Goal: Task Accomplishment & Management: Use online tool/utility

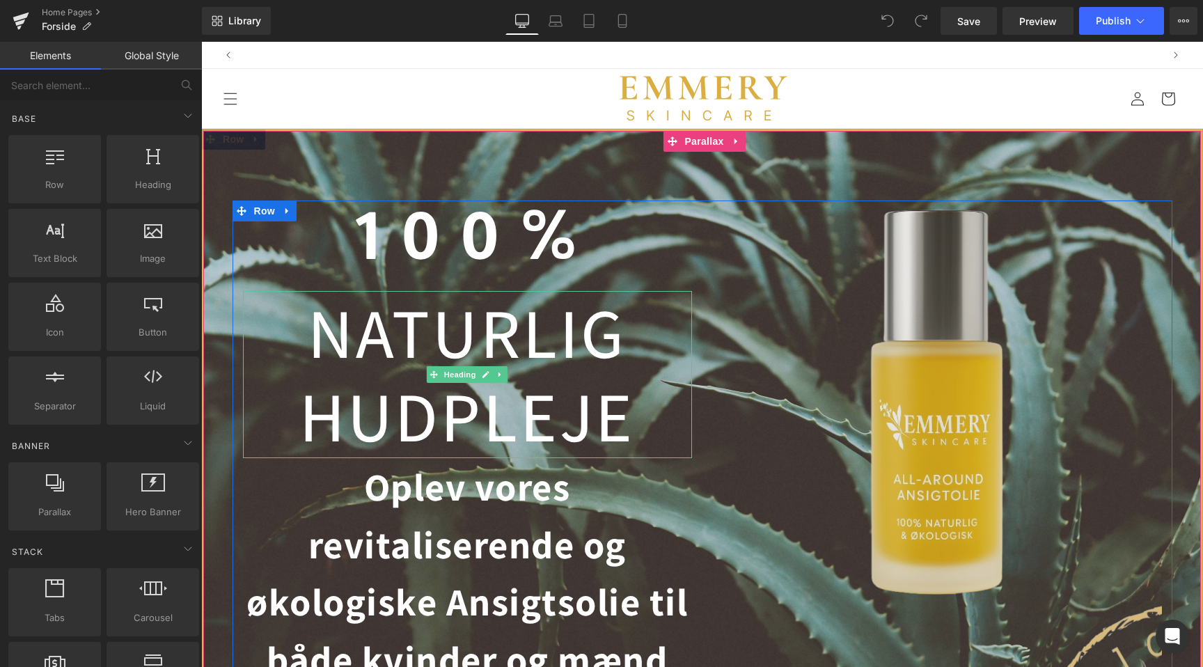
scroll to position [0, 923]
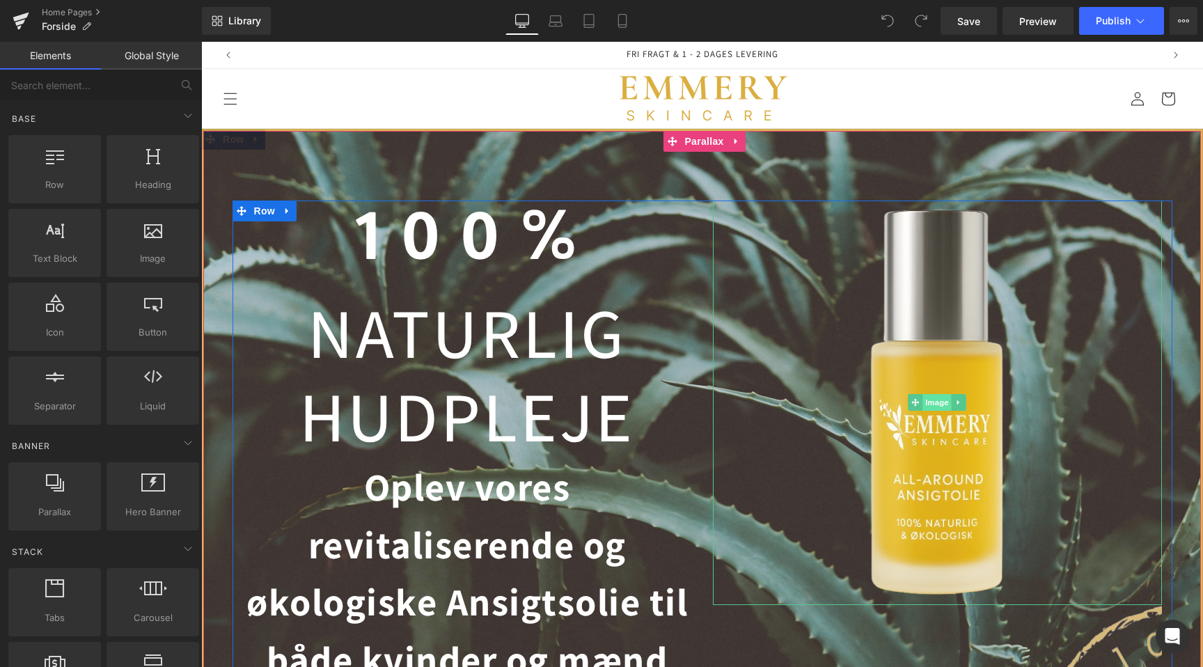
click at [934, 401] on span "Image" at bounding box center [937, 402] width 29 height 17
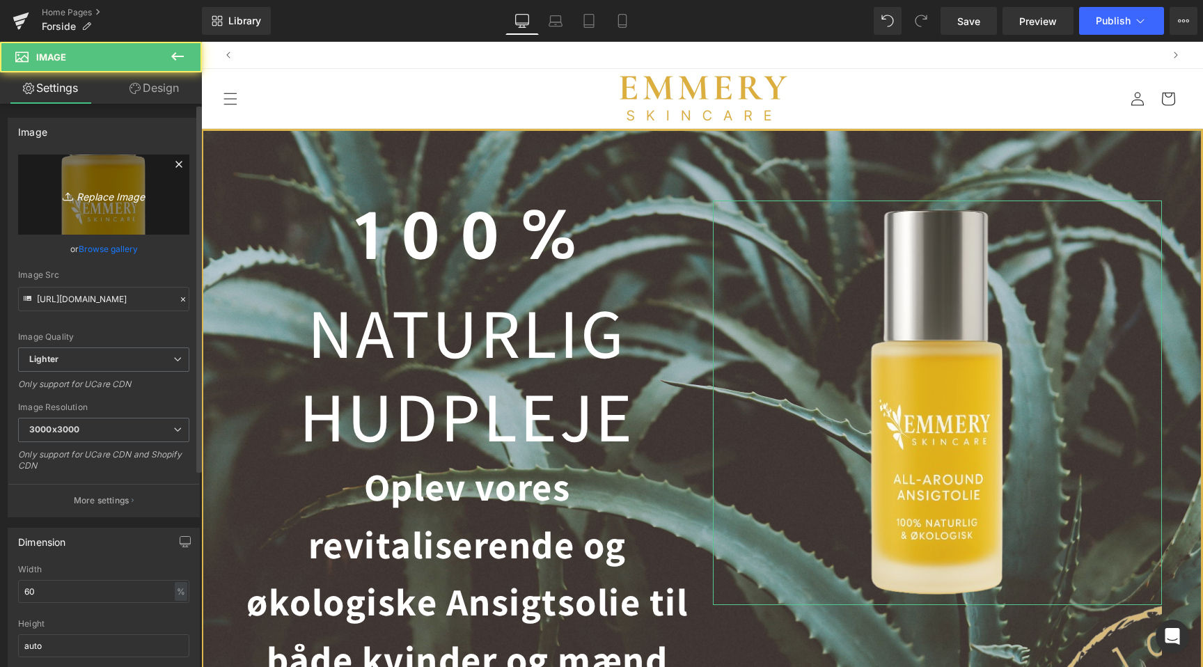
scroll to position [0, 1845]
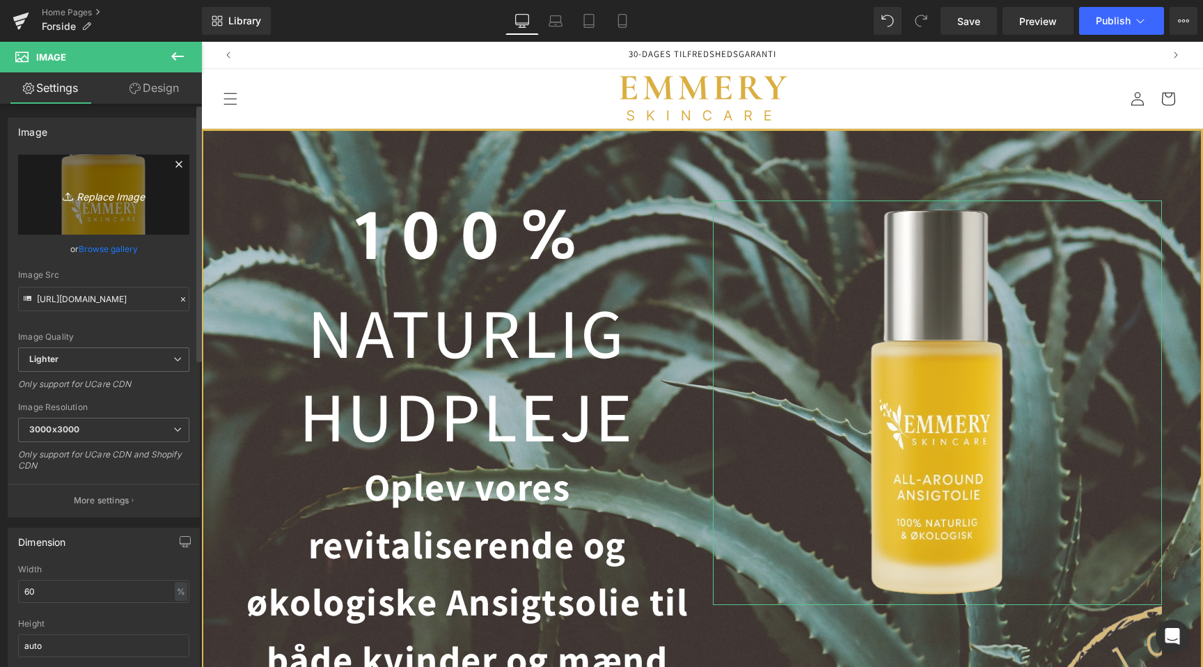
click at [101, 194] on icon "Replace Image" at bounding box center [103, 194] width 111 height 17
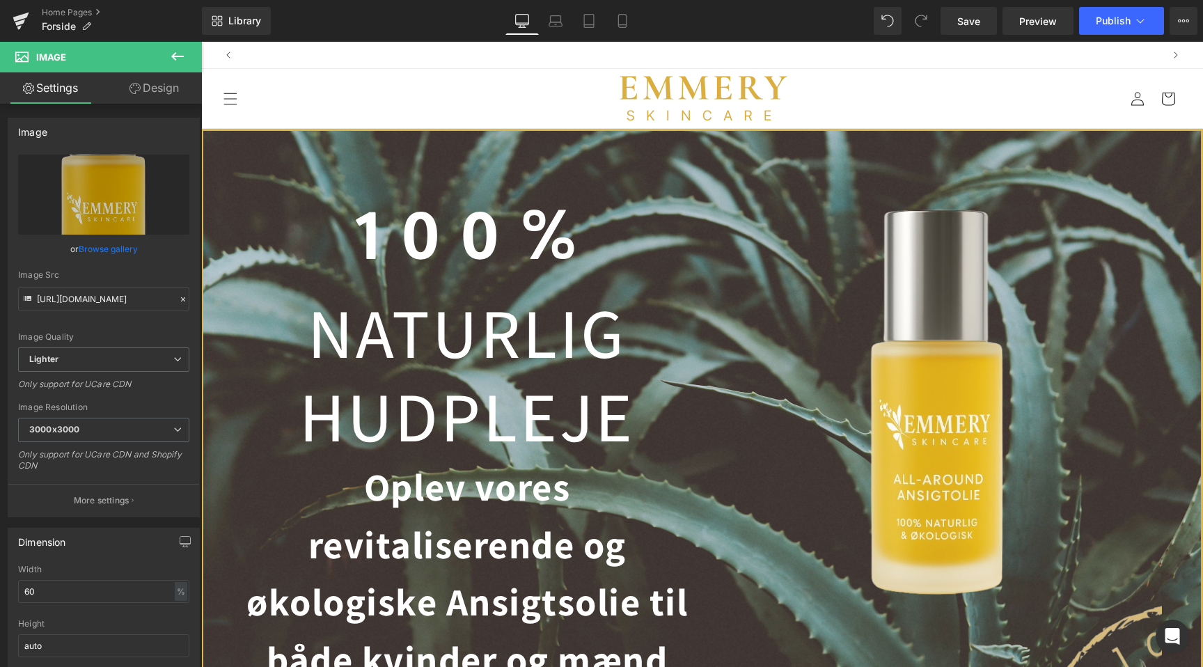
scroll to position [0, 0]
click at [178, 302] on icon at bounding box center [183, 300] width 10 height 10
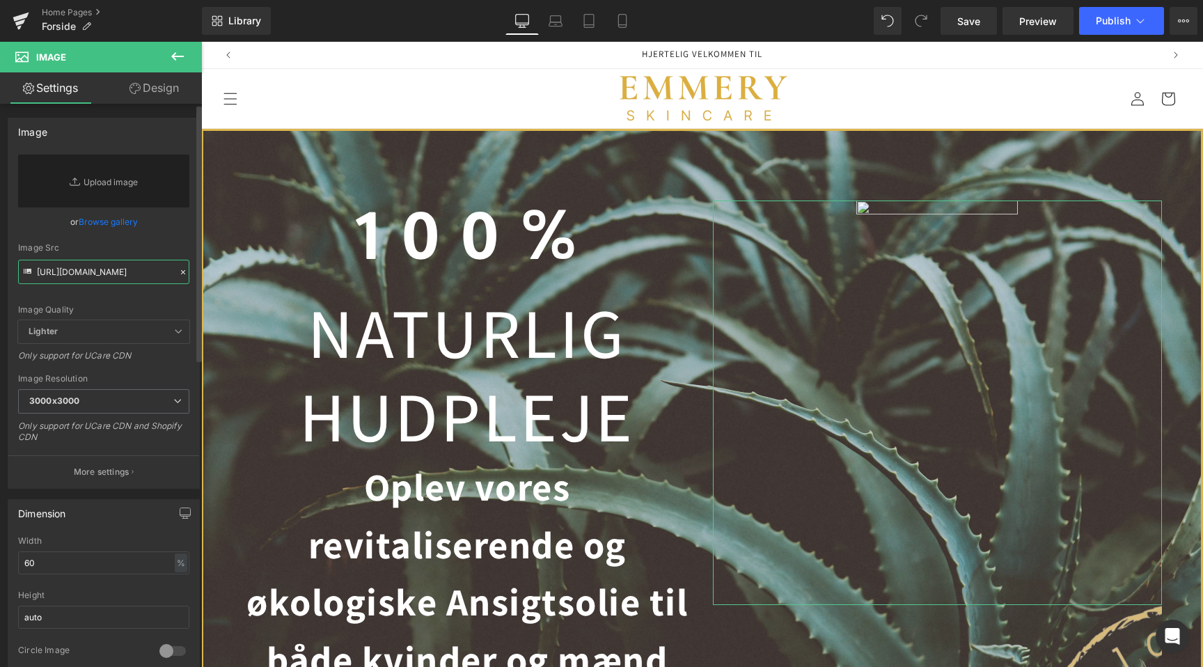
click at [112, 274] on input "https://ucarecdn.com/810339eb-b66f-4e36-be14-3c8afcd0dcca/-/format/auto/-/previ…" at bounding box center [103, 272] width 171 height 24
paste input "https://cdn.shopify.com/s/files/1/0730/2335/7266/files/Flaske.pdf?v=1760446275"
type input "https://cdn.shopify.com/s/files/1/0730/2335/7266/files/Flaske.pdf?v=1760446275"
paste input "https://cdn.shopify.com/s/files/1/0730/2335/7266/files/Flaske.pdf?v=1760446275"
type input "https://cdn.shopify.com/s/files/1/0730/2335/7266/files/Flaske.pdf?v=1760446275"
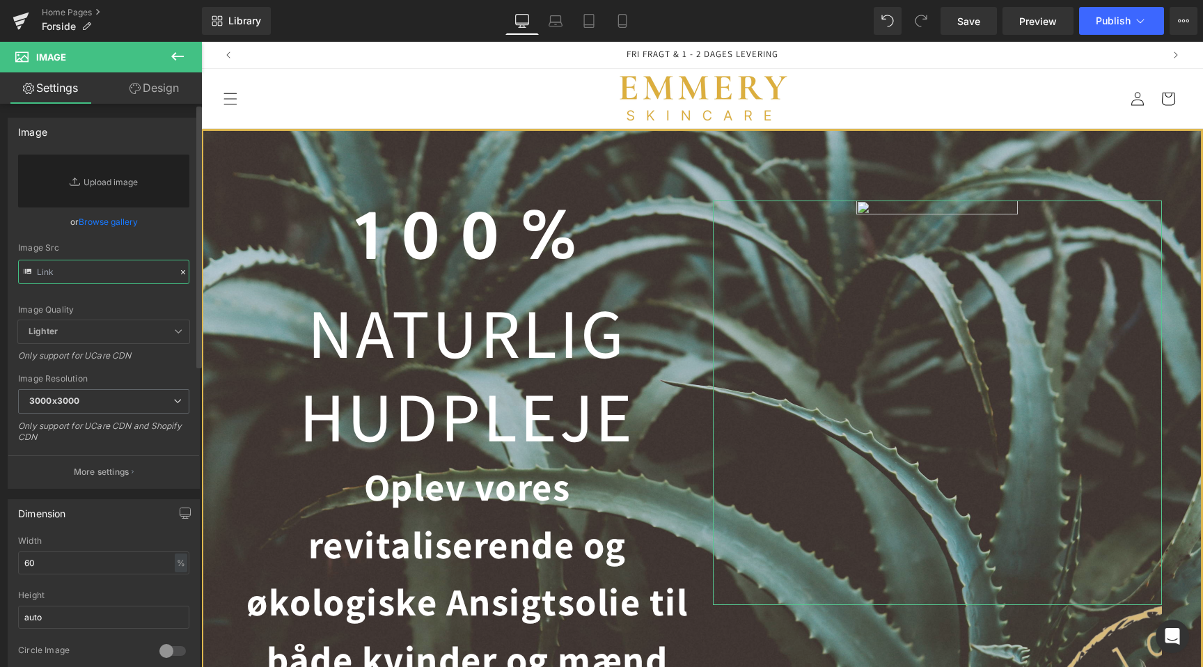
paste input "https://cdn.shopify.com/s/files/1/0730/2335/7266/files/Flaske.pdf?v=1760446275"
type input "https://cdn.shopify.com/s/files/1/0730/2335/7266/files/Flaske.pdf?v=1760446275"
click at [93, 190] on link "Replace Image" at bounding box center [103, 181] width 171 height 53
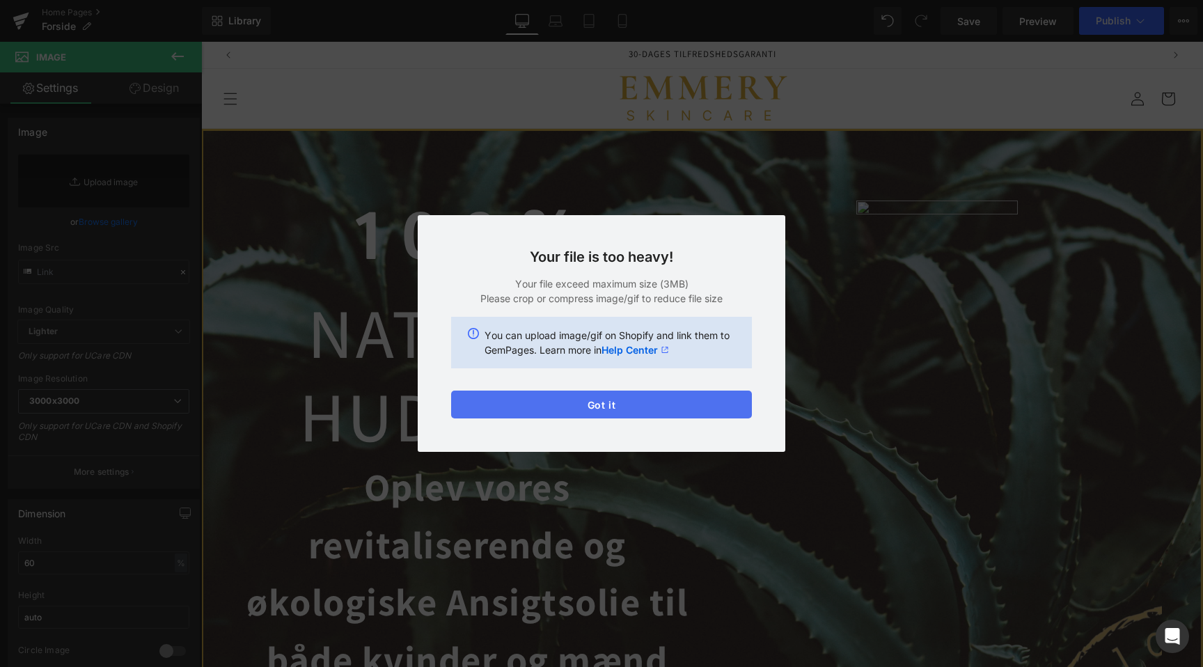
click at [607, 398] on button "Got it" at bounding box center [601, 405] width 301 height 28
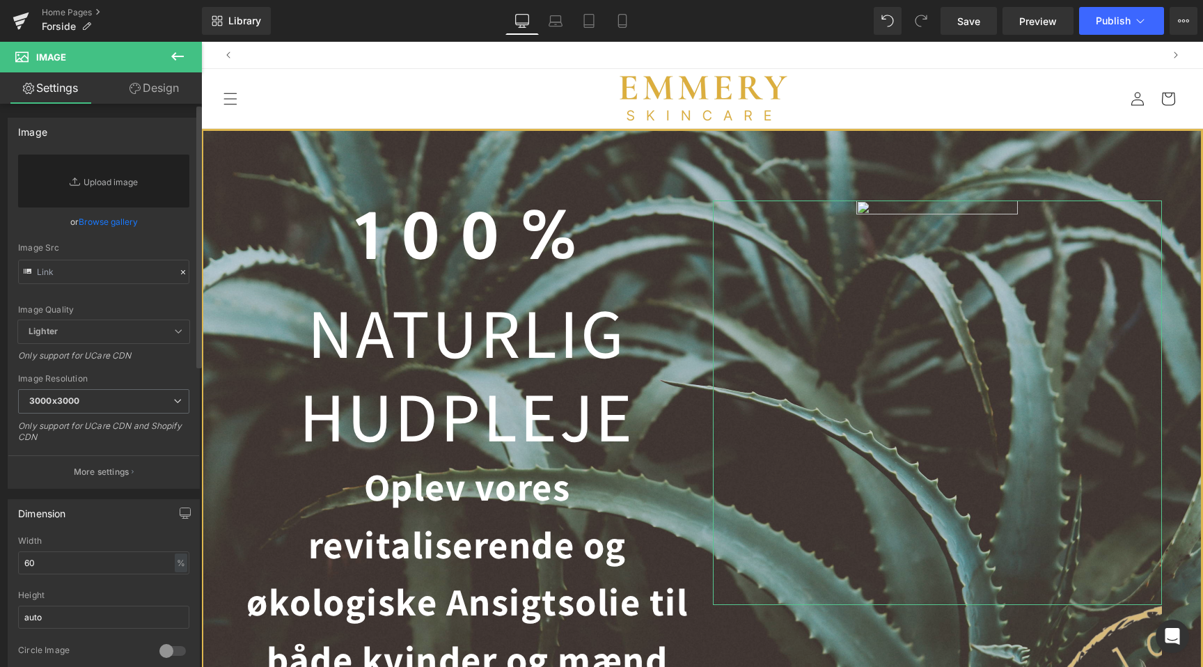
scroll to position [0, 923]
click at [122, 267] on input "text" at bounding box center [103, 272] width 171 height 24
paste input "https://cdn.shopify.com/s/files/1/0730/2335/7266/files/Flaske_30_ml.png?v=17604…"
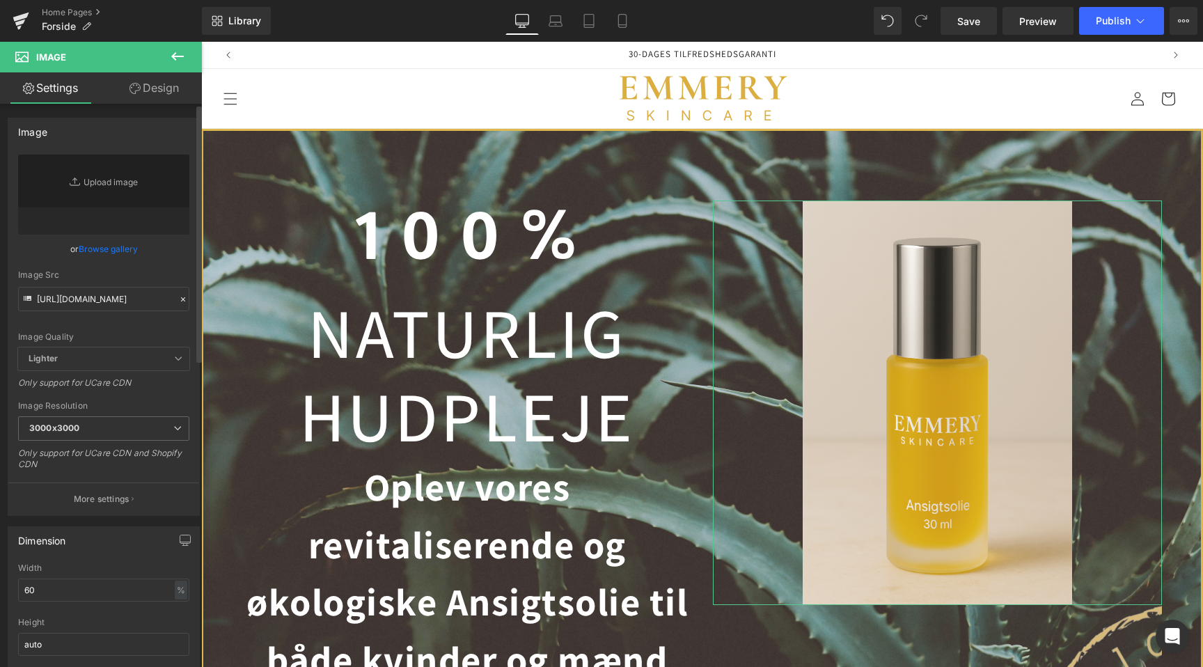
scroll to position [0, 0]
click at [152, 262] on div "Image Quality Lighter Lightest Lighter Lighter Lightest Only support for UCare …" at bounding box center [103, 251] width 171 height 193
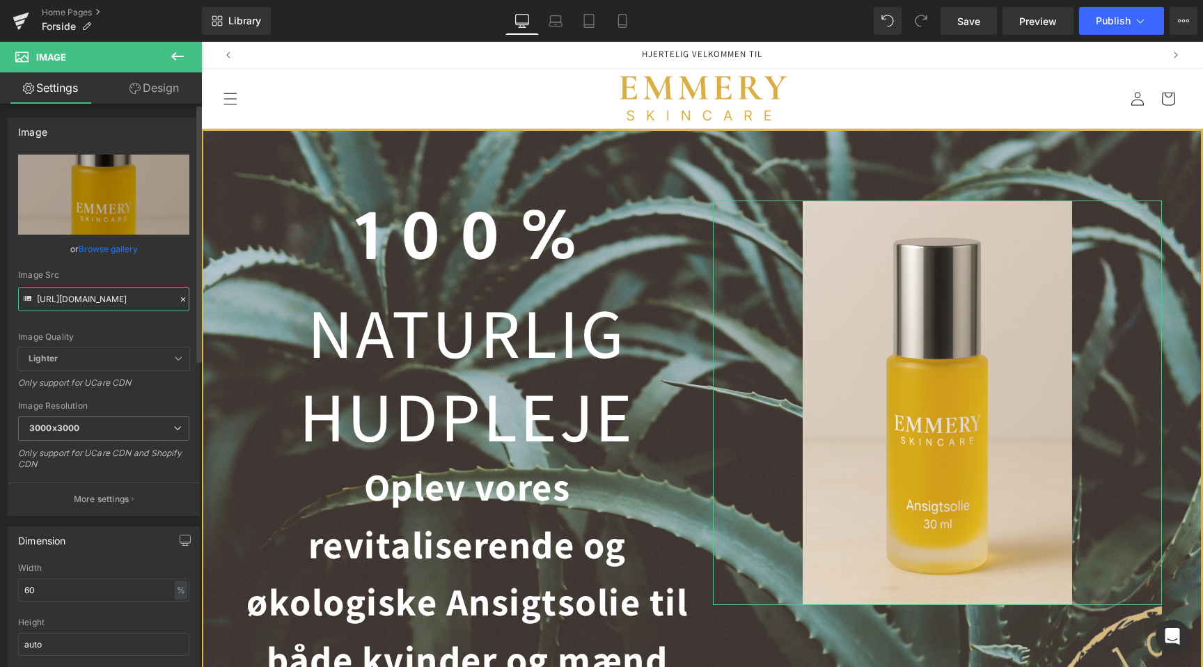
click at [116, 306] on input "https://cdn.shopify.com/s/files/1/0730/2335/7266/files/Flaske_30_ml.png?v=17604…" at bounding box center [103, 299] width 171 height 24
paste input "klar_baggrund.png?v=1760446570"
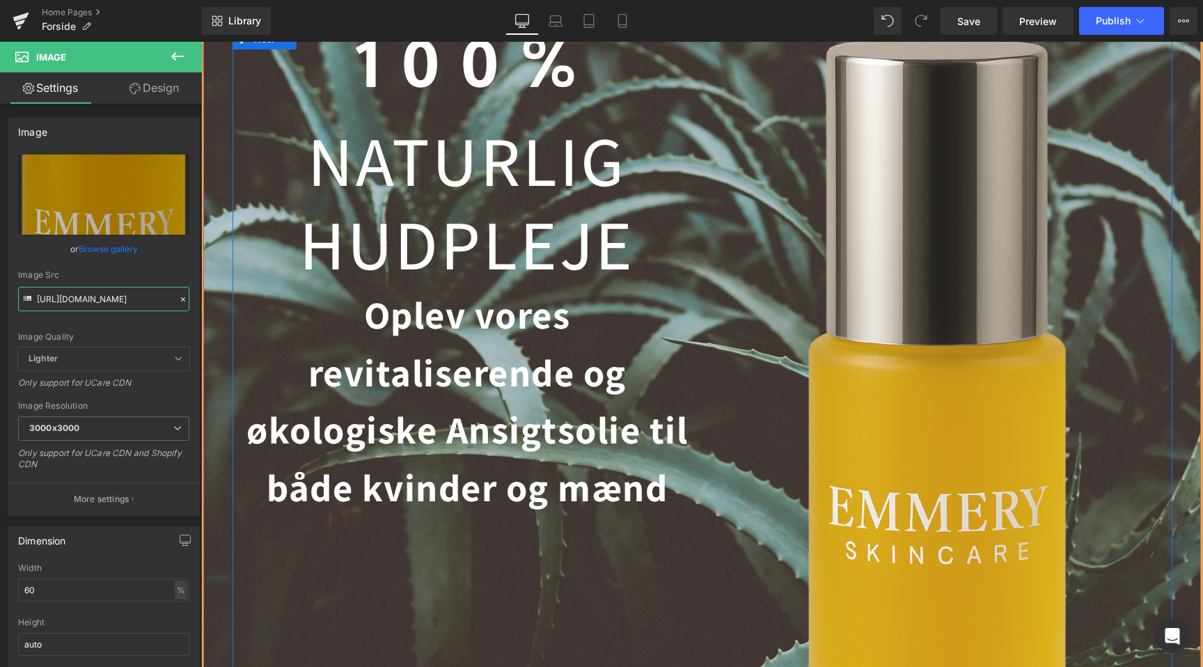
scroll to position [0, 1845]
type input "https://cdn.shopify.com/s/files/1/0730/2335/7266/files/Flaske_klar_baggrund_300…"
click at [97, 594] on input "60" at bounding box center [103, 590] width 171 height 23
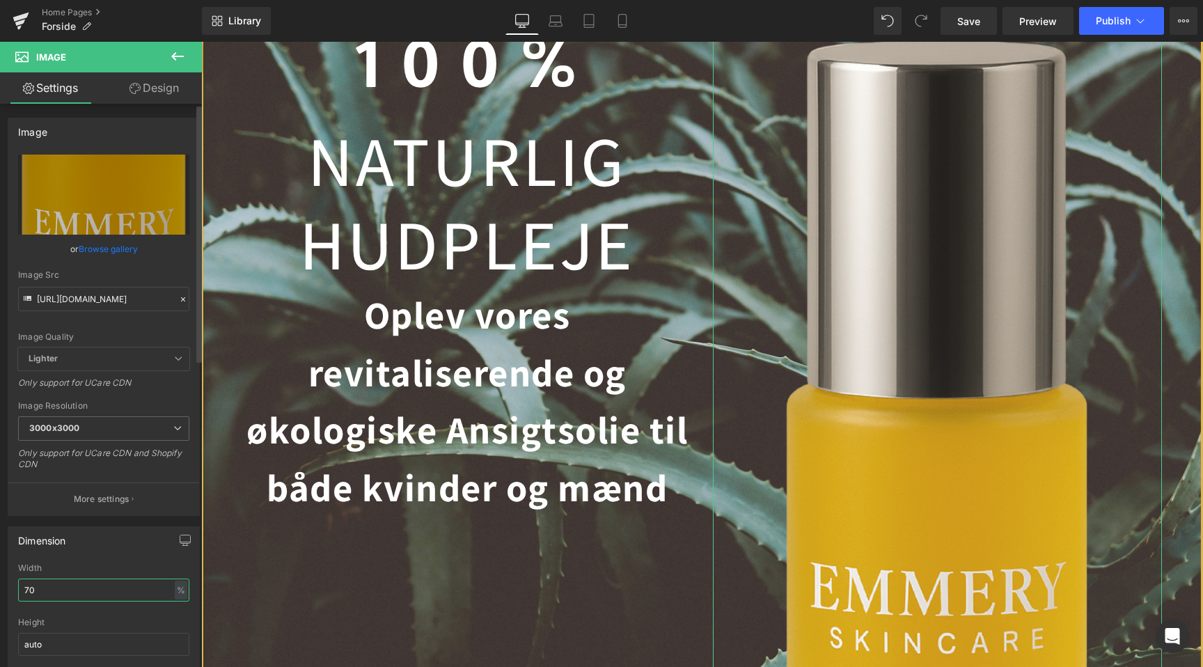
scroll to position [0, 0]
type input "80"
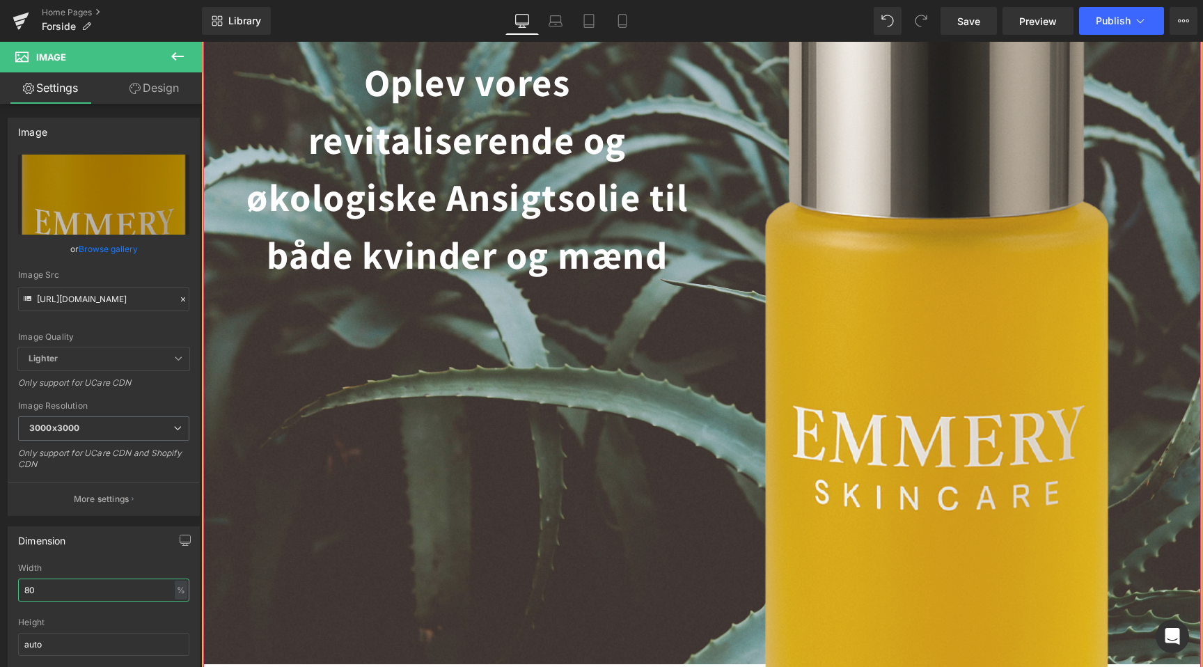
scroll to position [0, 1845]
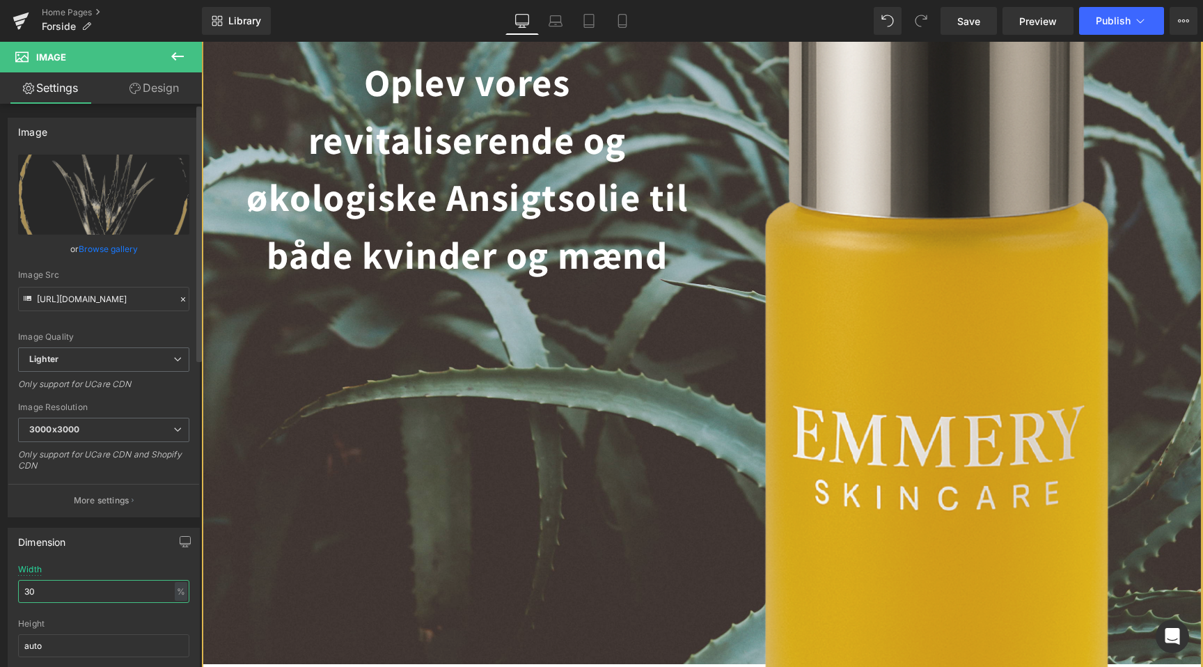
click at [93, 593] on input "30" at bounding box center [103, 591] width 171 height 23
type input "30"
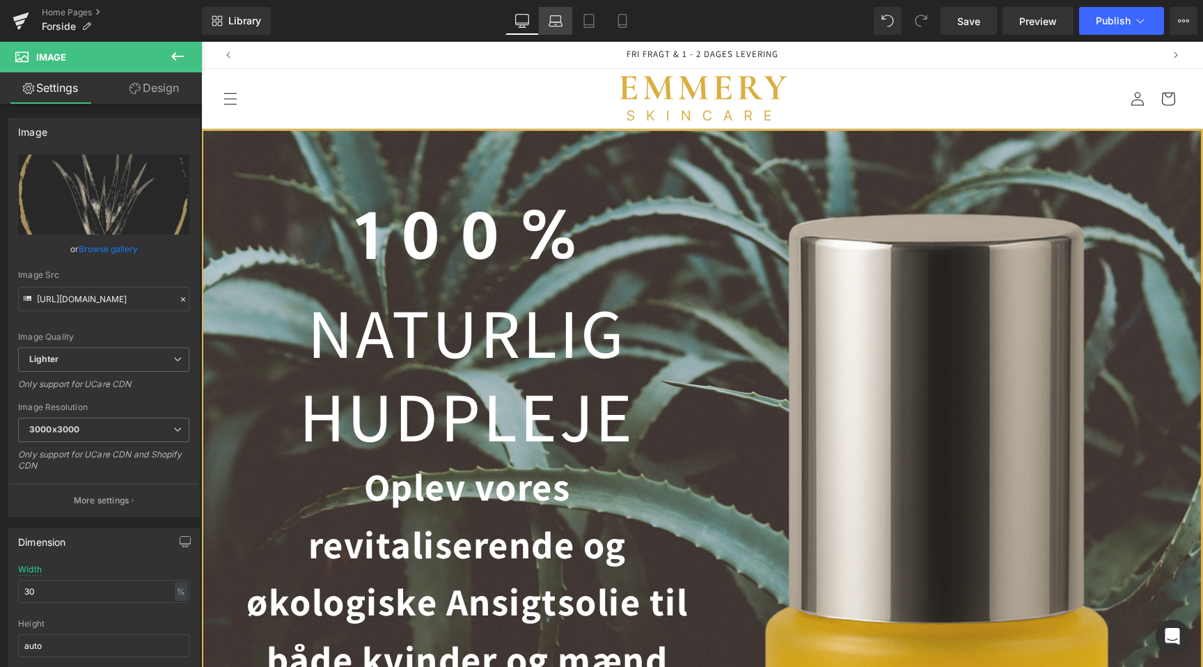
click at [556, 21] on icon at bounding box center [556, 21] width 14 height 14
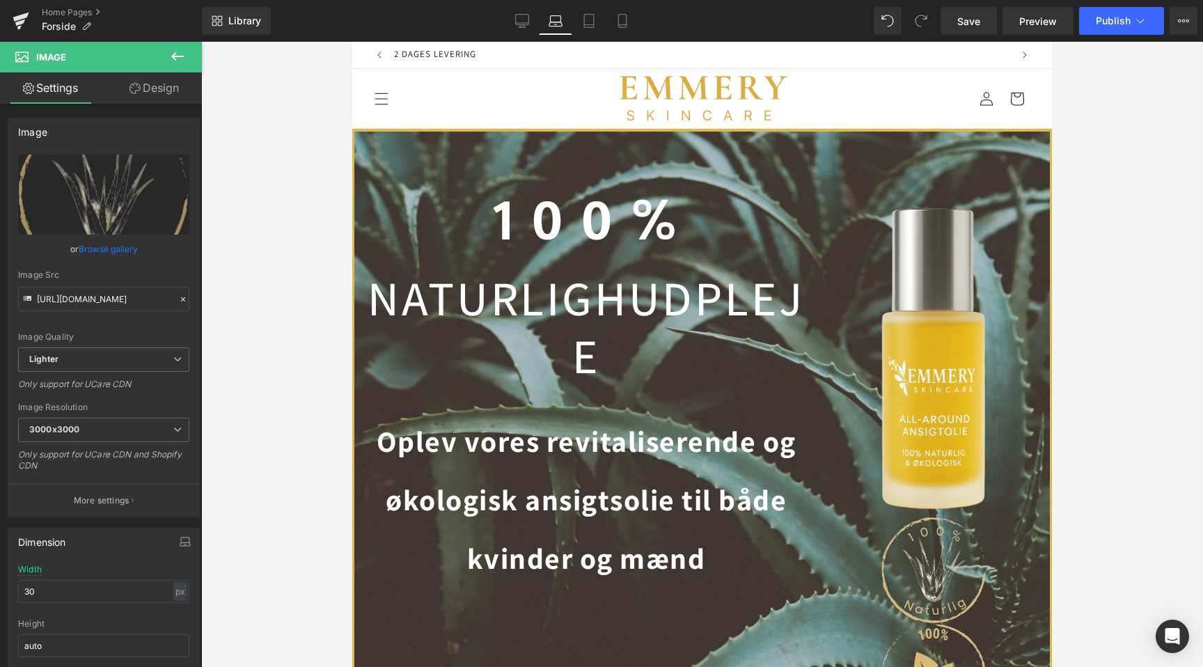
scroll to position [0, 620]
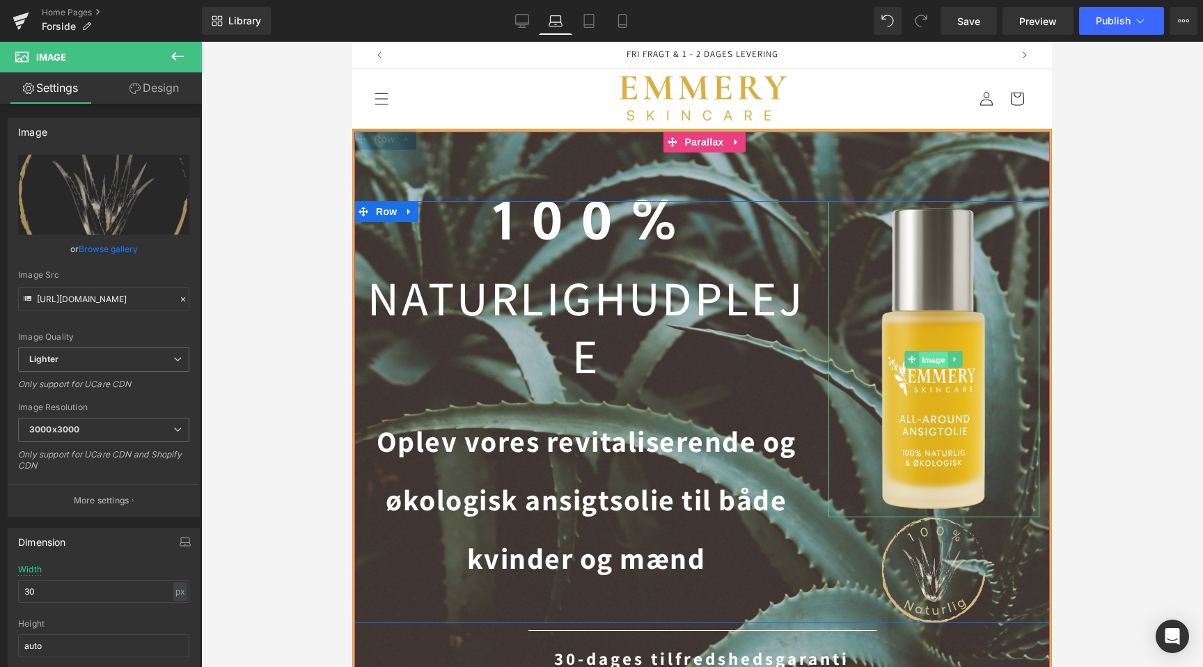
click at [941, 359] on span "Image" at bounding box center [934, 360] width 29 height 17
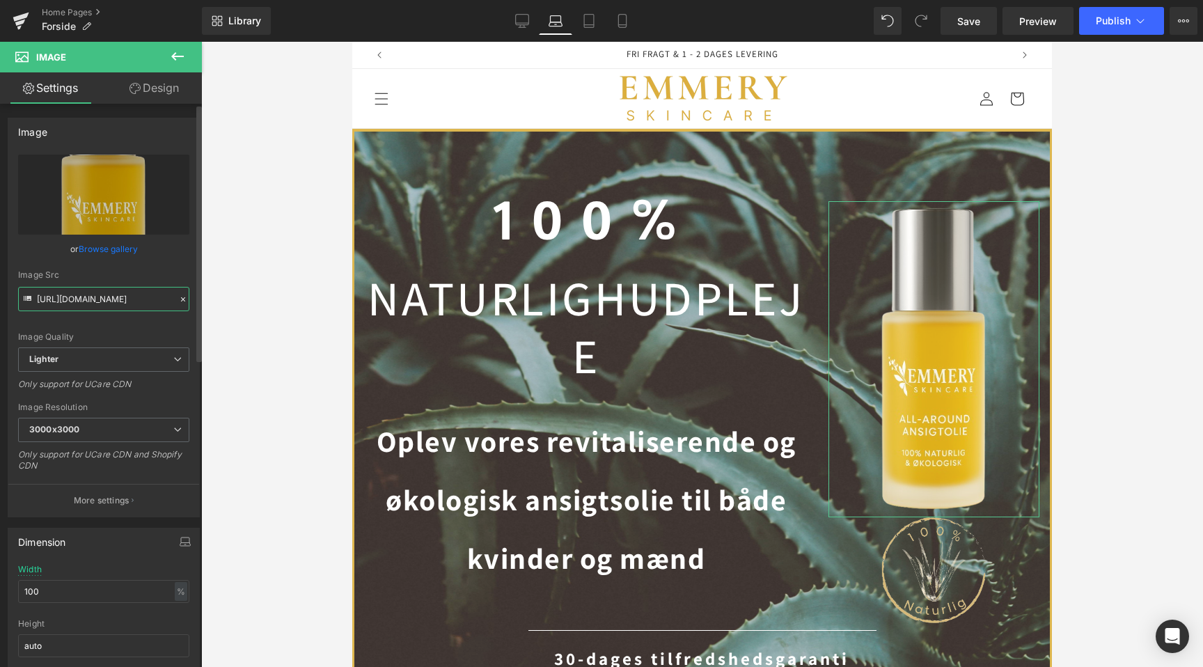
click at [90, 300] on input "https://ucarecdn.com/810339eb-b66f-4e36-be14-3c8afcd0dcca/-/format/auto/-/previ…" at bounding box center [103, 299] width 171 height 24
paste input "cdn.shopify.com/s/files/1/0730/2335/7266/files/Flaske_klar_baggrund.png?v=17604…"
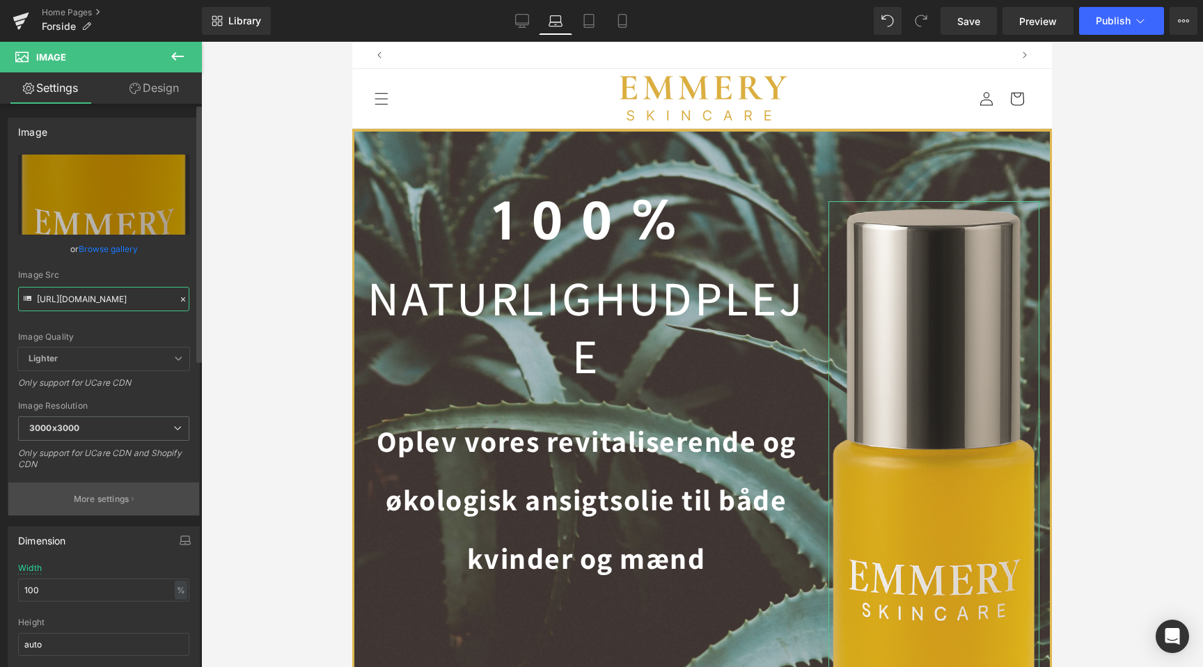
scroll to position [0, 0]
type input "https://cdn.shopify.com/s/files/1/0730/2335/7266/files/Flaske_klar_baggrund_300…"
click at [84, 591] on input "100" at bounding box center [103, 590] width 171 height 23
type input "100"
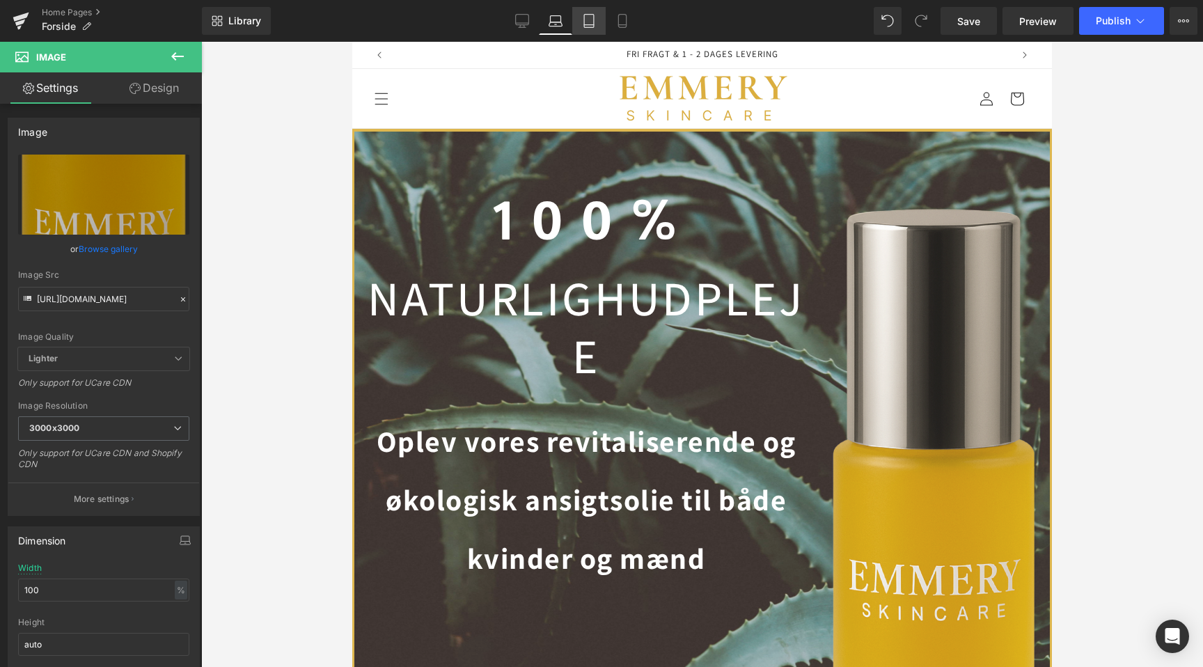
click at [580, 16] on link "Tablet" at bounding box center [588, 21] width 33 height 28
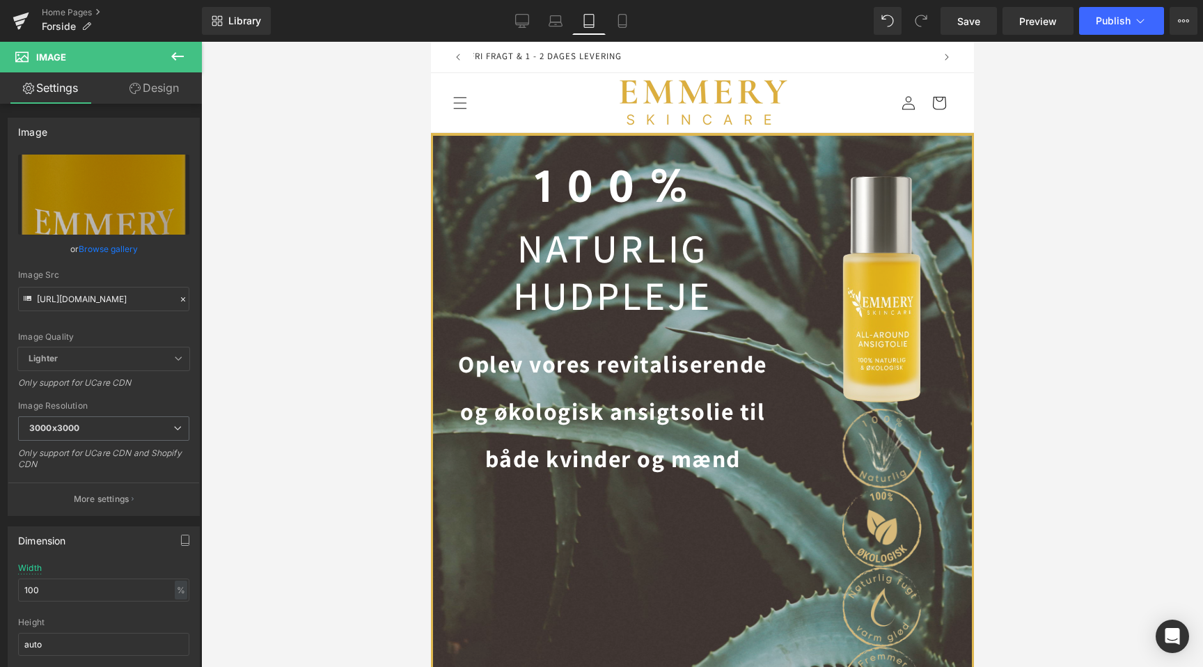
scroll to position [0, 464]
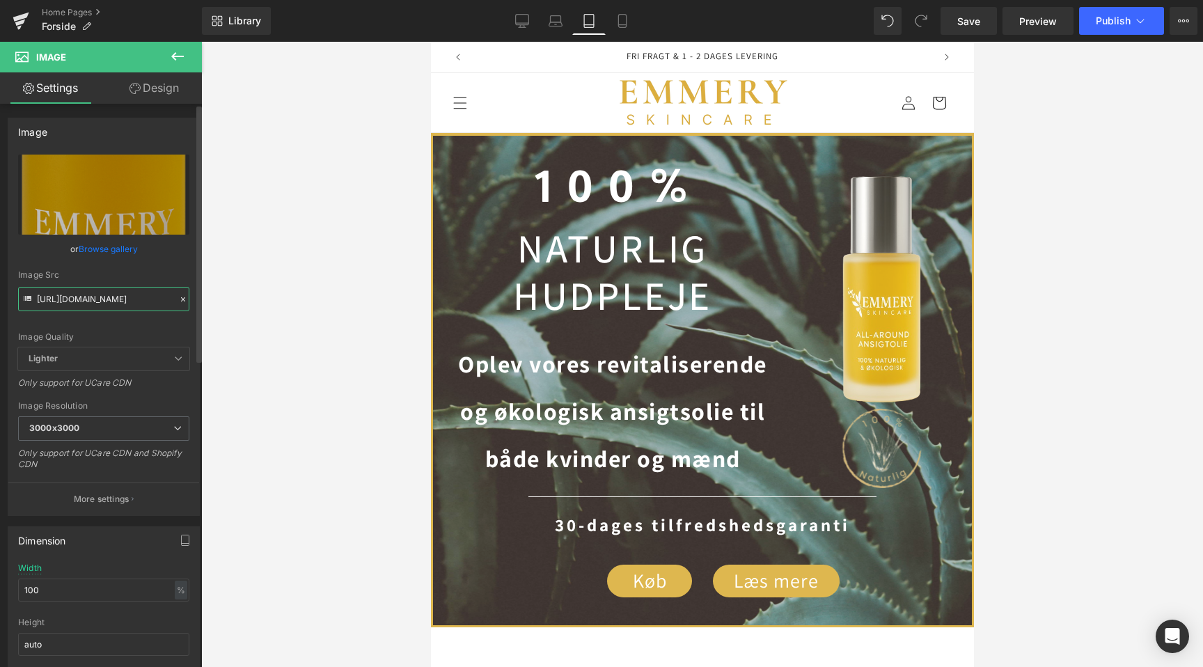
click at [117, 309] on input "https://cdn.shopify.com/s/files/1/0730/2335/7266/files/Flaske_klar_baggrund_300…" at bounding box center [103, 299] width 171 height 24
paste input "text"
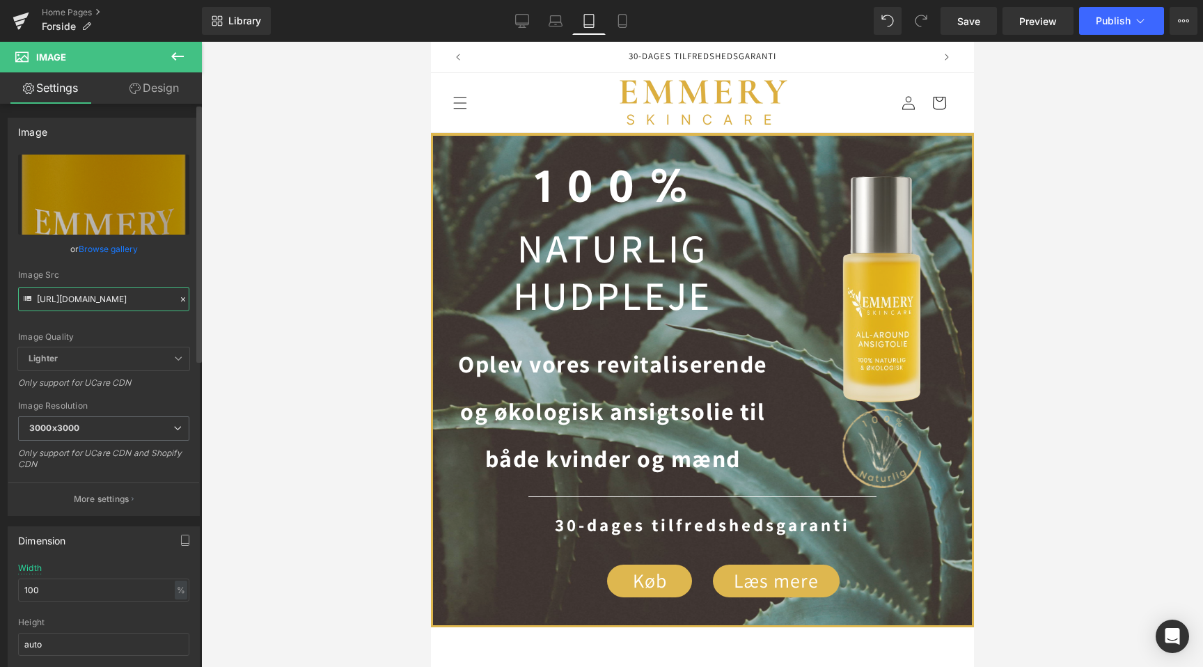
click at [121, 300] on input "https://cdn.shopify.com/s/files/1/0730/2335/7266/files/Flaske_klar_baggrund.png…" at bounding box center [103, 299] width 171 height 24
paste input "text"
type input "https://cdn.shopify.com/s/files/1/0730/2335/7266/files/Flaske_klar_baggrund.png…"
click at [178, 299] on icon at bounding box center [183, 300] width 10 height 10
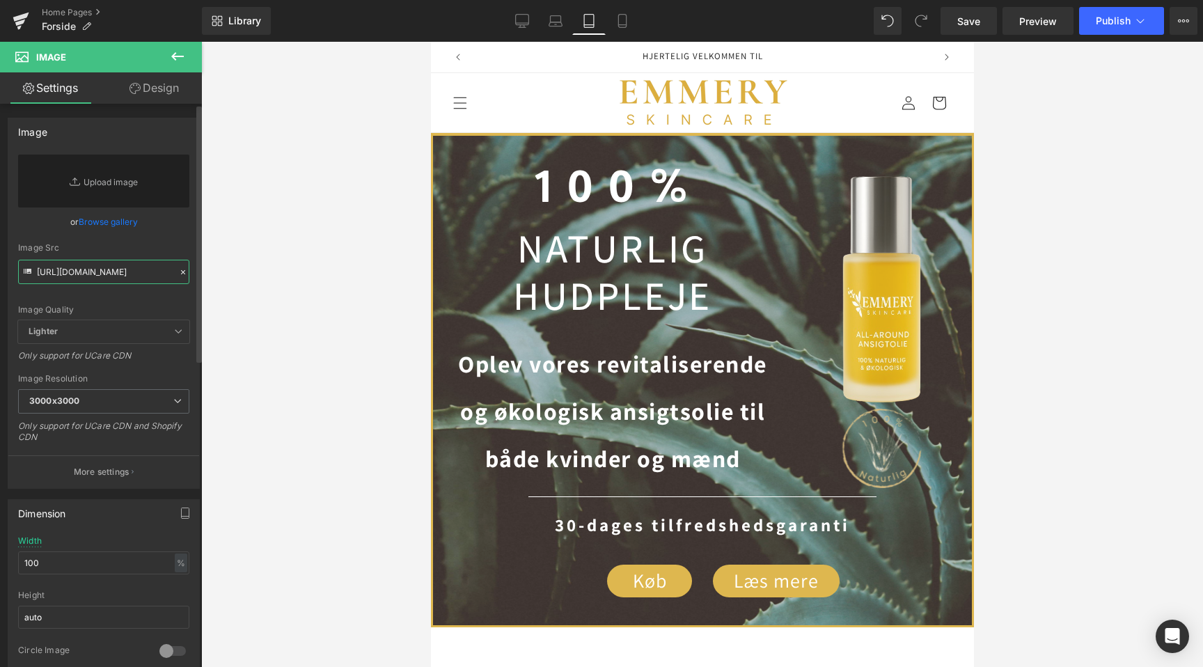
click at [104, 271] on input "https://cdn.shopify.com/s/files/1/0730/2335/7266/files/Flaske_klar_baggrund.png…" at bounding box center [103, 272] width 171 height 24
paste input "https://cdn.shopify.com/s/files/1/0730/2335/7266/files/Flaske_klar_baggrund.png…"
type input "https://cdn.shopify.com/s/files/1/0730/2335/7266/files/Flaske_klar_baggrund.png…"
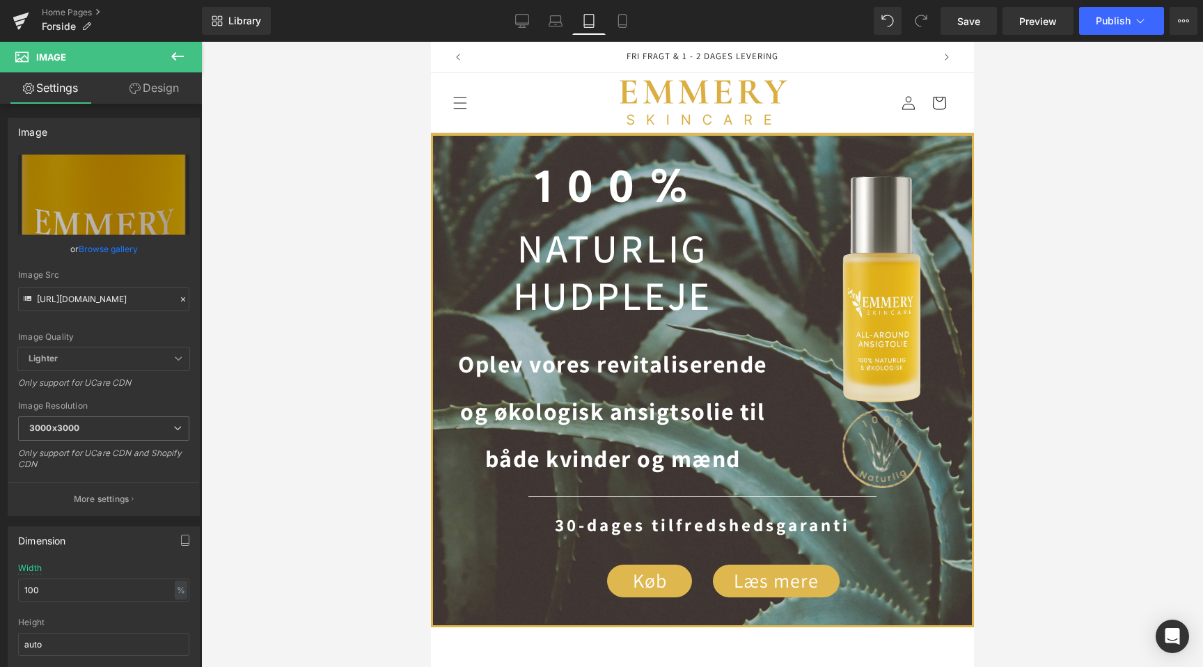
click at [295, 302] on div at bounding box center [702, 354] width 1002 height 625
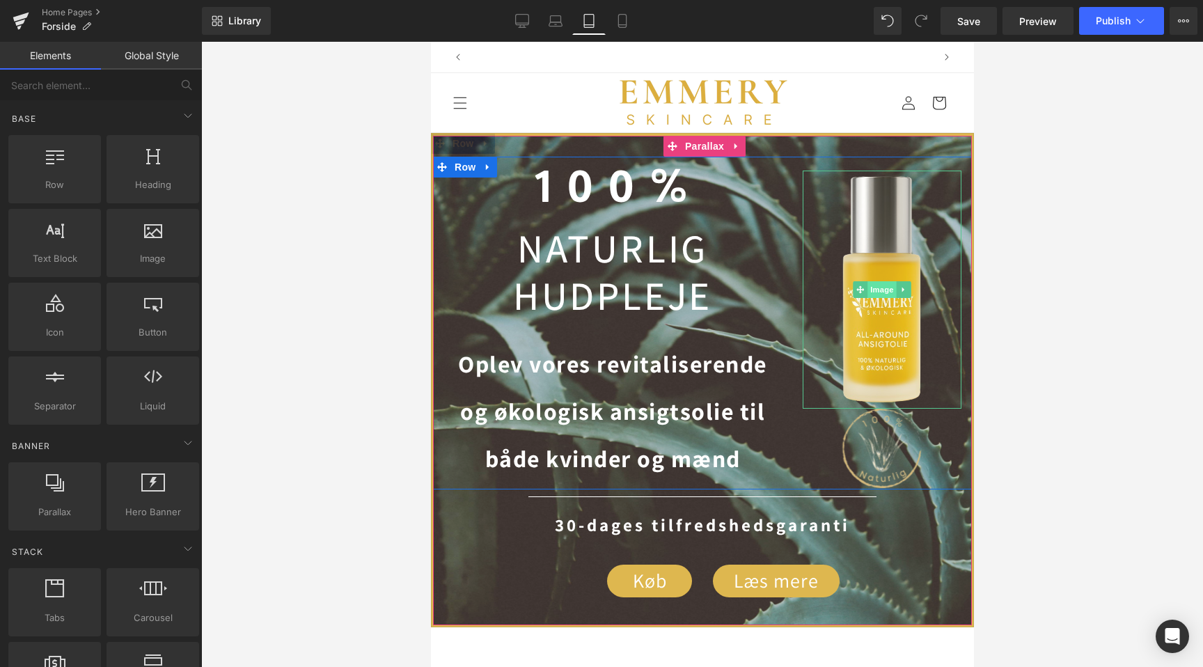
scroll to position [0, 928]
click at [888, 296] on span "Image" at bounding box center [881, 289] width 29 height 17
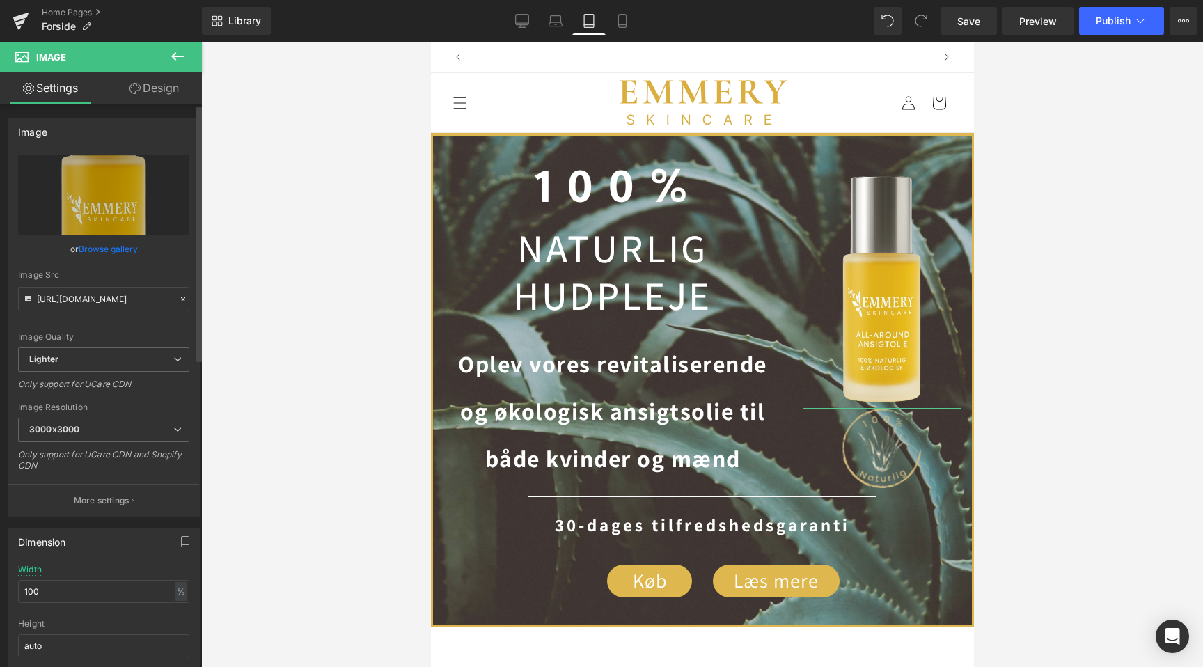
scroll to position [0, 0]
click at [181, 298] on icon at bounding box center [183, 299] width 4 height 4
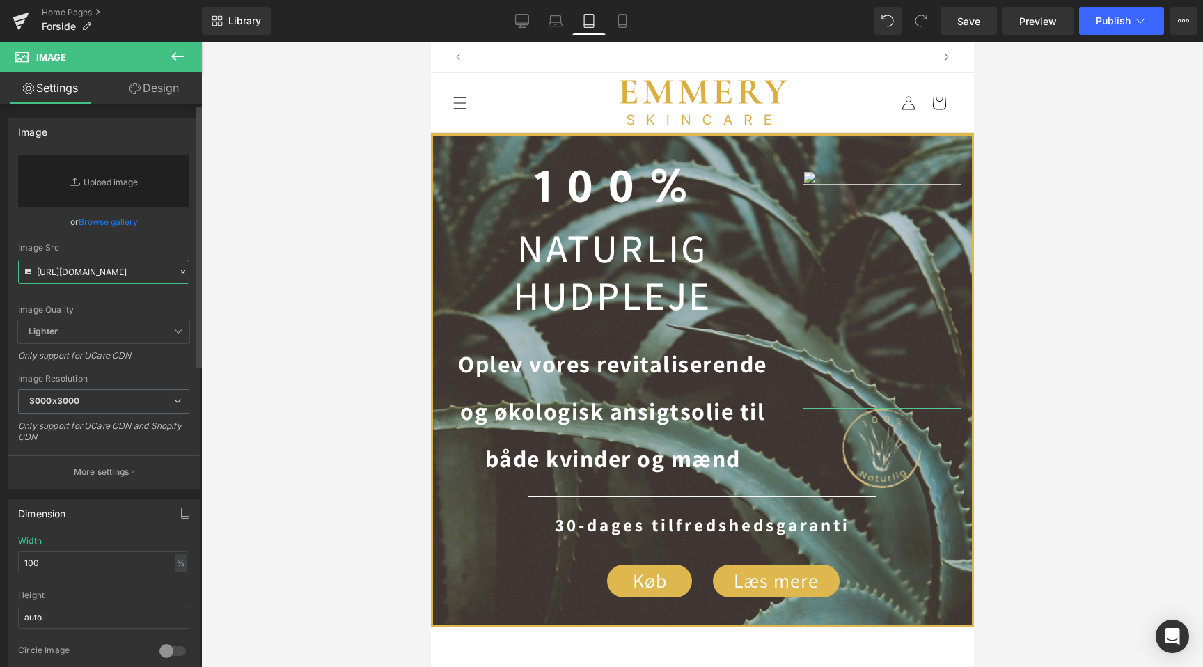
click at [115, 269] on input "https://ucarecdn.com/810339eb-b66f-4e36-be14-3c8afcd0dcca/-/format/auto/-/previ…" at bounding box center [103, 272] width 171 height 24
paste input "https://cdn.shopify.com/s/files/1/0730/2335/7266/files/Flaske_klar_baggrund.png…"
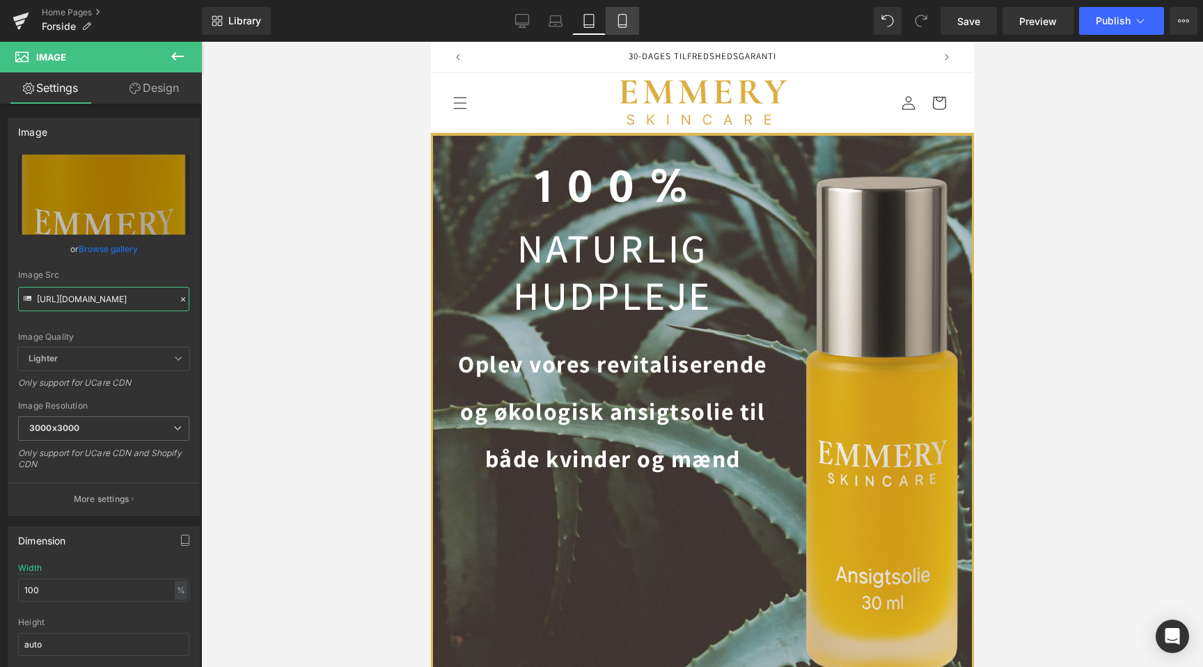
type input "https://cdn.shopify.com/s/files/1/0730/2335/7266/files/Flaske_klar_baggrund_300…"
click at [622, 19] on icon at bounding box center [623, 21] width 14 height 14
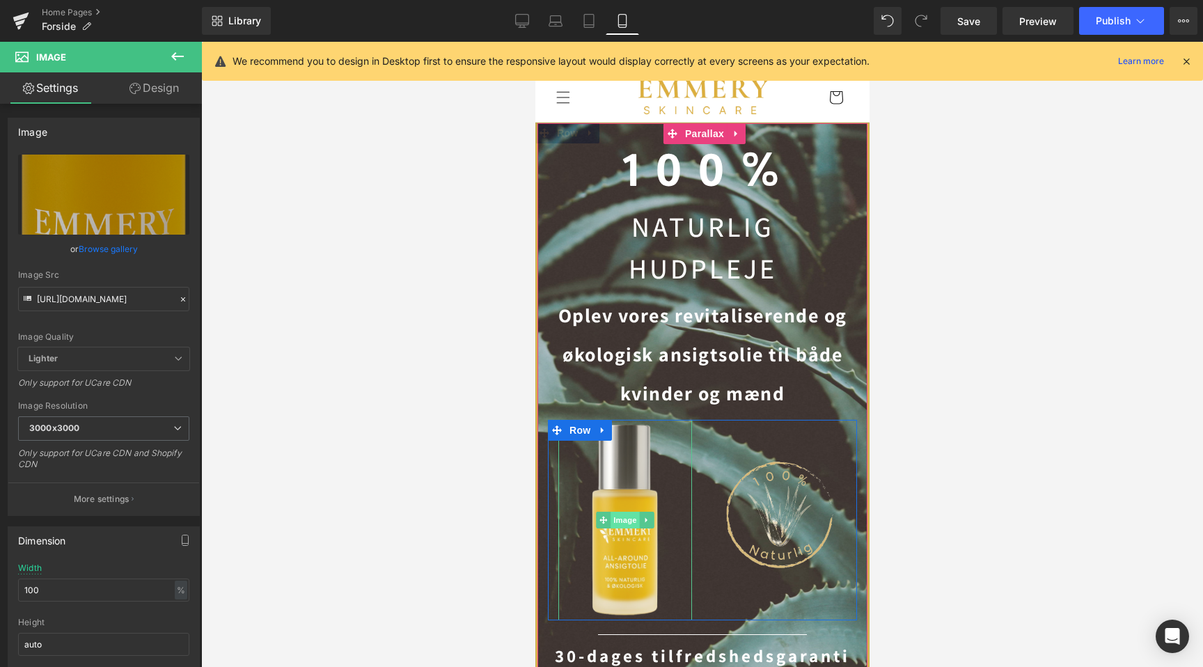
click at [631, 522] on span "Image" at bounding box center [624, 520] width 29 height 17
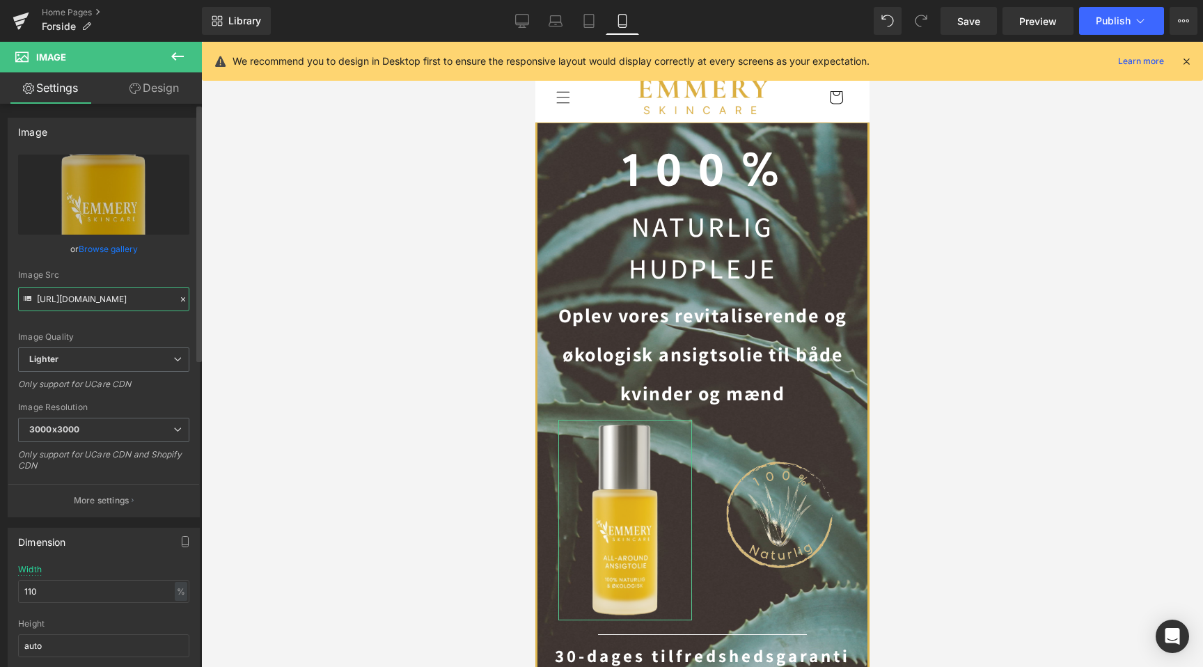
click at [124, 291] on input "https://ucarecdn.com/810339eb-b66f-4e36-be14-3c8afcd0dcca/-/format/auto/-/previ…" at bounding box center [103, 299] width 171 height 24
click at [178, 302] on icon at bounding box center [183, 300] width 10 height 10
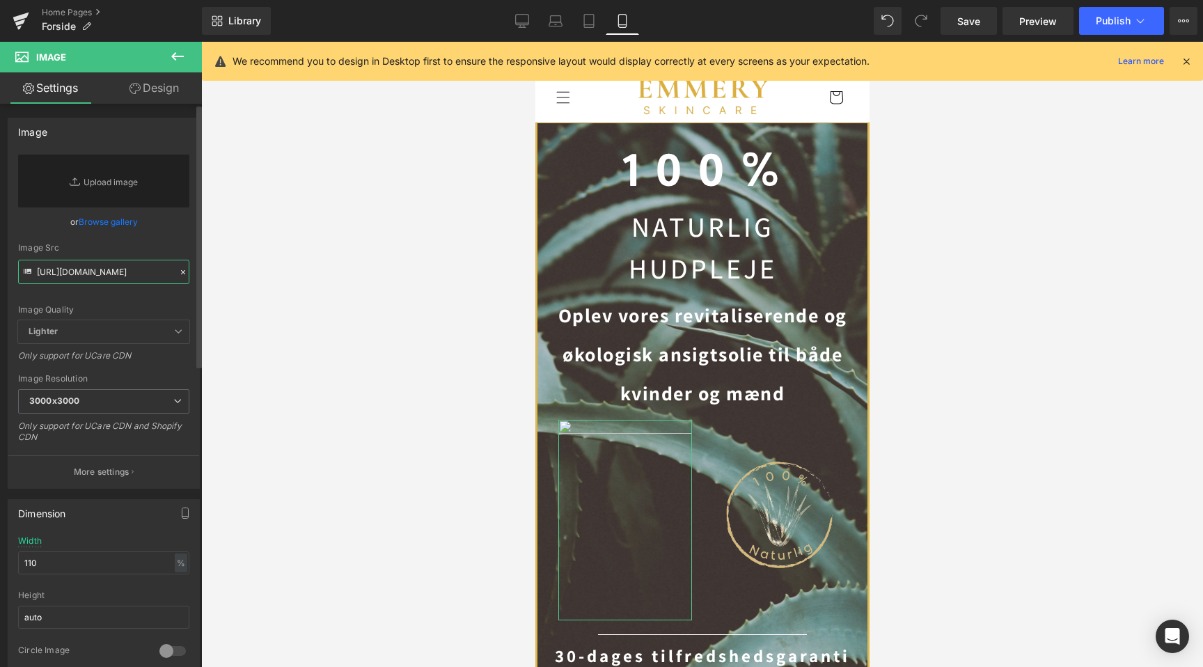
click at [115, 281] on input "https://ucarecdn.com/810339eb-b66f-4e36-be14-3c8afcd0dcca/-/format/auto/-/previ…" at bounding box center [103, 272] width 171 height 24
paste input "https://cdn.shopify.com/s/files/1/0730/2335/7266/files/Flaske_klar_baggrund.png…"
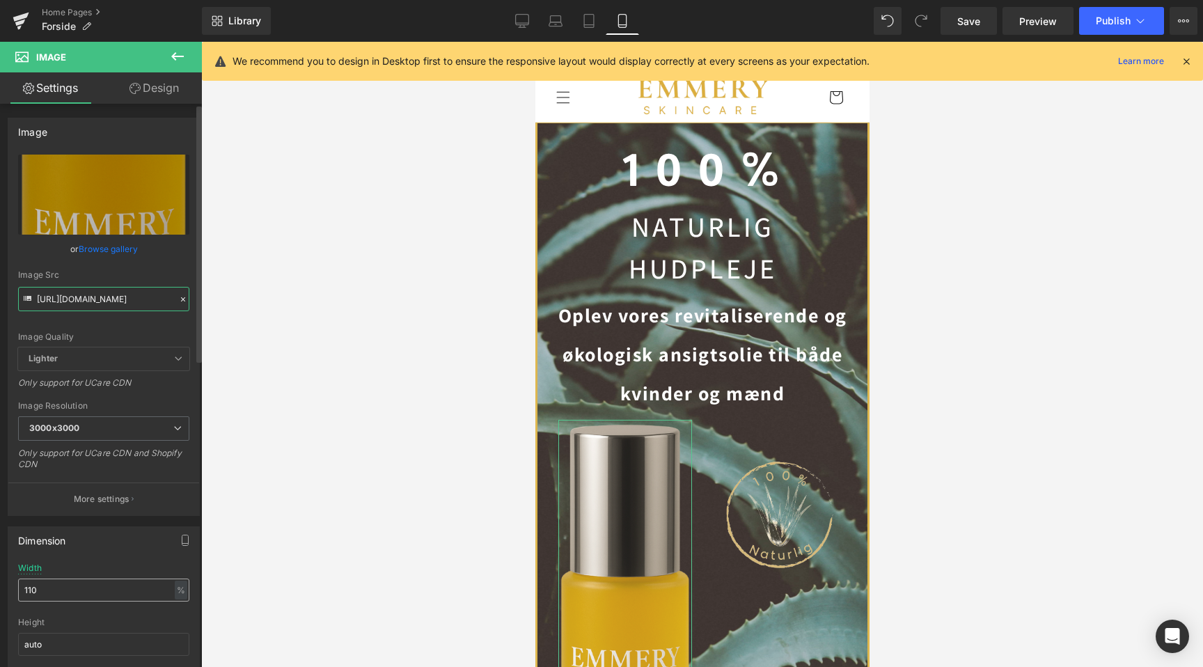
type input "https://cdn.shopify.com/s/files/1/0730/2335/7266/files/Flaske_klar_baggrund_300…"
click at [79, 588] on input "110" at bounding box center [103, 590] width 171 height 23
type input "100"
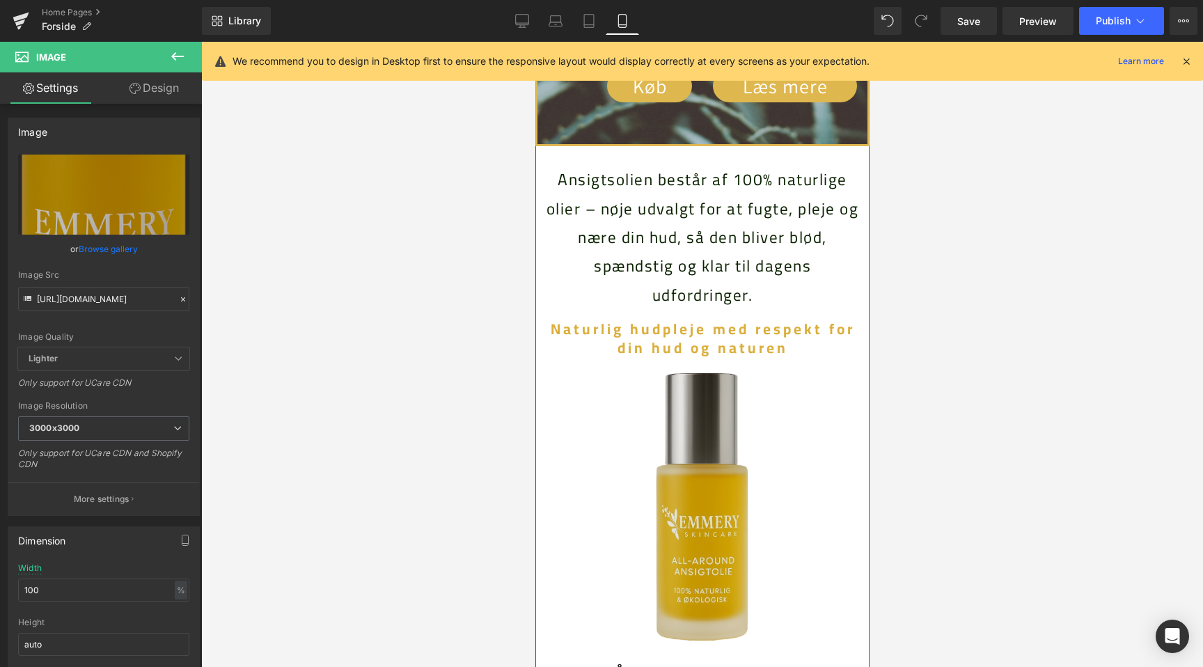
click at [692, 366] on img at bounding box center [702, 507] width 188 height 282
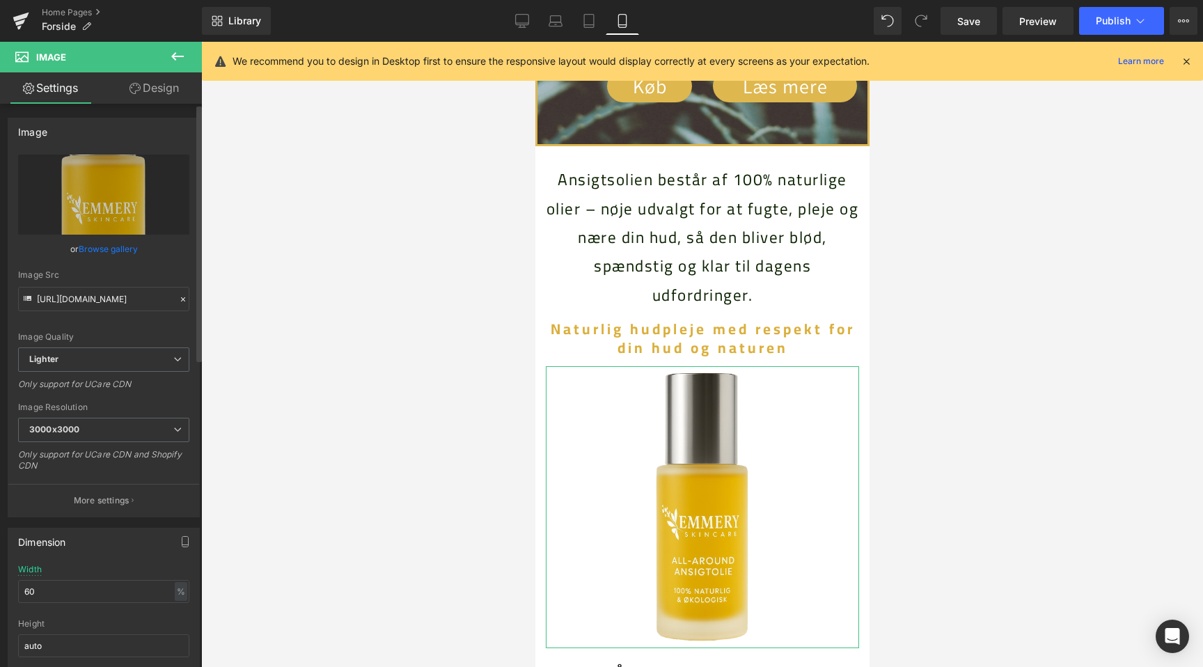
click at [178, 295] on icon at bounding box center [183, 300] width 10 height 10
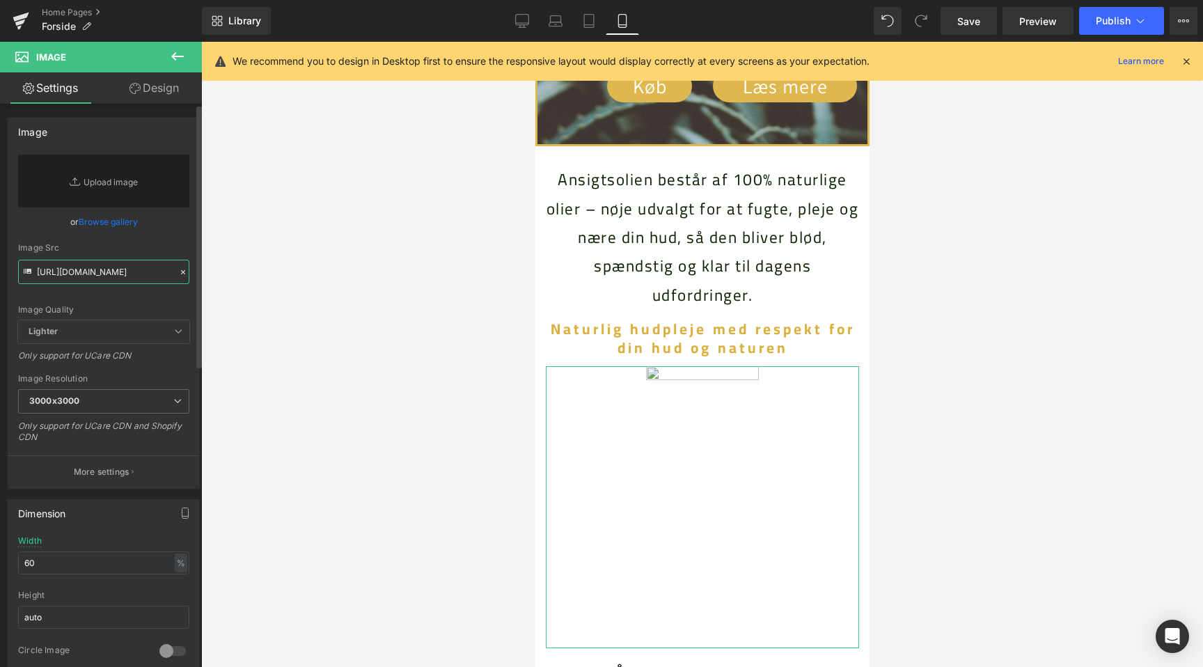
click at [97, 280] on input "https://ucarecdn.com/7502588a-f096-4acb-b494-0ae47491a611/-/format/auto/-/previ…" at bounding box center [103, 272] width 171 height 24
paste input "https://cdn.shopify.com/s/files/1/0730/2335/7266/files/Flaske_klar_baggrund.png…"
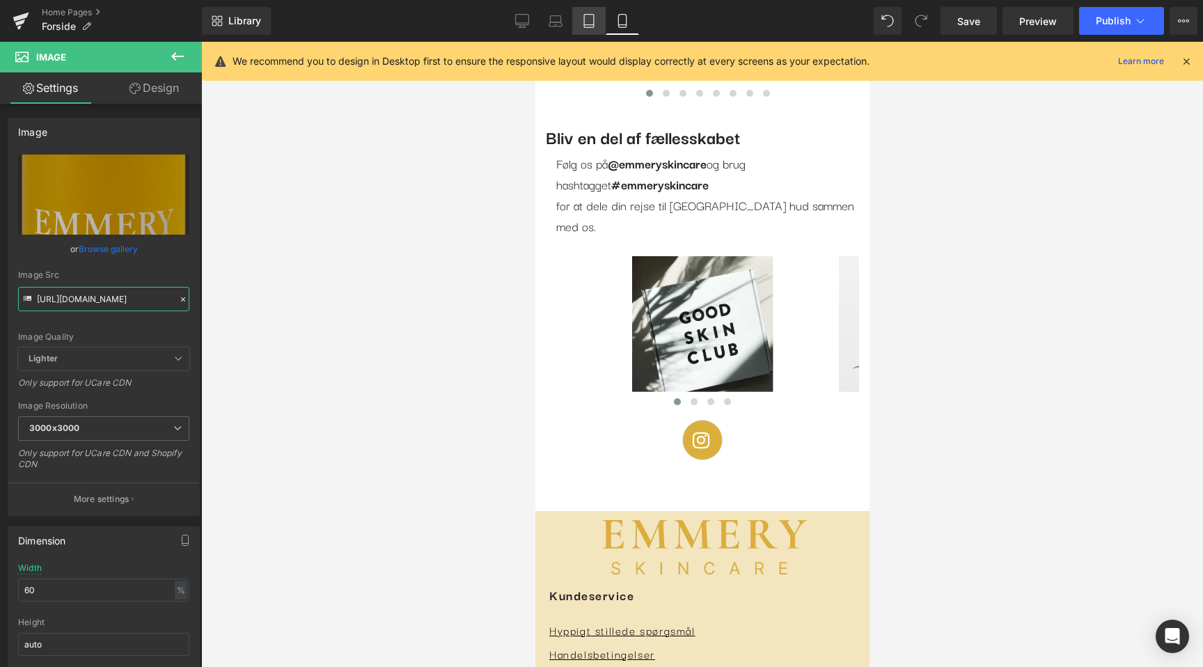
type input "https://cdn.shopify.com/s/files/1/0730/2335/7266/files/Flaske_klar_baggrund_300…"
click at [587, 26] on icon at bounding box center [589, 21] width 14 height 14
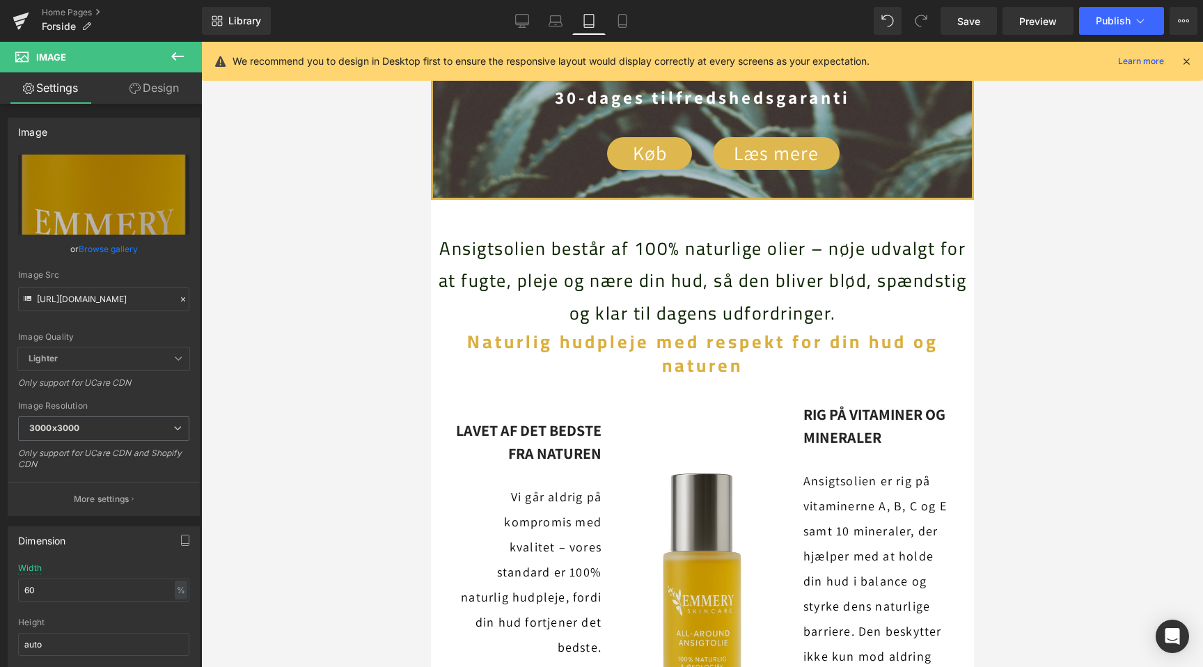
click at [696, 468] on img at bounding box center [702, 597] width 160 height 258
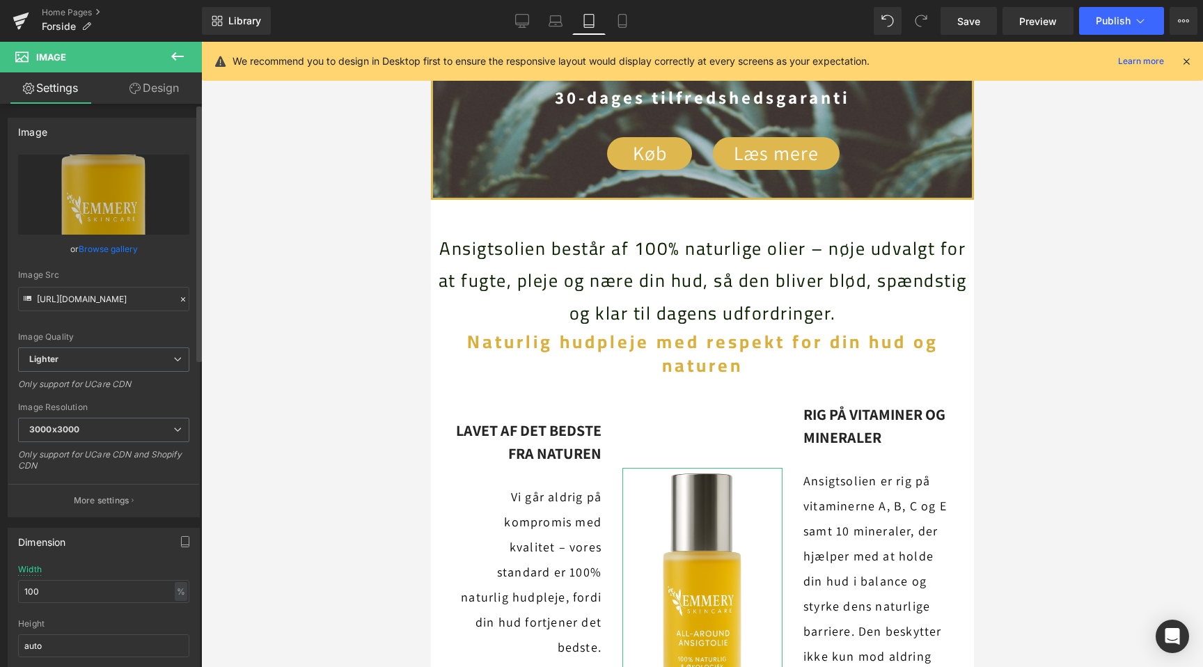
click at [180, 300] on icon at bounding box center [183, 300] width 10 height 10
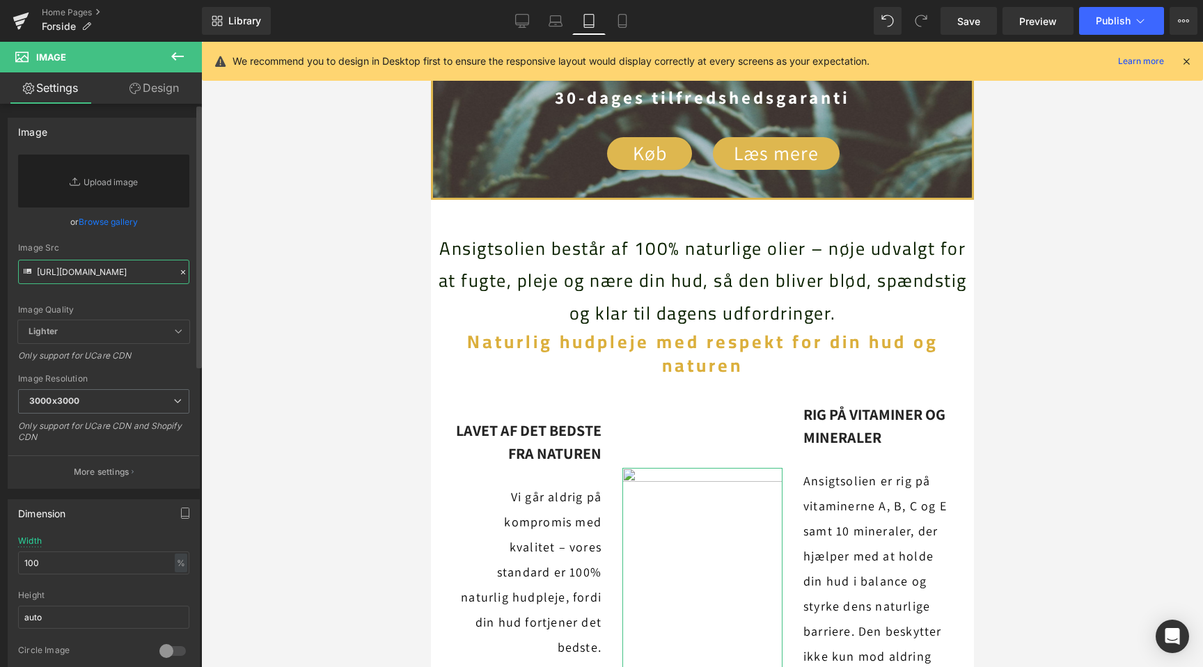
click at [113, 268] on input "https://ucarecdn.com/7502588a-f096-4acb-b494-0ae47491a611/-/format/auto/-/previ…" at bounding box center [103, 272] width 171 height 24
paste input "https://cdn.shopify.com/s/files/1/0730/2335/7266/files/Flaske_klar_baggrund.png…"
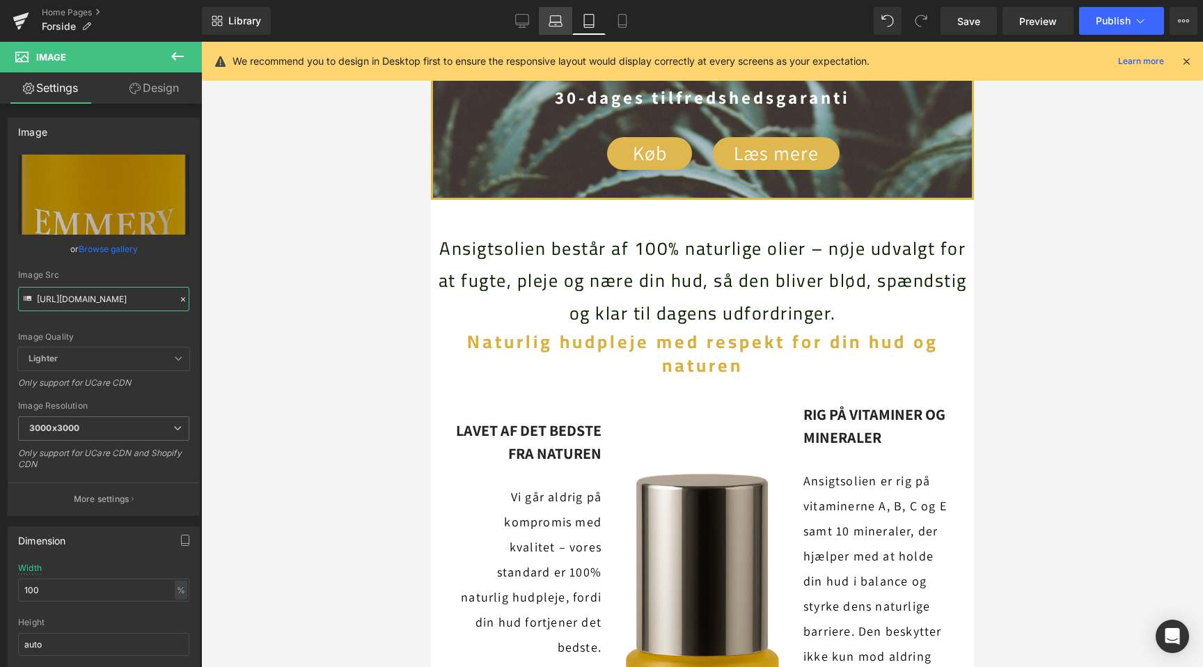
type input "https://cdn.shopify.com/s/files/1/0730/2335/7266/files/Flaske_klar_baggrund_300…"
click at [560, 26] on icon at bounding box center [556, 21] width 14 height 14
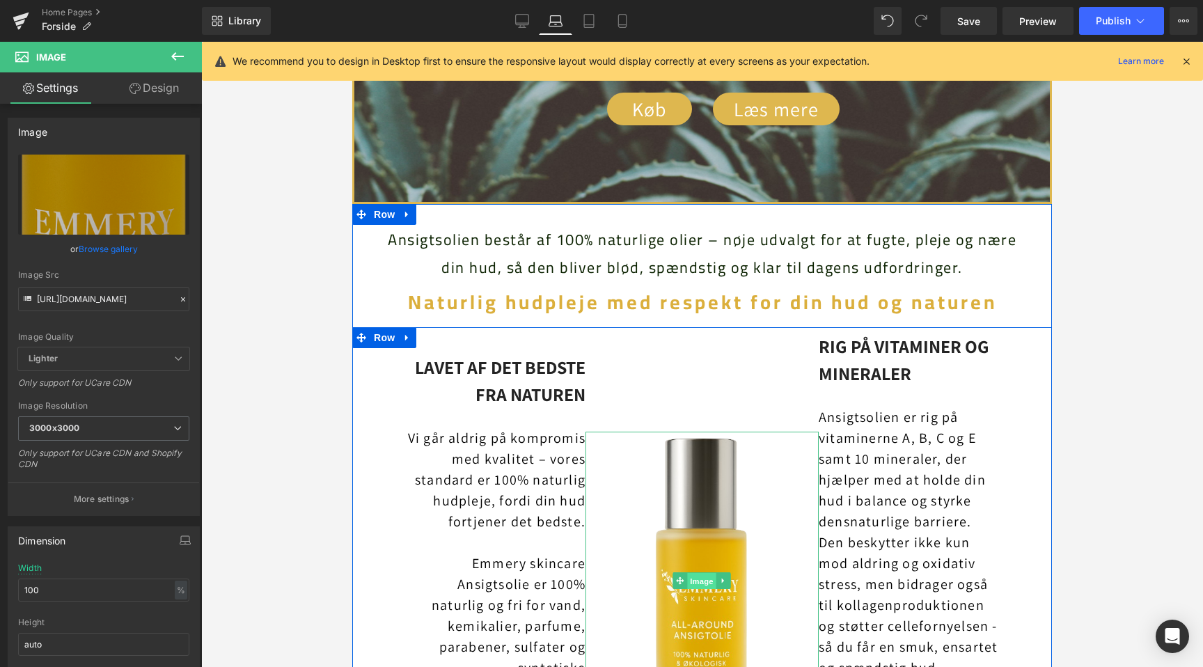
click at [693, 572] on span "Image" at bounding box center [702, 580] width 29 height 17
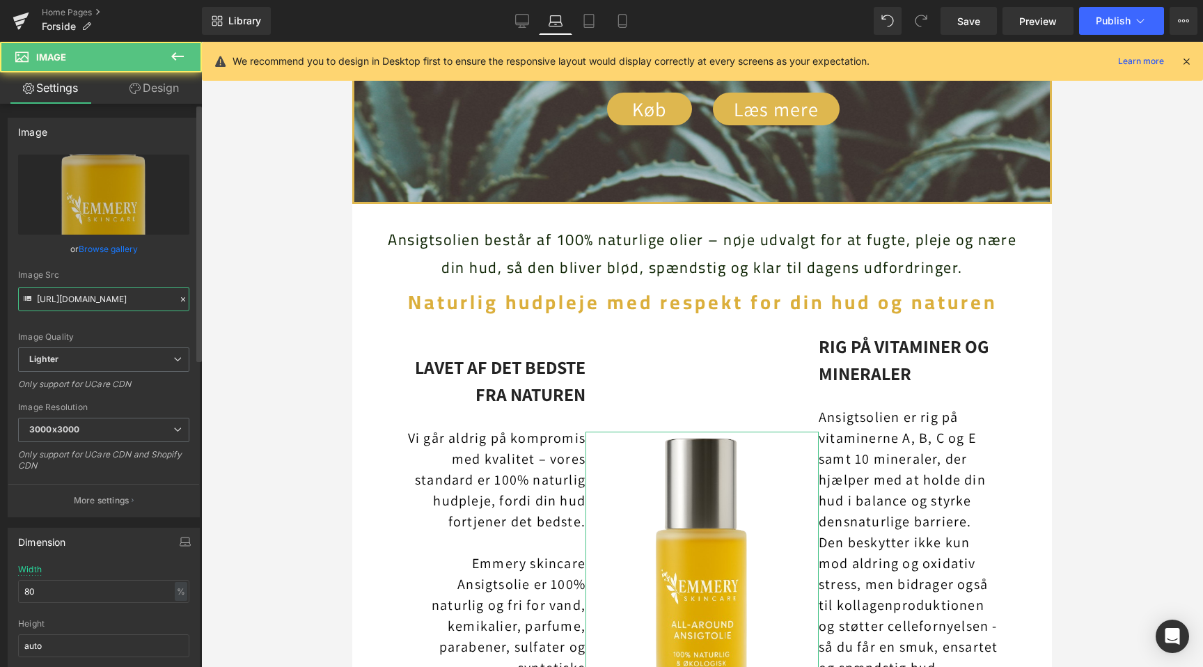
click at [152, 298] on input "https://ucarecdn.com/7502588a-f096-4acb-b494-0ae47491a611/-/format/auto/-/previ…" at bounding box center [103, 299] width 171 height 24
paste input "cdn.shopify.com/s/files/1/0730/2335/7266/files/Flaske_klar_baggrund.png?v=17604…"
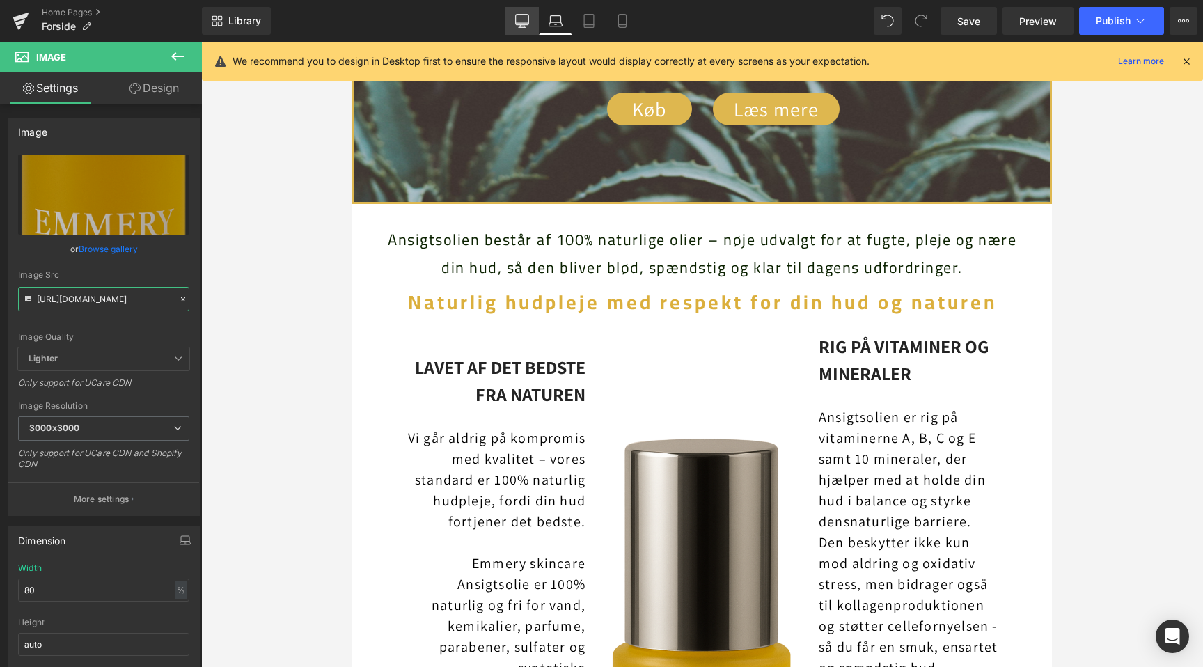
type input "https://cdn.shopify.com/s/files/1/0730/2335/7266/files/Flaske_klar_baggrund_300…"
click at [520, 27] on icon at bounding box center [522, 27] width 7 height 0
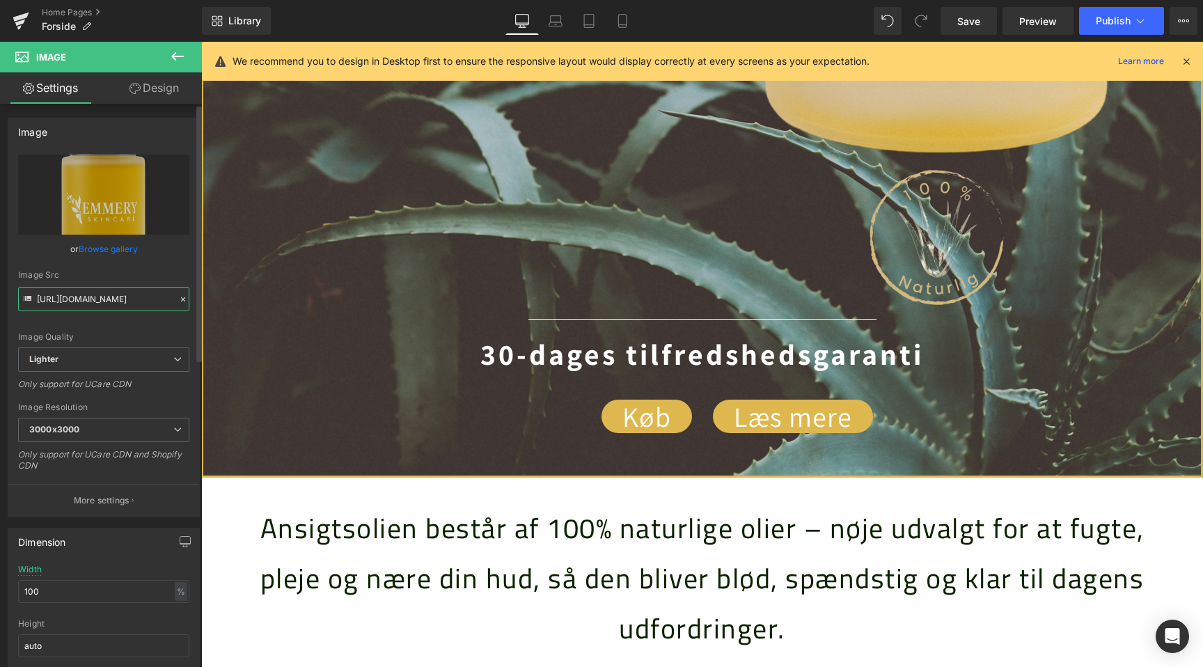
click at [132, 299] on input "https://ucarecdn.com/7502588a-f096-4acb-b494-0ae47491a611/-/format/auto/-/previ…" at bounding box center [103, 299] width 171 height 24
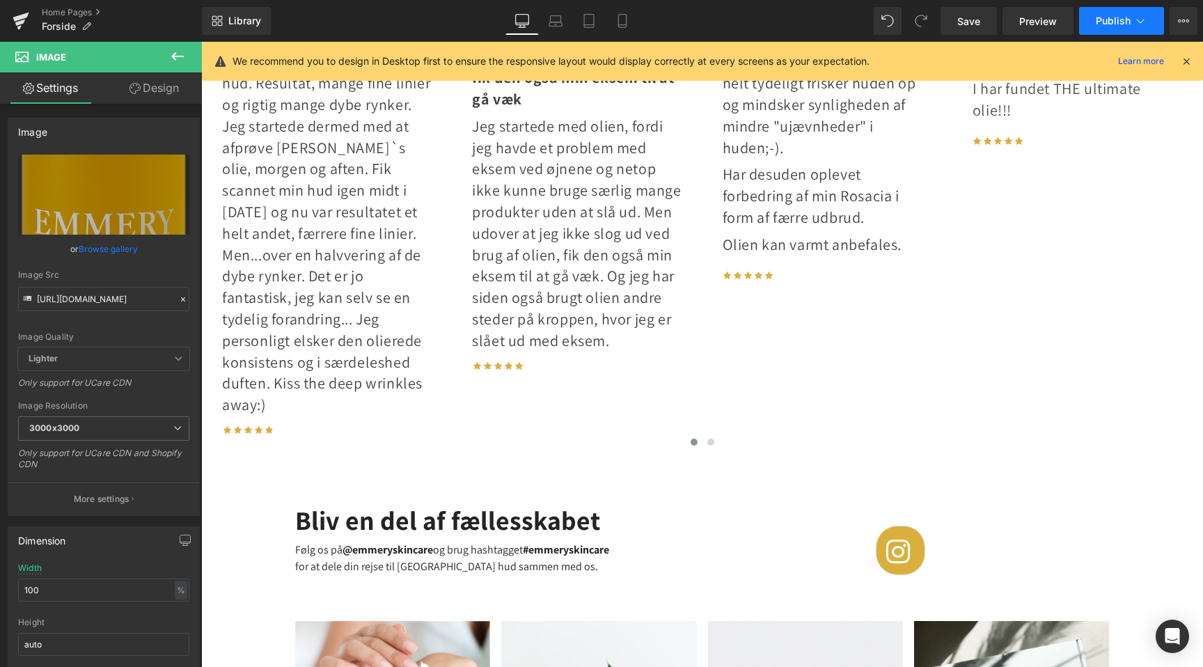
click at [1100, 21] on span "Publish" at bounding box center [1113, 20] width 35 height 11
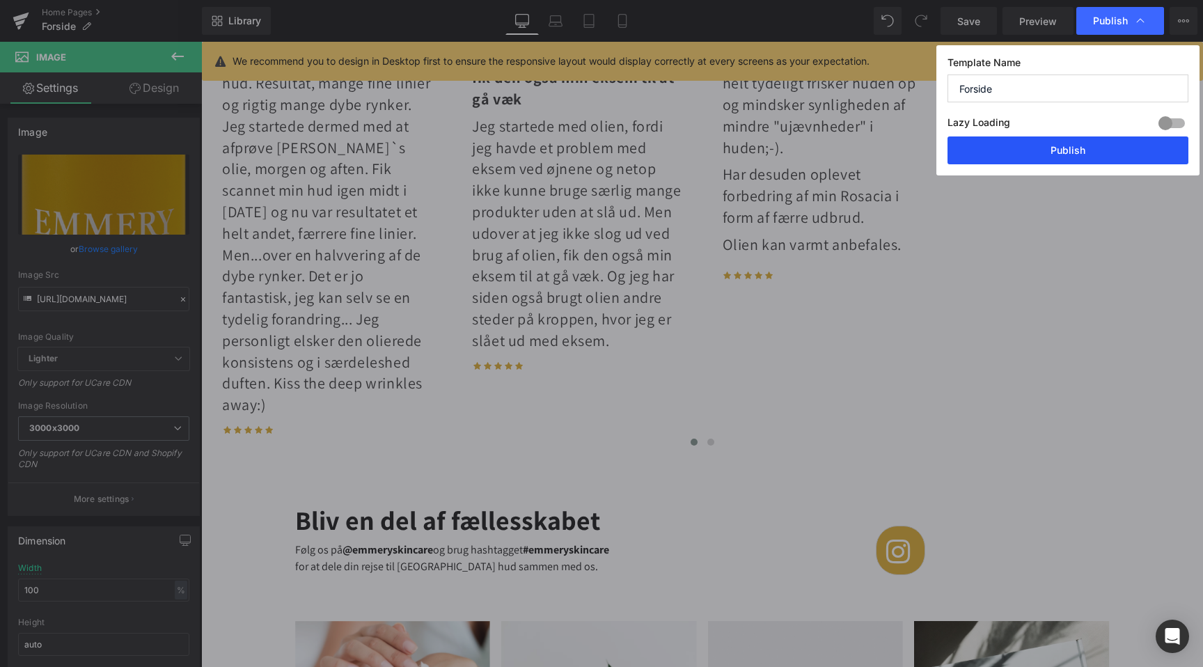
click at [1033, 150] on button "Publish" at bounding box center [1068, 150] width 241 height 28
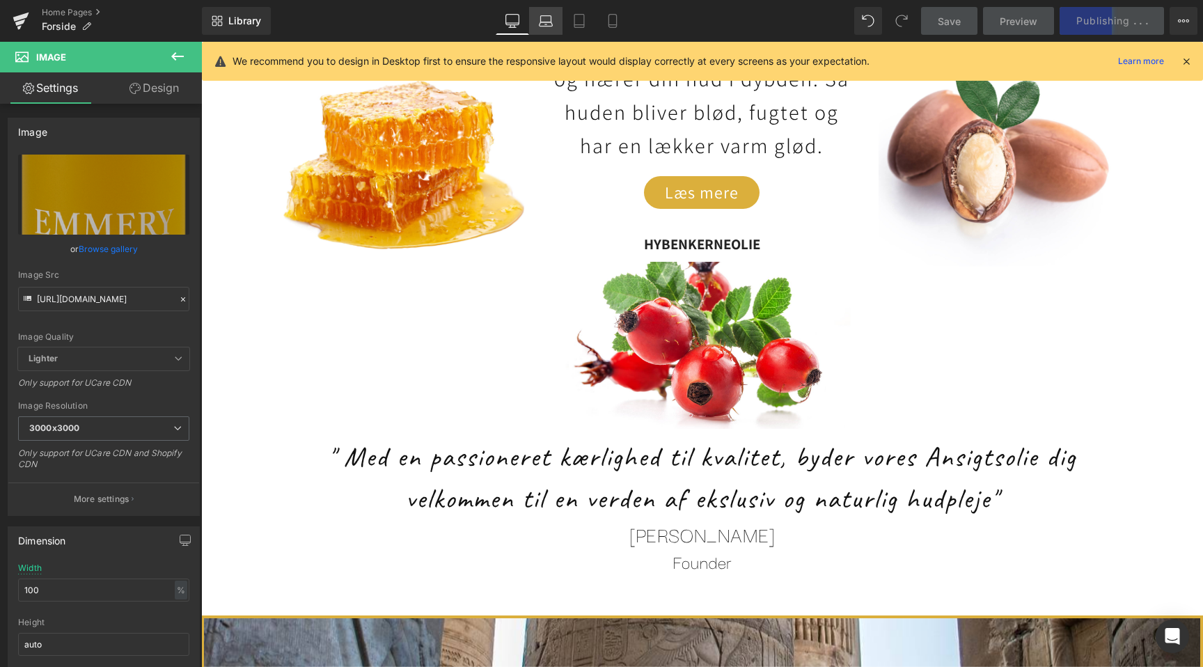
click at [542, 19] on icon at bounding box center [546, 21] width 14 height 14
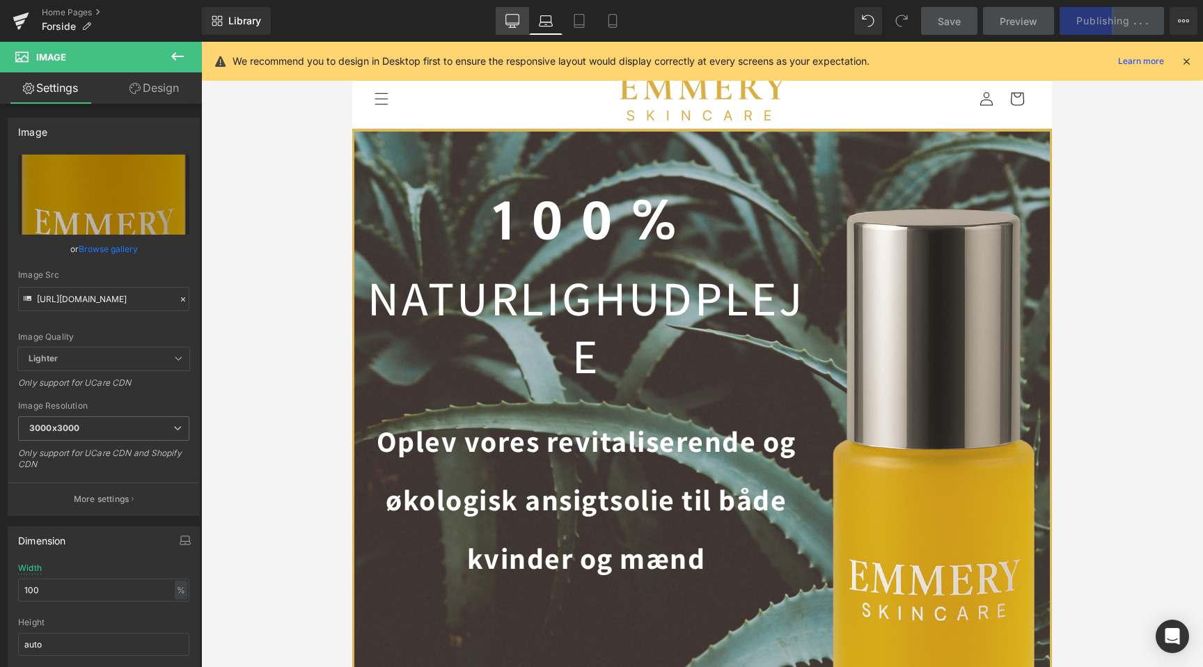
click at [511, 24] on icon at bounding box center [512, 20] width 13 height 10
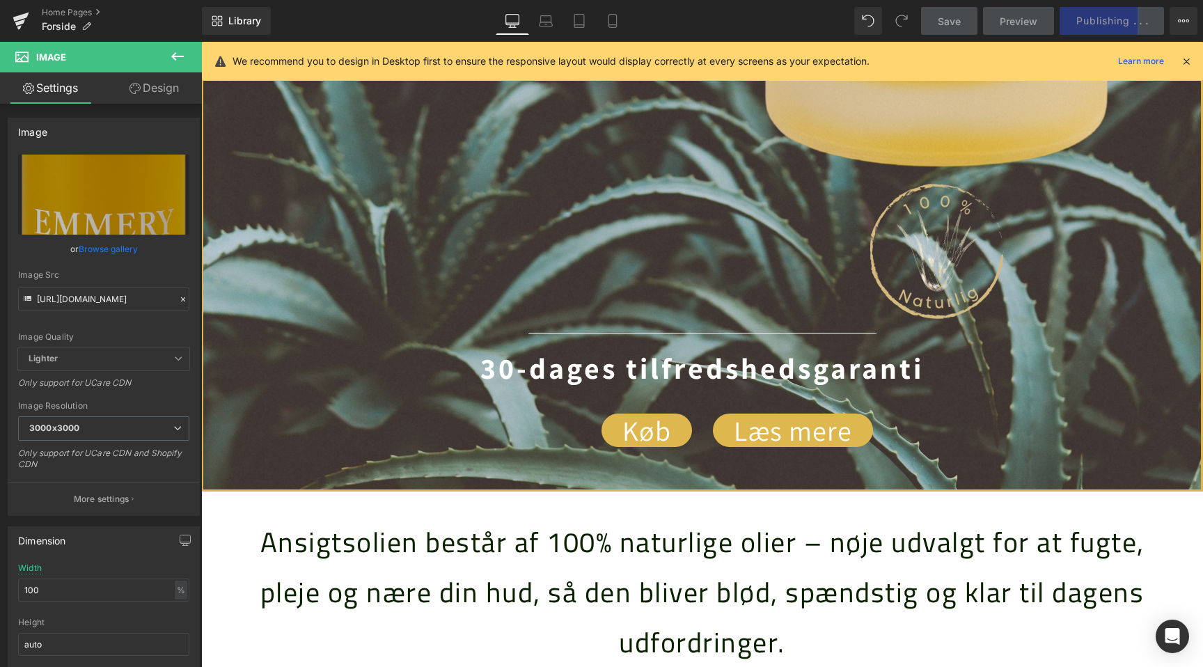
click at [1186, 61] on icon at bounding box center [1186, 61] width 13 height 13
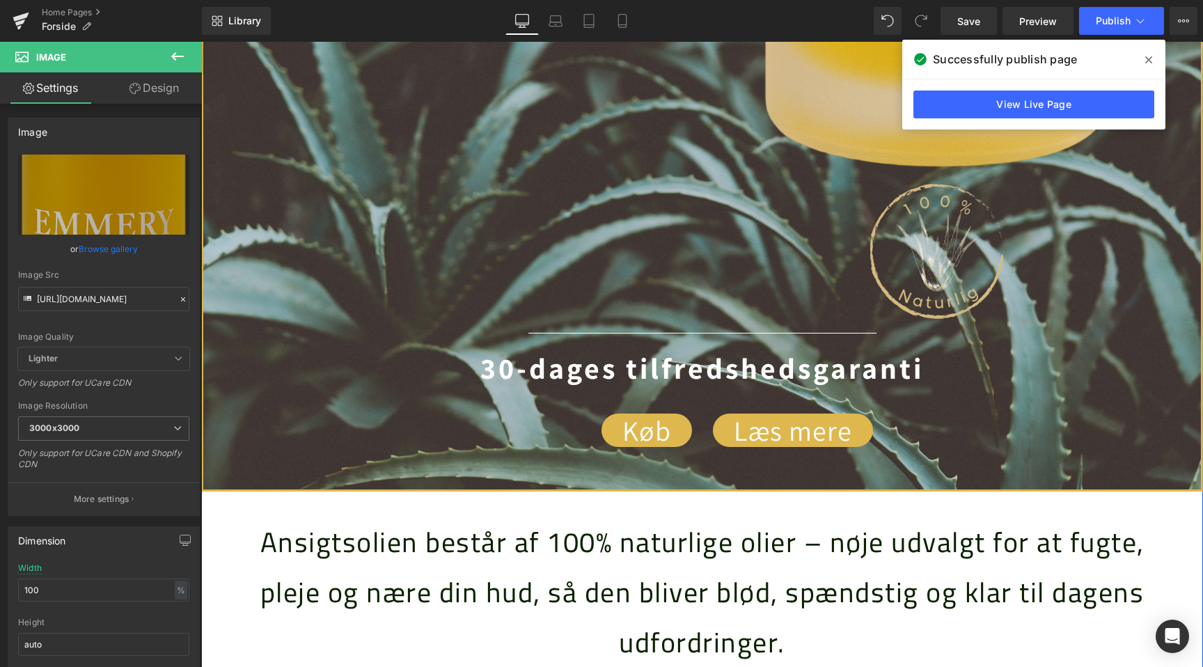
click at [116, 296] on input "https://cdn.shopify.com/s/files/1/0730/2335/7266/files/Flaske_klar_baggrund_300…" at bounding box center [103, 299] width 171 height 24
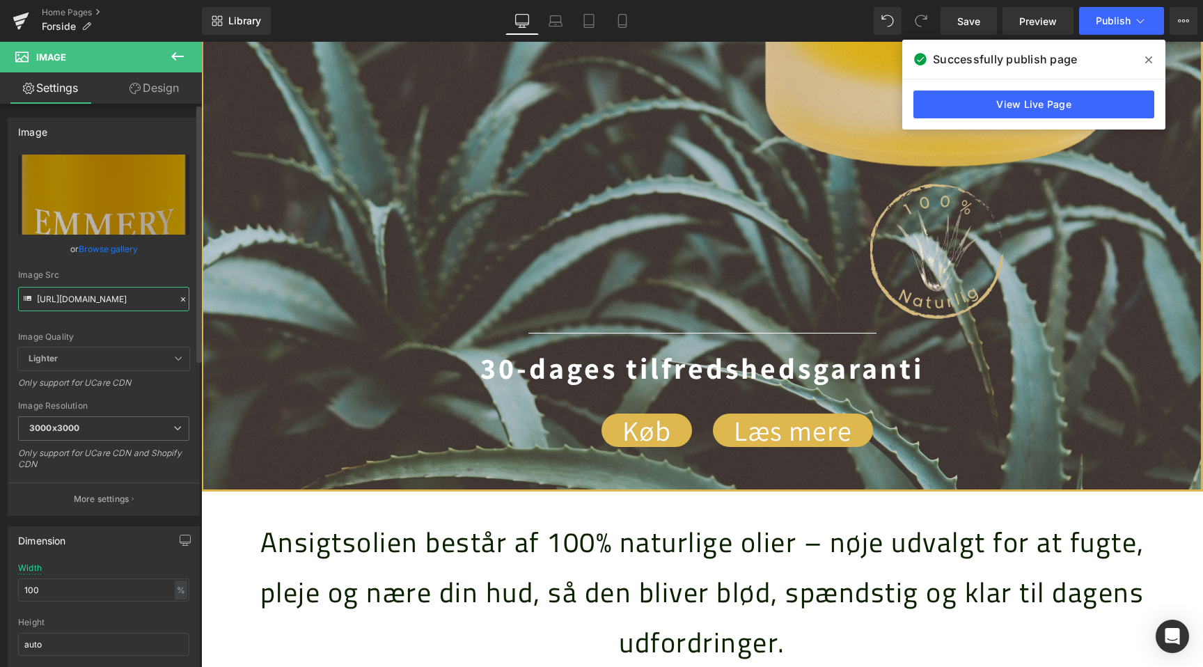
paste input ".png?v=1760446777"
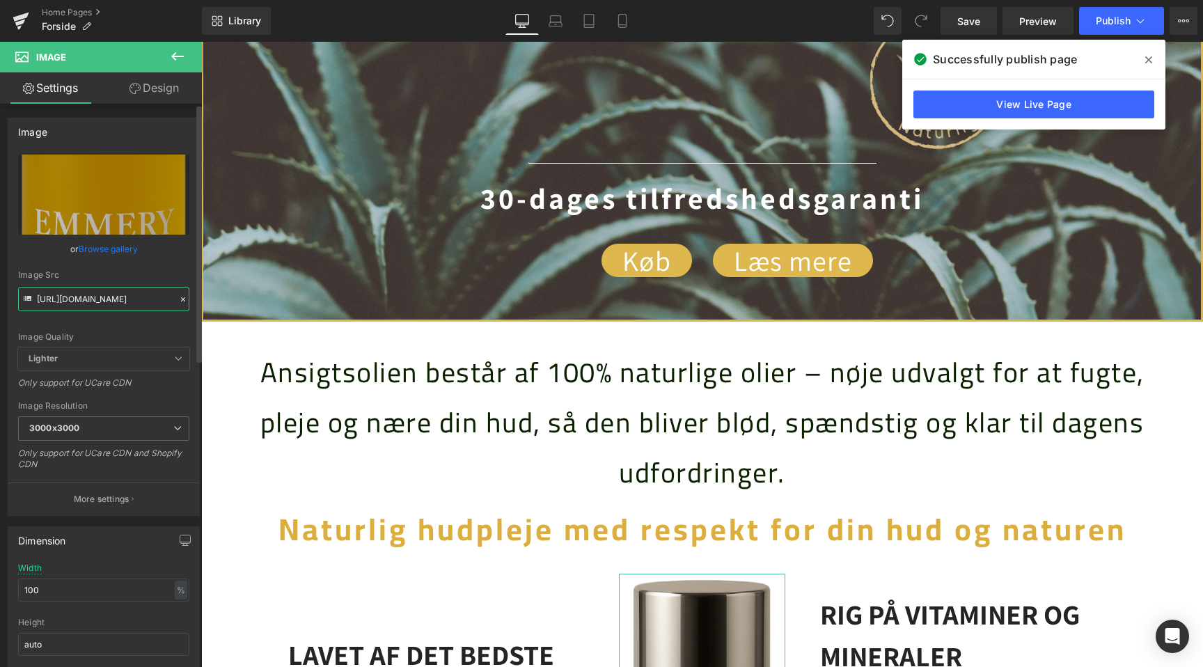
scroll to position [0, 0]
type input "https://cdn.shopify.com/s/files/1/0730/2335/7266/files/Flaske_klar_baggrund_300…"
click at [81, 598] on input "100" at bounding box center [103, 590] width 171 height 23
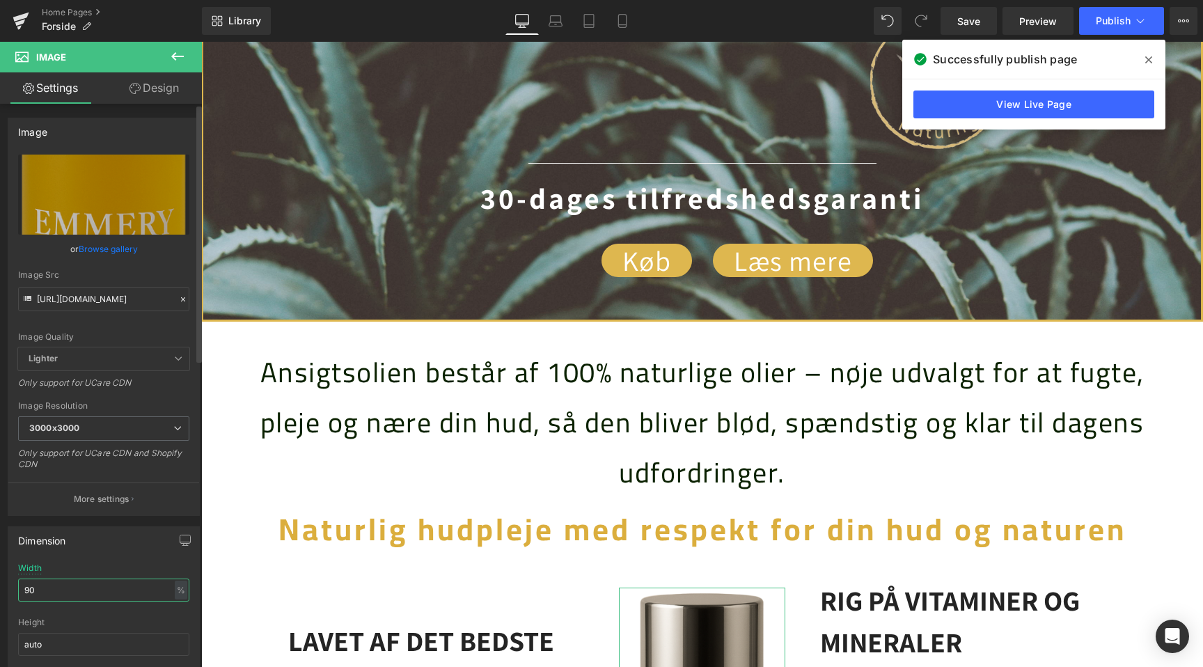
scroll to position [1334, 0]
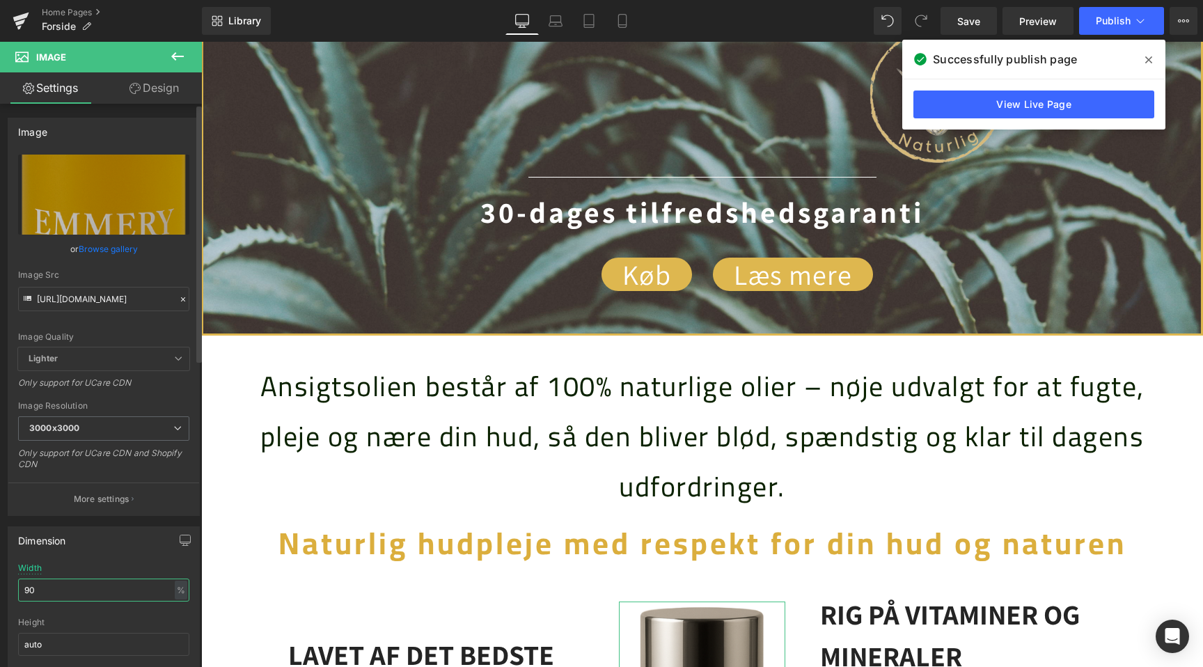
type input "80"
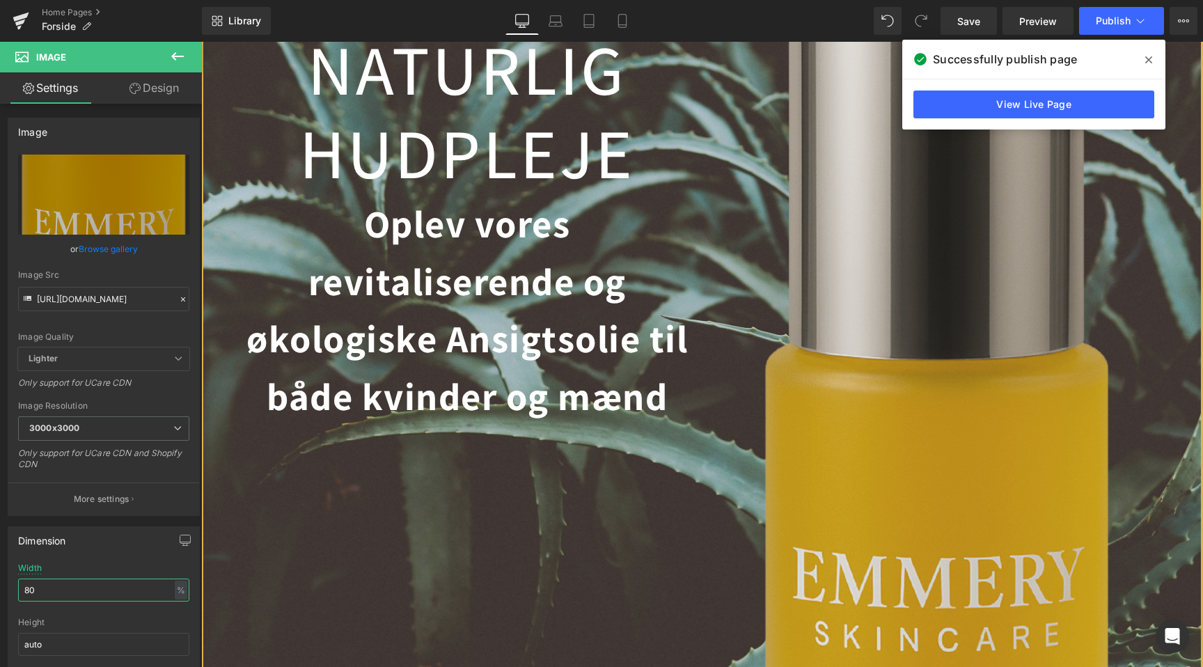
scroll to position [0, 1845]
click at [930, 262] on img at bounding box center [937, 517] width 359 height 1161
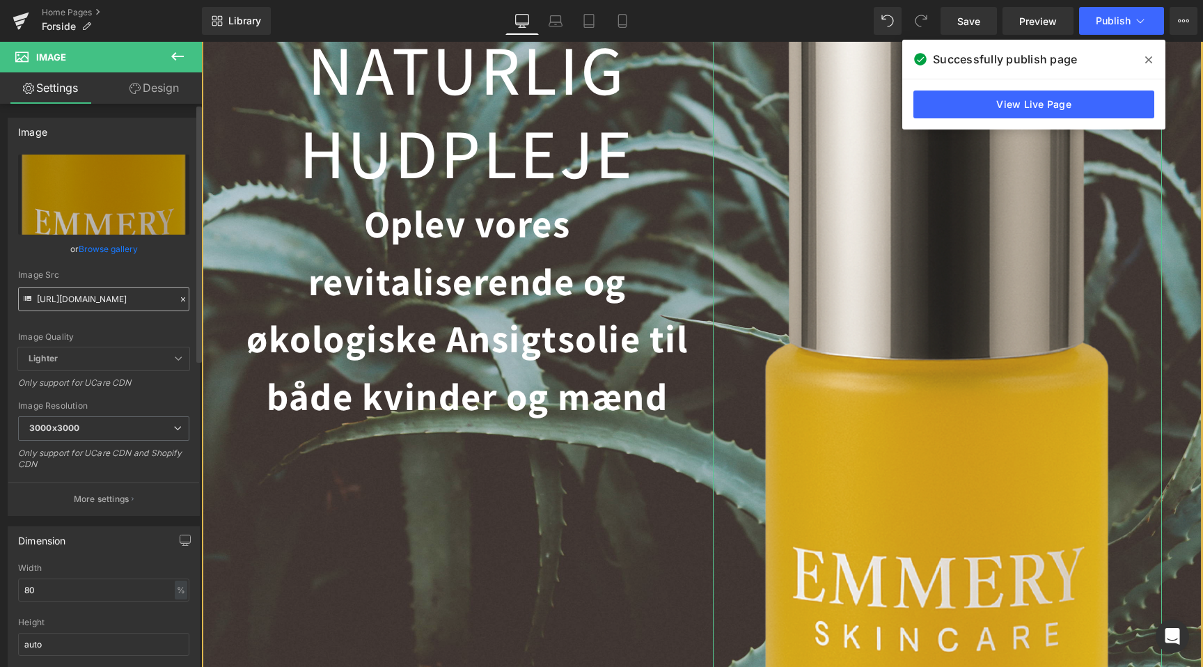
click at [151, 299] on input "https://cdn.shopify.com/s/files/1/0730/2335/7266/files/Flaske_klar_baggrund_300…" at bounding box center [103, 299] width 171 height 24
type input "https://cdn.shopify.com/s/files/1/0730/2335/7266/files/Flaske_klar_baggrund_300…"
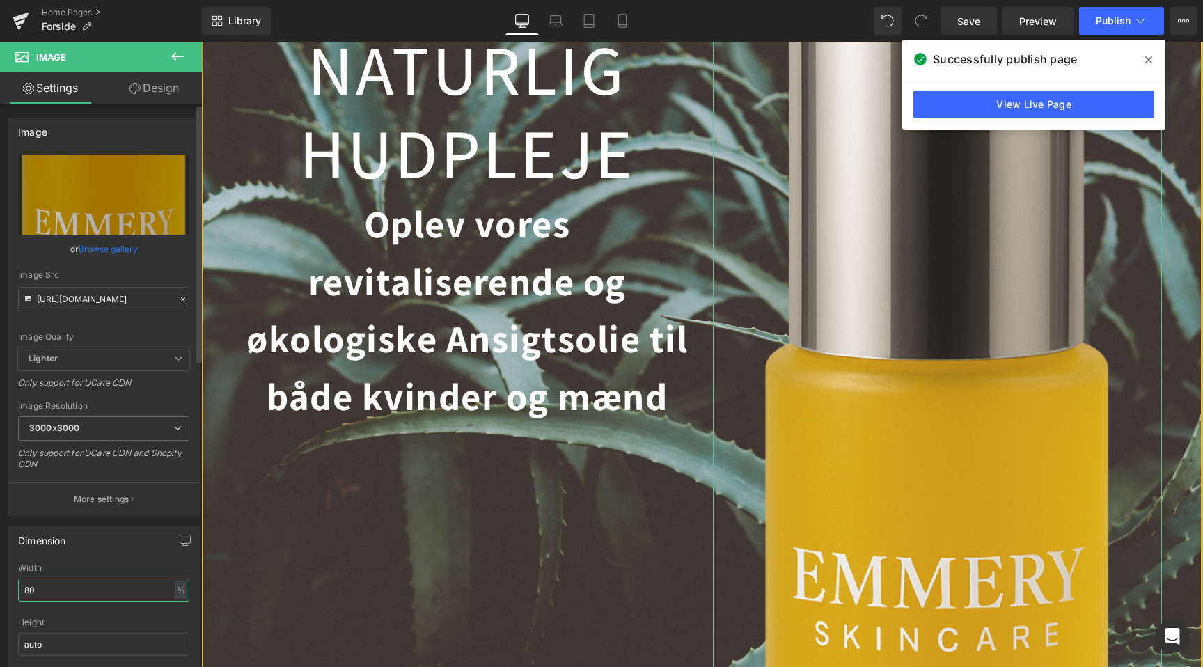
click at [104, 588] on input "80" at bounding box center [103, 590] width 171 height 23
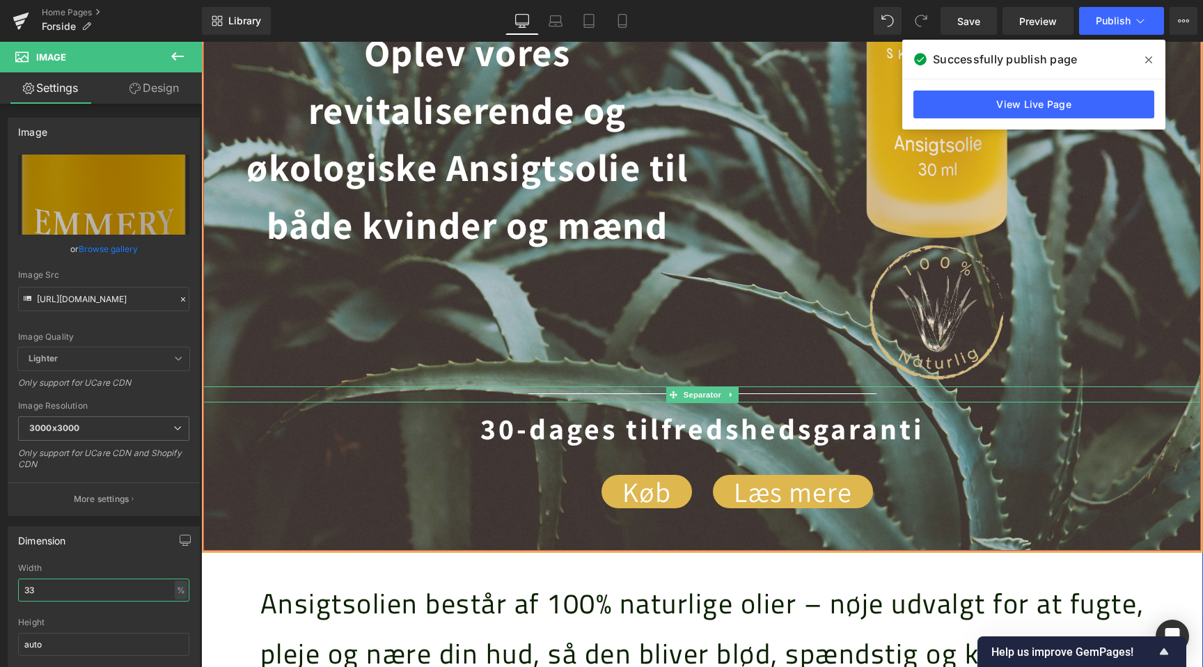
scroll to position [0, 1845]
type input "35"
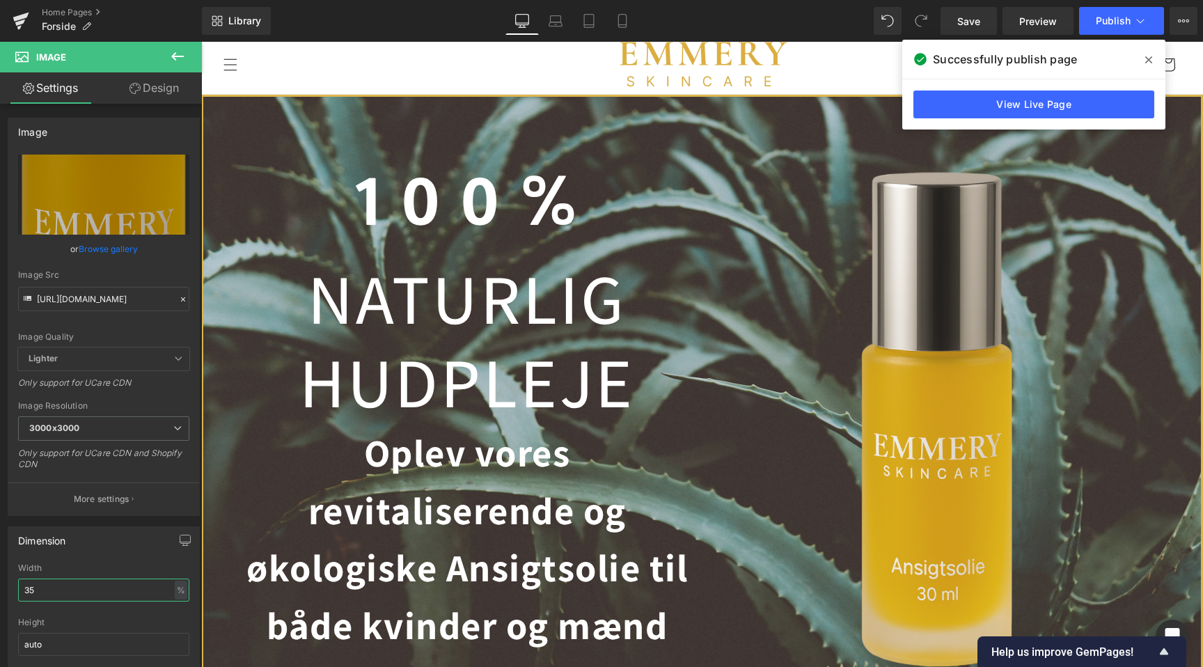
scroll to position [0, 0]
click at [561, 21] on icon at bounding box center [556, 19] width 10 height 6
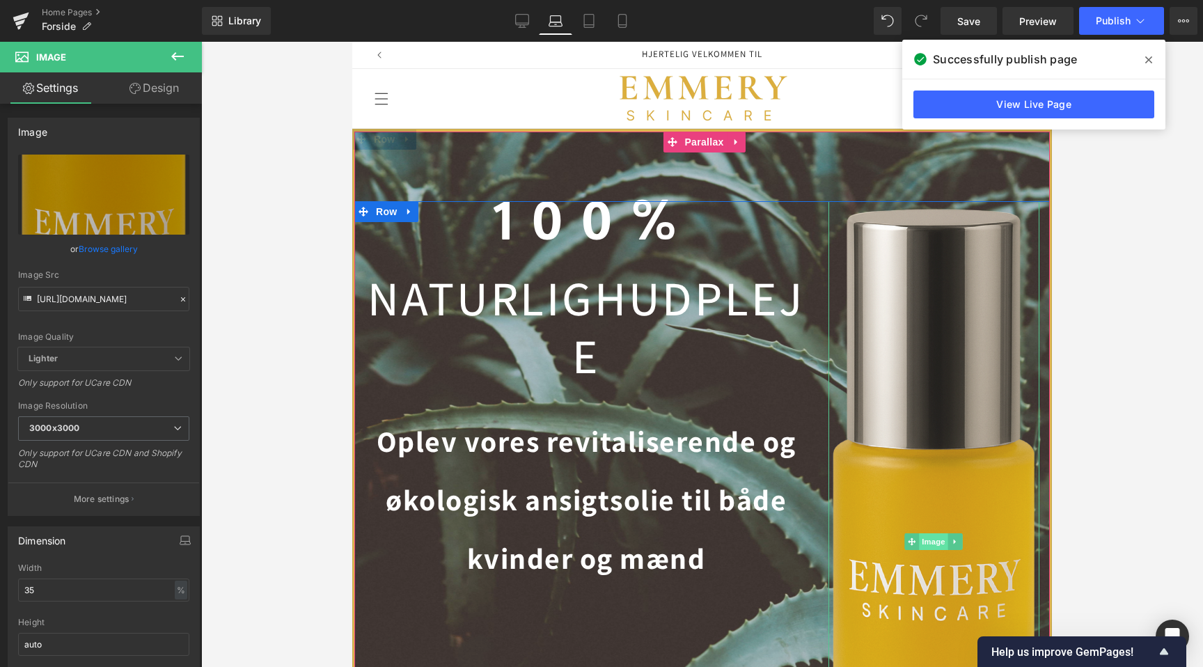
click at [937, 533] on span "Image" at bounding box center [934, 541] width 29 height 17
click at [72, 586] on input "100" at bounding box center [103, 590] width 171 height 23
paste input "https://cdn.shopify.com/s/files/1/0730/2335/7266/files/Flaske_klar_baggrund.png…"
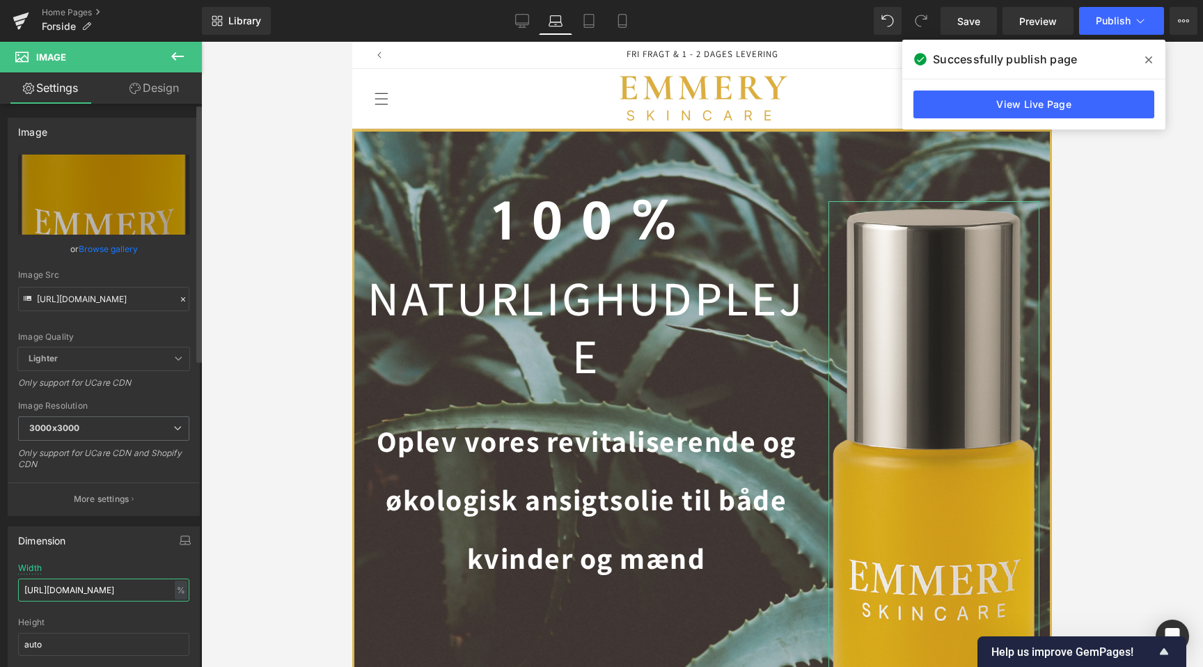
type input "https://cdn.sh"
click at [70, 299] on input "https://cdn.shopify.com/s/files/1/0730/2335/7266/files/Flaske_klar_baggrund_300…" at bounding box center [103, 299] width 171 height 24
paste input ".png?v=1760446777"
type input "https://cdn.shopify.com/s/files/1/0730/2335/7266/files/Flaske_klar_baggrund_300…"
click at [81, 588] on input "text" at bounding box center [103, 590] width 171 height 23
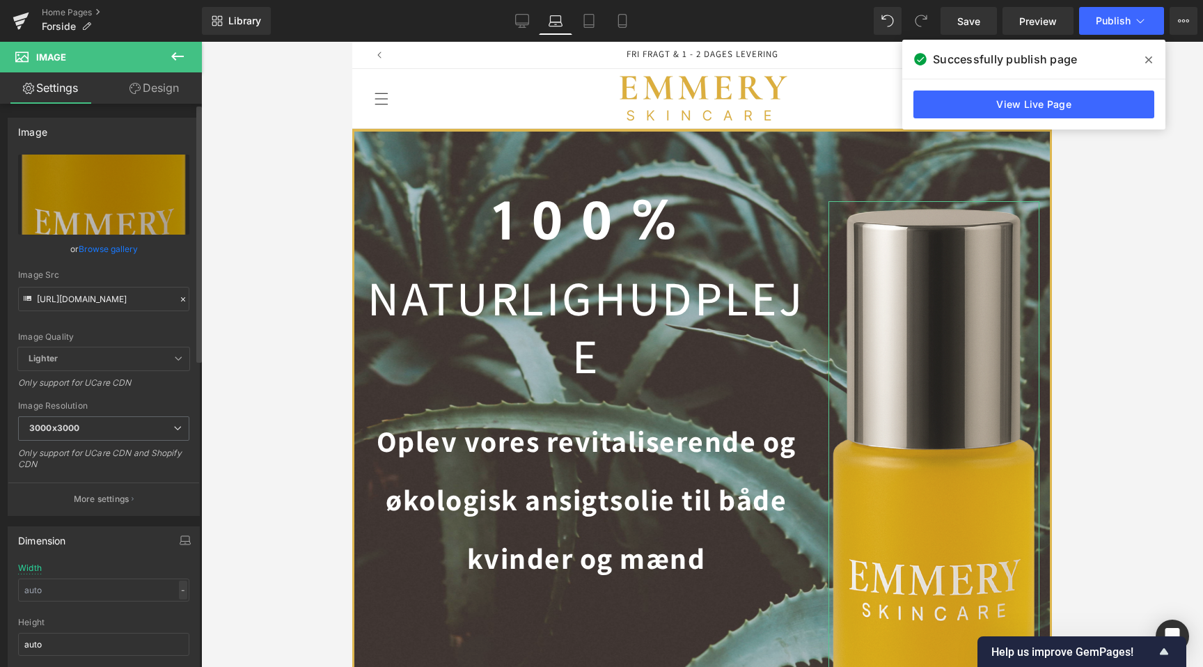
click at [179, 592] on div "-" at bounding box center [183, 590] width 8 height 19
click at [178, 618] on li "%" at bounding box center [179, 612] width 17 height 20
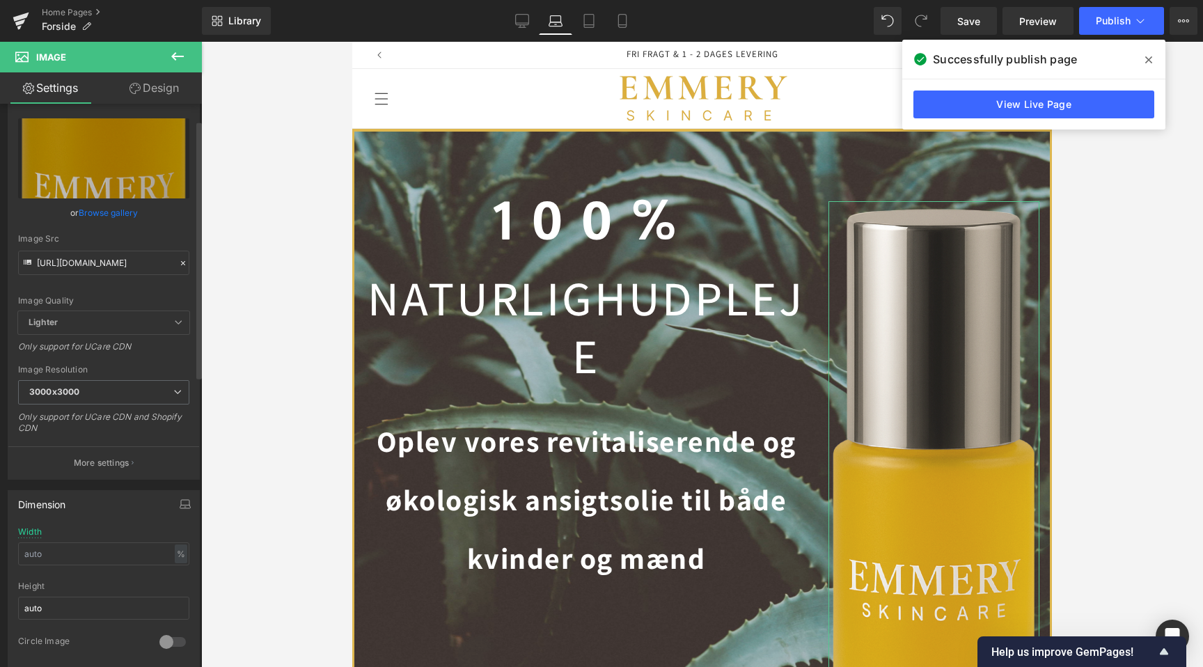
click at [101, 565] on div "Width % % px" at bounding box center [103, 554] width 171 height 54
click at [101, 560] on input "text" at bounding box center [103, 553] width 171 height 23
type input "s"
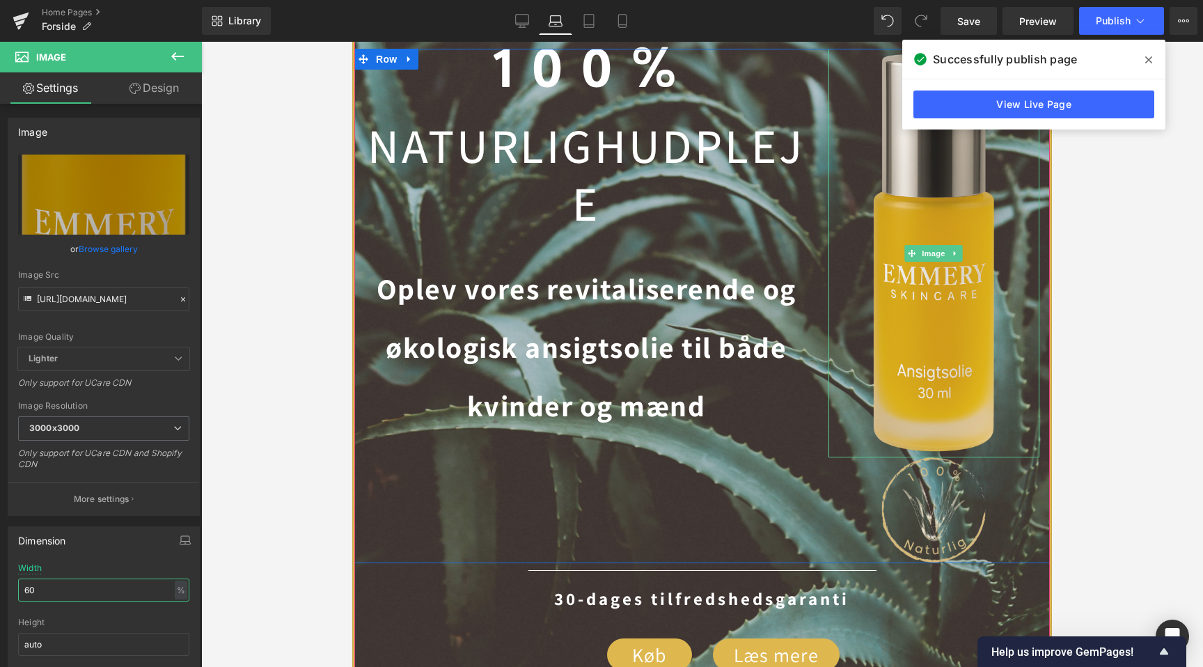
type input "50"
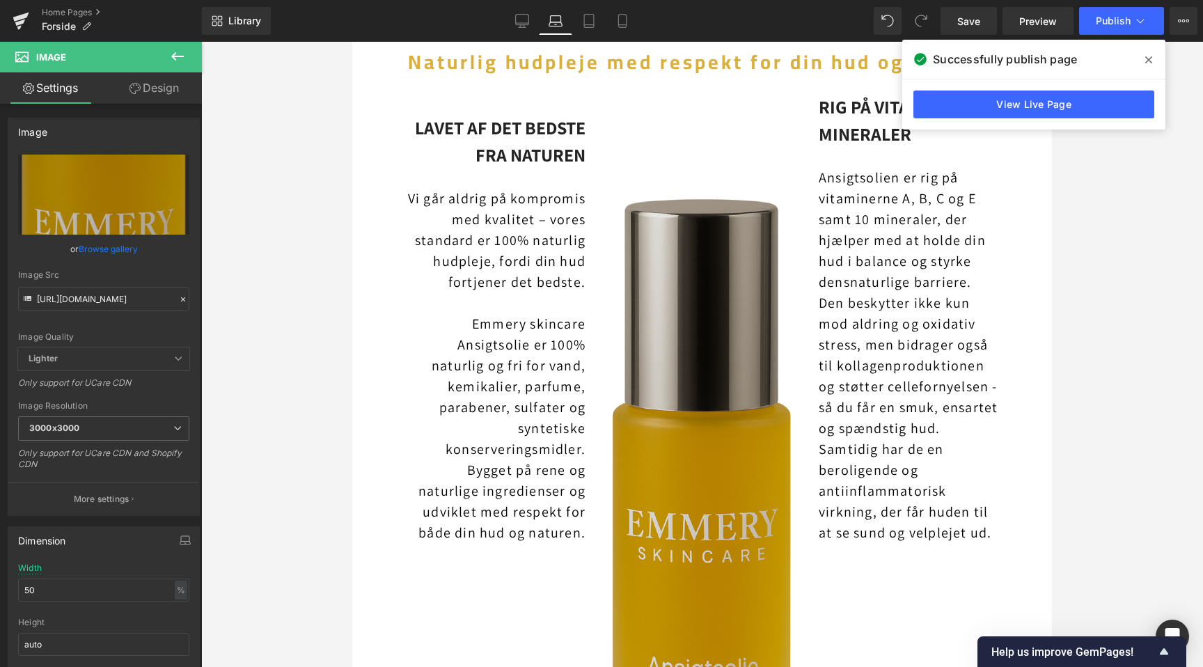
click at [701, 360] on img at bounding box center [702, 502] width 187 height 620
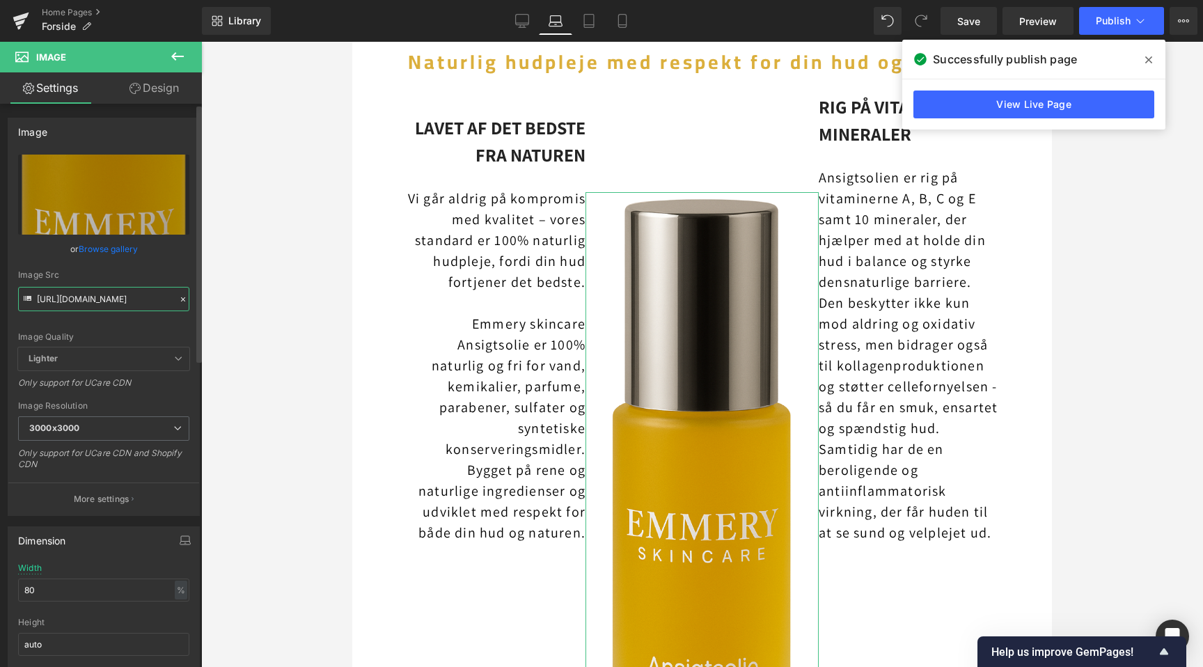
click at [120, 302] on input "https://cdn.shopify.com/s/files/1/0730/2335/7266/files/Flaske_klar_baggrund_300…" at bounding box center [103, 299] width 171 height 24
type input "https://cdn.shopify.com/s/files/1/0730/2335/7266/files/Flaske_klar_baggrund_300…"
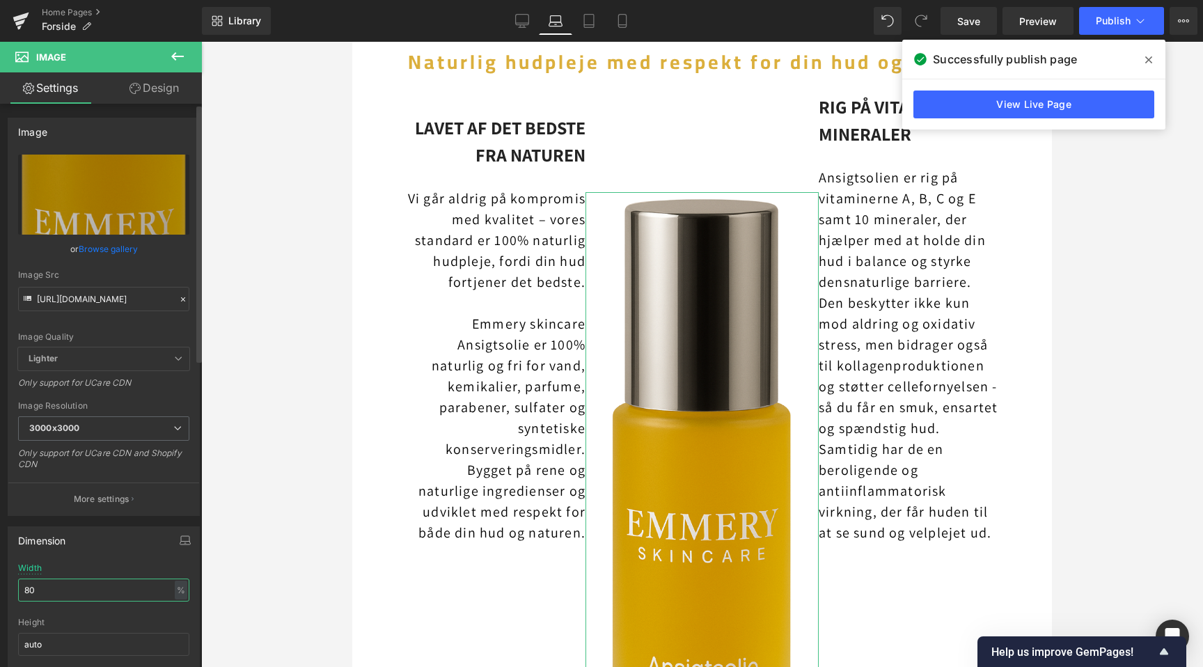
click at [94, 581] on input "80" at bounding box center [103, 590] width 171 height 23
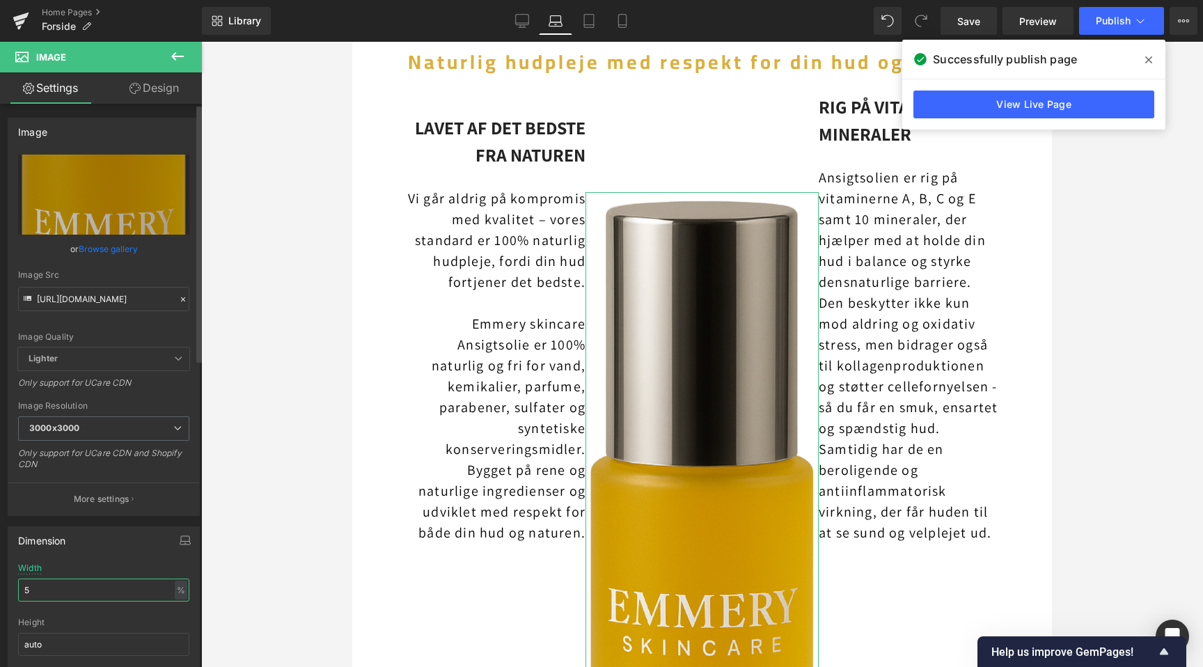
type input "50"
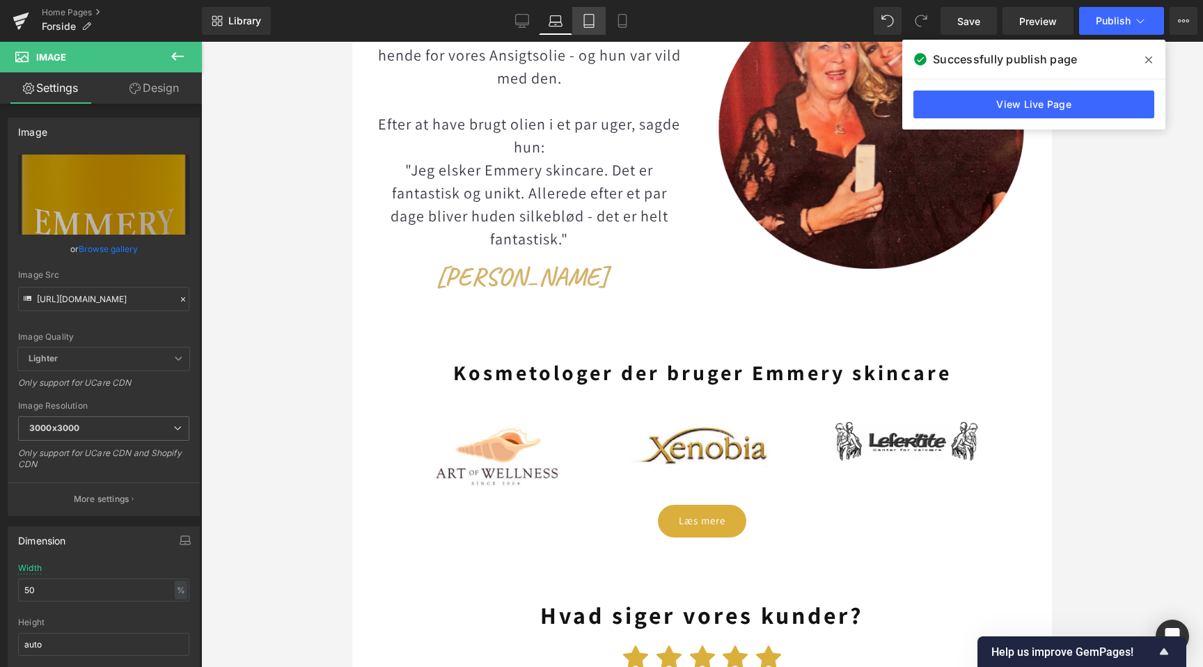
click at [594, 31] on link "Tablet" at bounding box center [588, 21] width 33 height 28
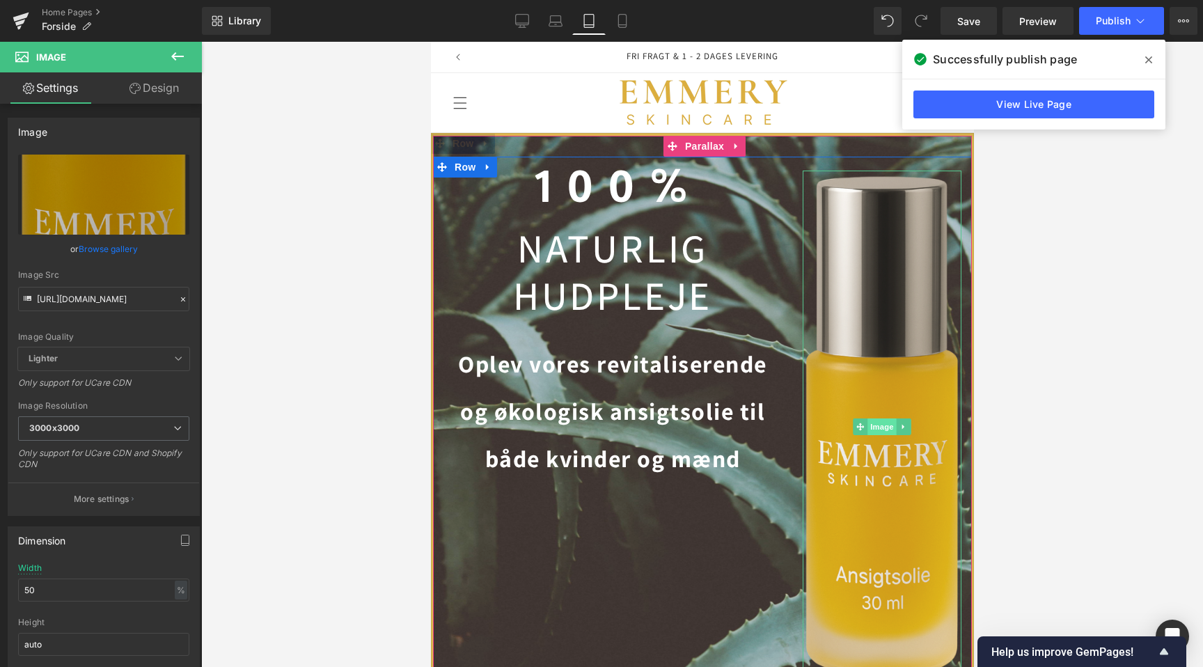
click at [867, 419] on span "Image" at bounding box center [881, 427] width 29 height 17
click at [81, 299] on input "https://cdn.shopify.com/s/files/1/0730/2335/7266/files/Flaske_klar_baggrund_300…" at bounding box center [103, 299] width 171 height 24
paste input ".png?v=1760446777"
type input "https://cdn.shopify.com/s/files/1/0730/2335/7266/files/Flaske_klar_baggrund_300…"
click at [82, 597] on input "100" at bounding box center [103, 590] width 171 height 23
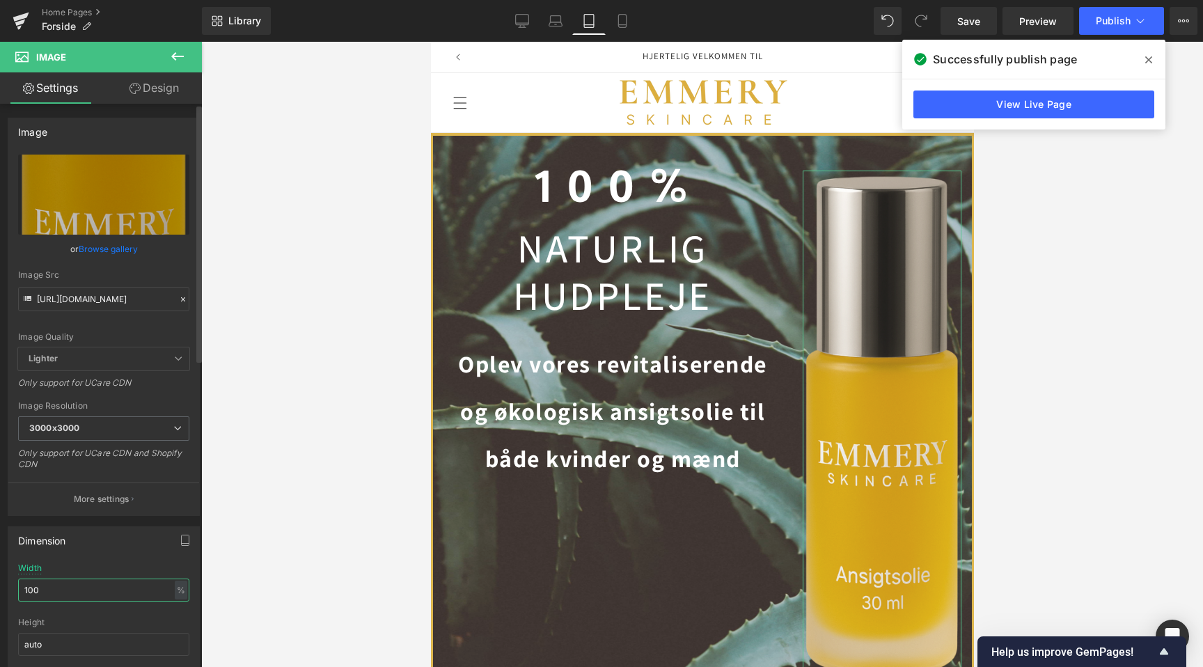
click at [82, 597] on input "100" at bounding box center [103, 590] width 171 height 23
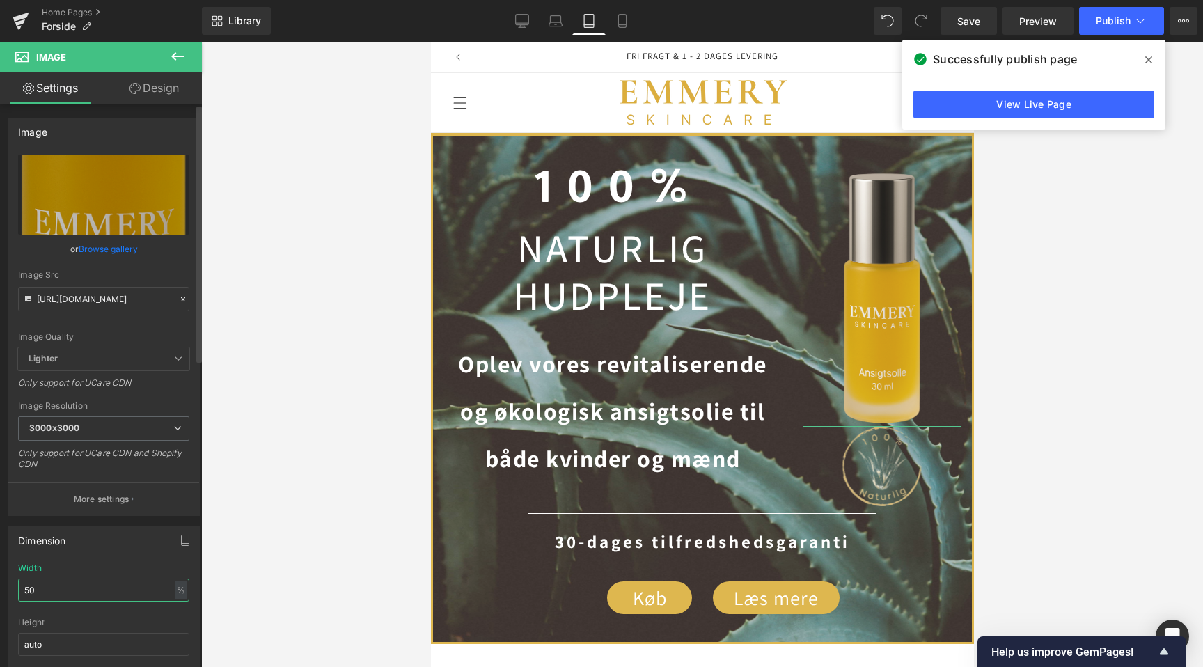
type input "60"
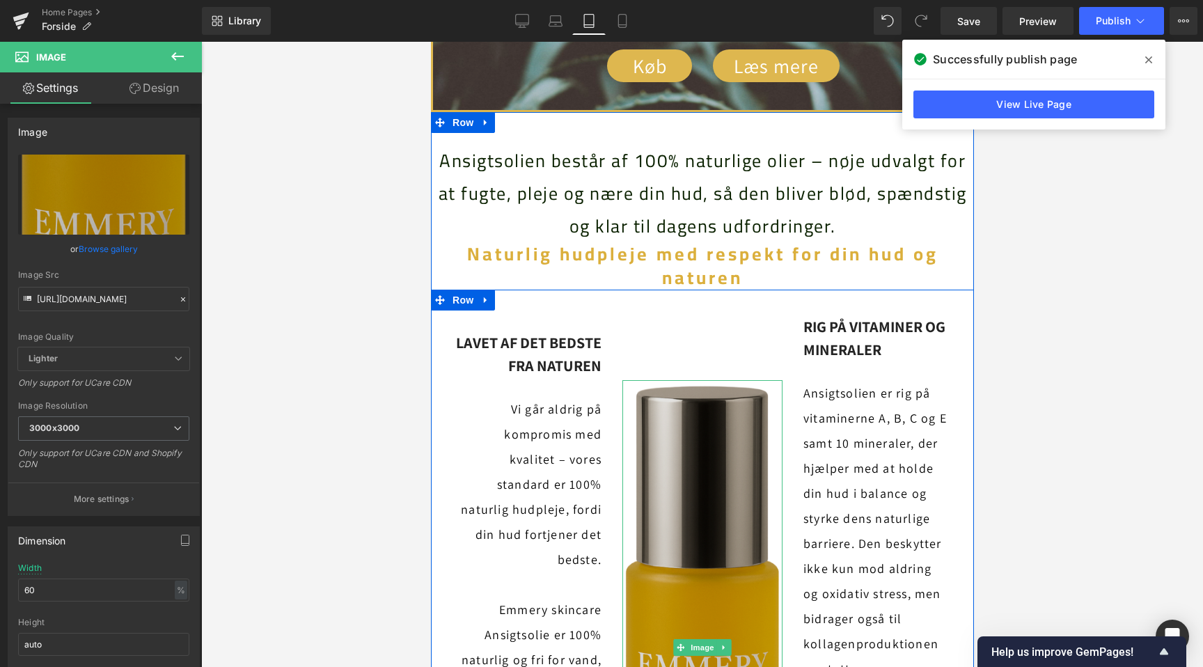
click at [707, 467] on img at bounding box center [702, 647] width 160 height 535
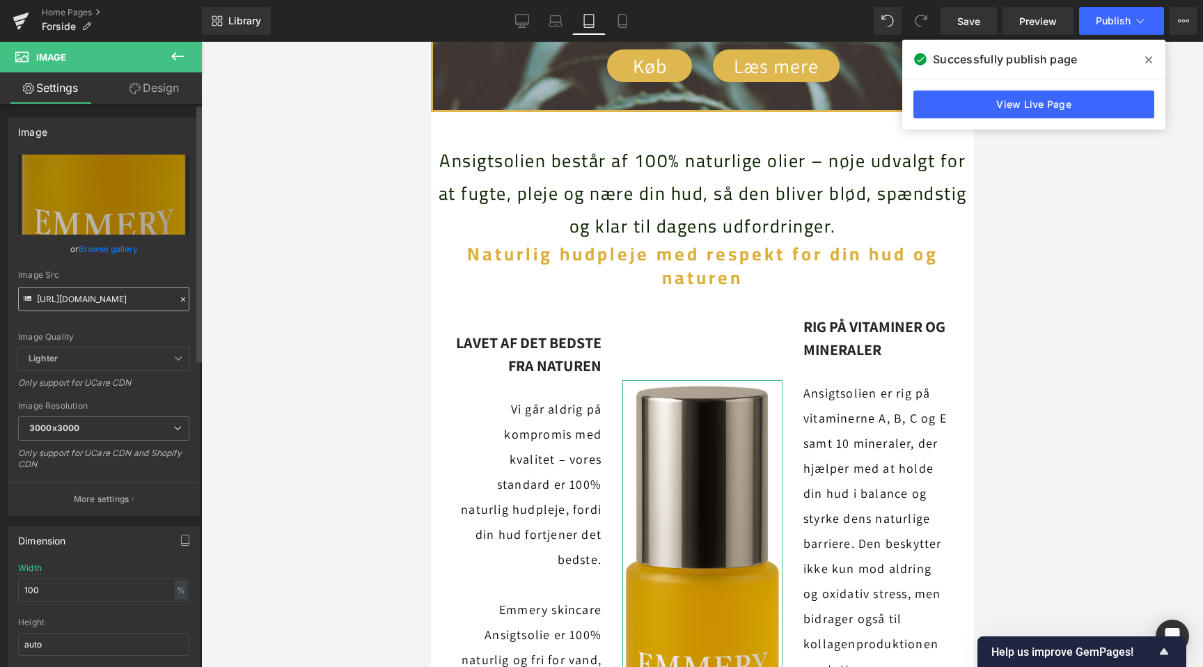
click at [116, 302] on input "https://cdn.shopify.com/s/files/1/0730/2335/7266/files/Flaske_klar_baggrund_300…" at bounding box center [103, 299] width 171 height 24
type input "https://cdn.shopify.com/s/files/1/0730/2335/7266/files/Flaske_klar_baggrund_300…"
click at [80, 599] on input "100" at bounding box center [103, 590] width 171 height 23
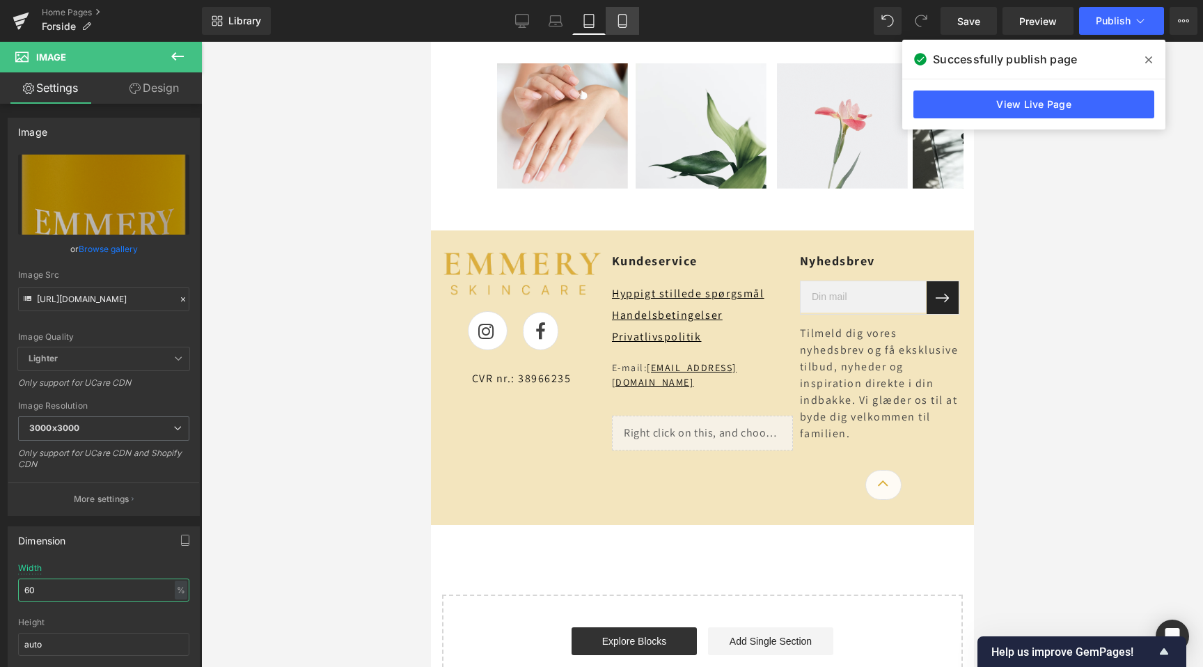
type input "60"
click at [631, 17] on link "Mobile" at bounding box center [622, 21] width 33 height 28
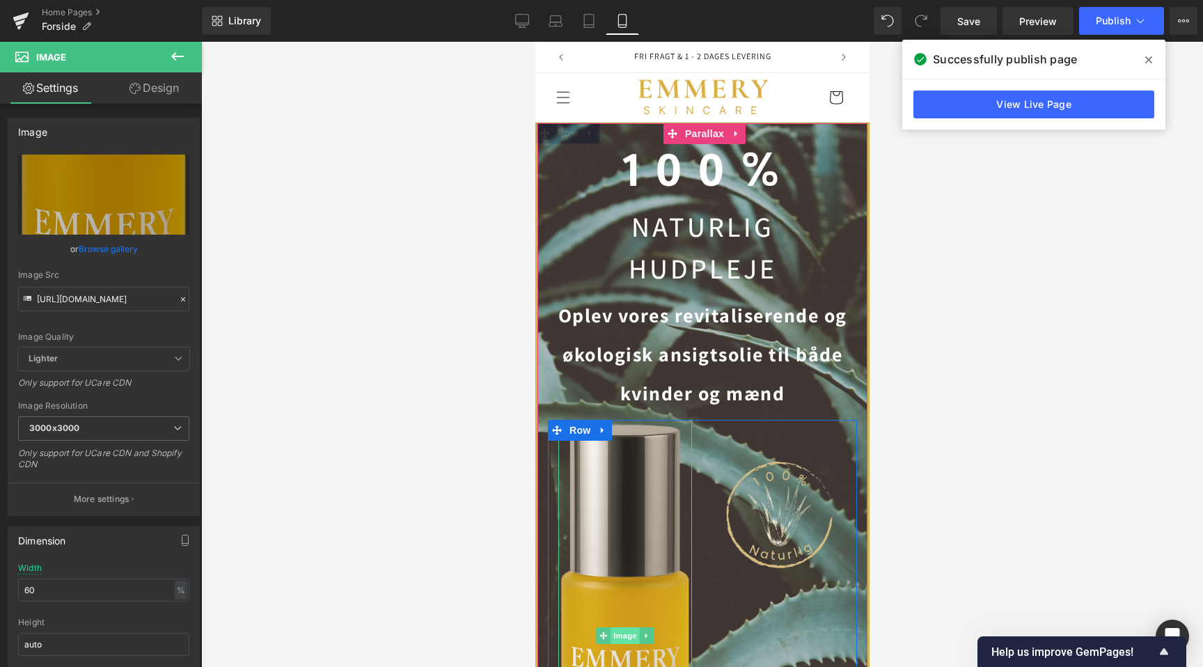
click at [618, 627] on span "Image" at bounding box center [624, 635] width 29 height 17
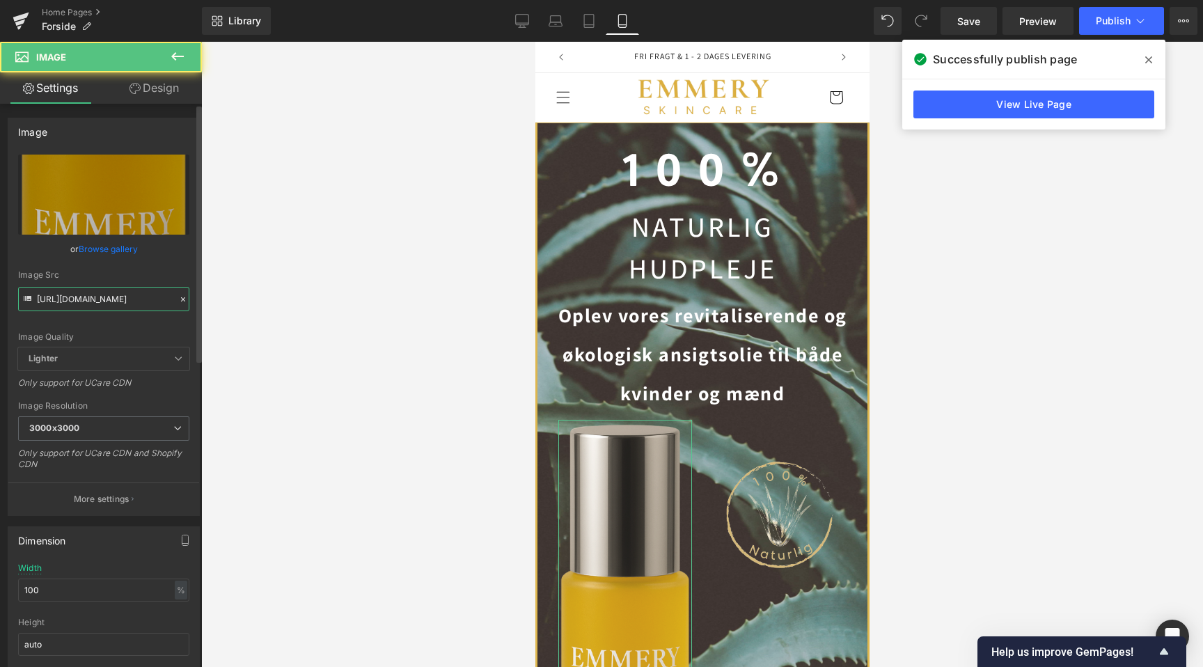
click at [111, 297] on input "https://cdn.shopify.com/s/files/1/0730/2335/7266/files/Flaske_klar_baggrund_300…" at bounding box center [103, 299] width 171 height 24
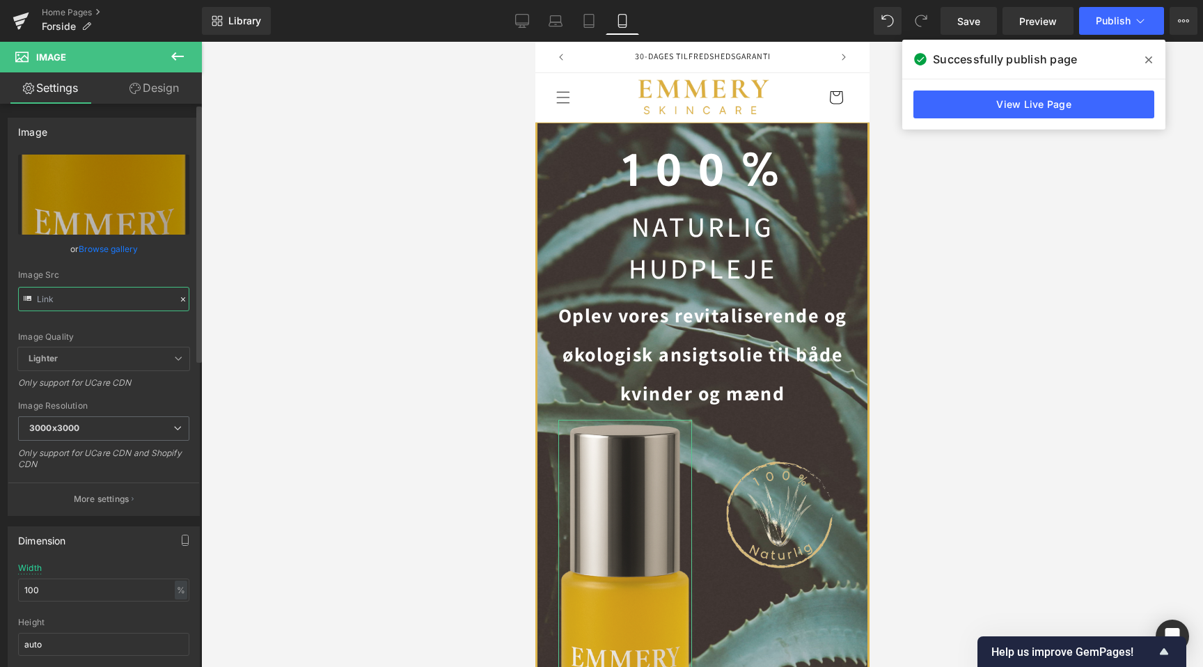
paste input "https://cdn.shopify.com/s/files/1/0730/2335/7266/files/Flaske_klar_baggrund.png…"
type input "https://cdn.shopify.com/s/files/1/0730/2335/7266/files/Flaske_klar_baggrund_300…"
click at [87, 591] on input "100" at bounding box center [103, 590] width 171 height 23
type input "60"
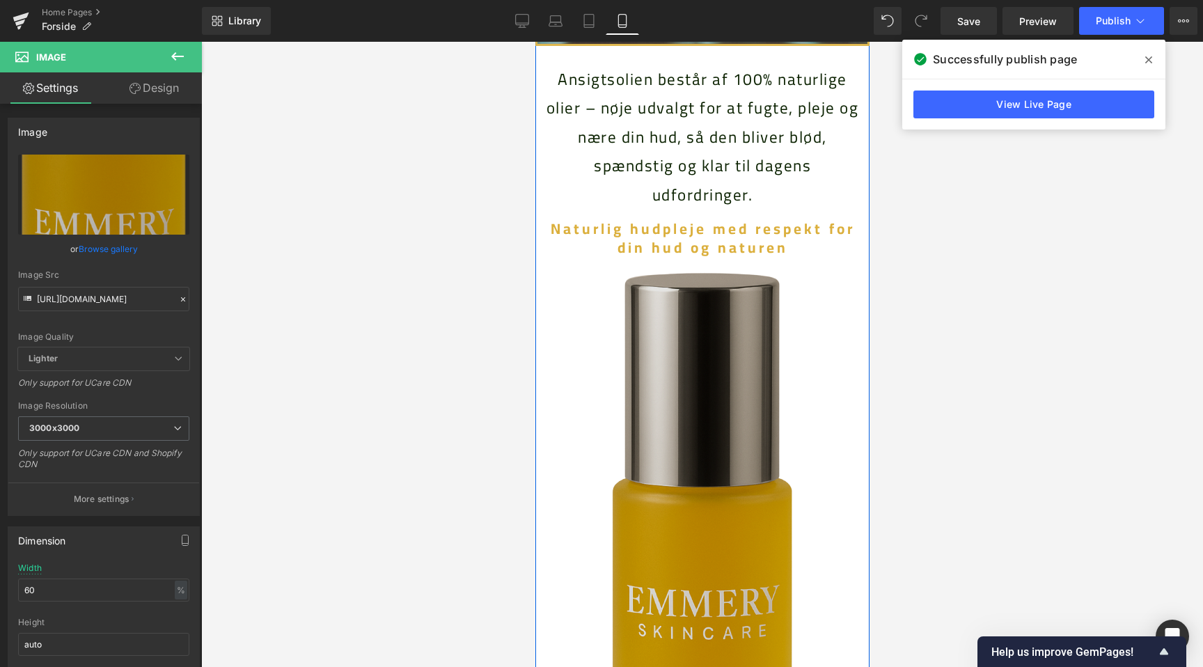
click at [703, 404] on div "Image" at bounding box center [701, 569] width 313 height 607
click at [703, 396] on img at bounding box center [702, 569] width 188 height 607
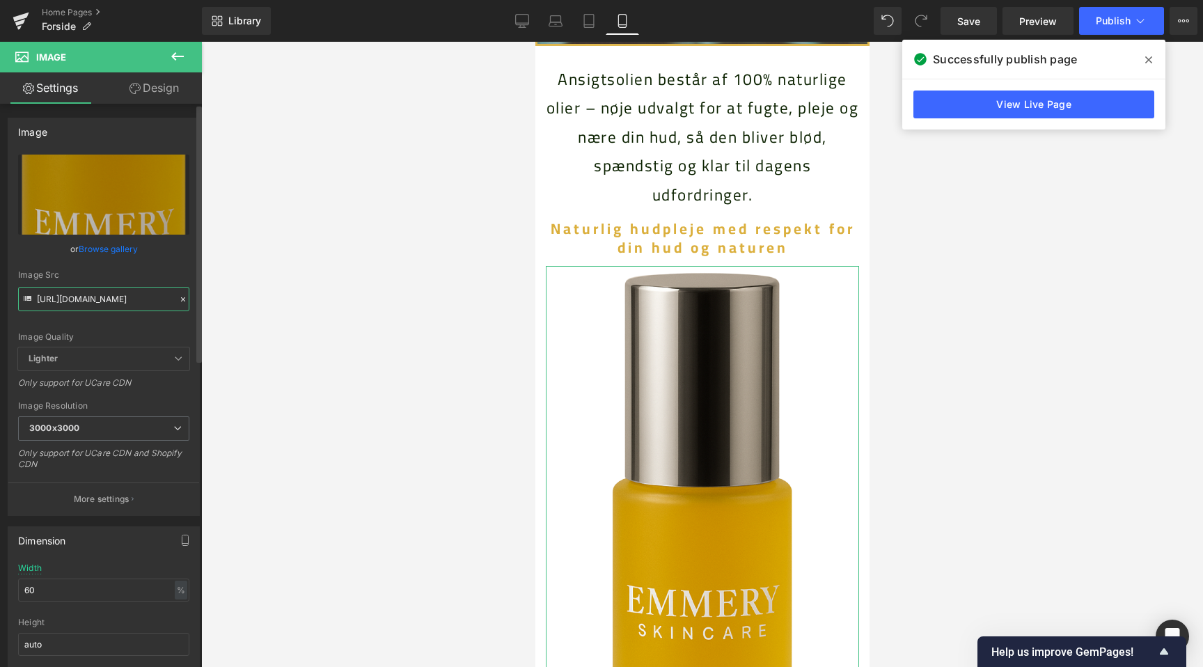
click at [119, 302] on input "https://cdn.shopify.com/s/files/1/0730/2335/7266/files/Flaske_klar_baggrund_300…" at bounding box center [103, 299] width 171 height 24
type input "https://cdn.shopify.com/s/files/1/0730/2335/7266/files/Flaske_klar_baggrund_300…"
click at [58, 603] on div "Width 60 % % px" at bounding box center [103, 590] width 171 height 54
click at [71, 582] on input "60" at bounding box center [103, 590] width 171 height 23
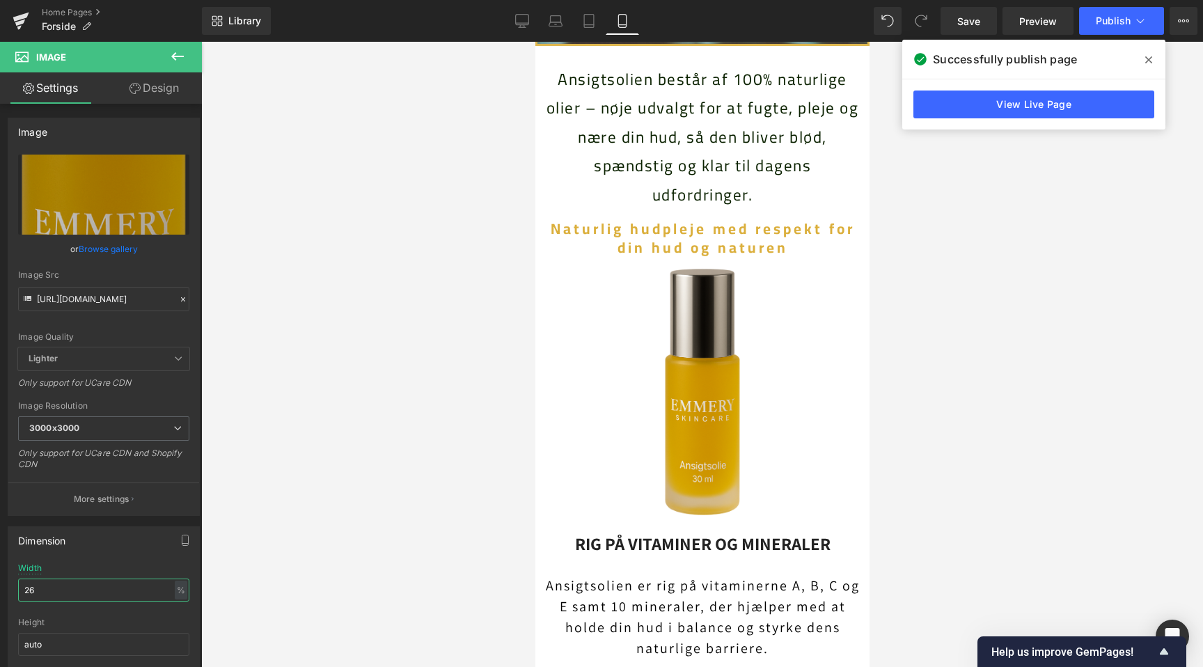
type input "25"
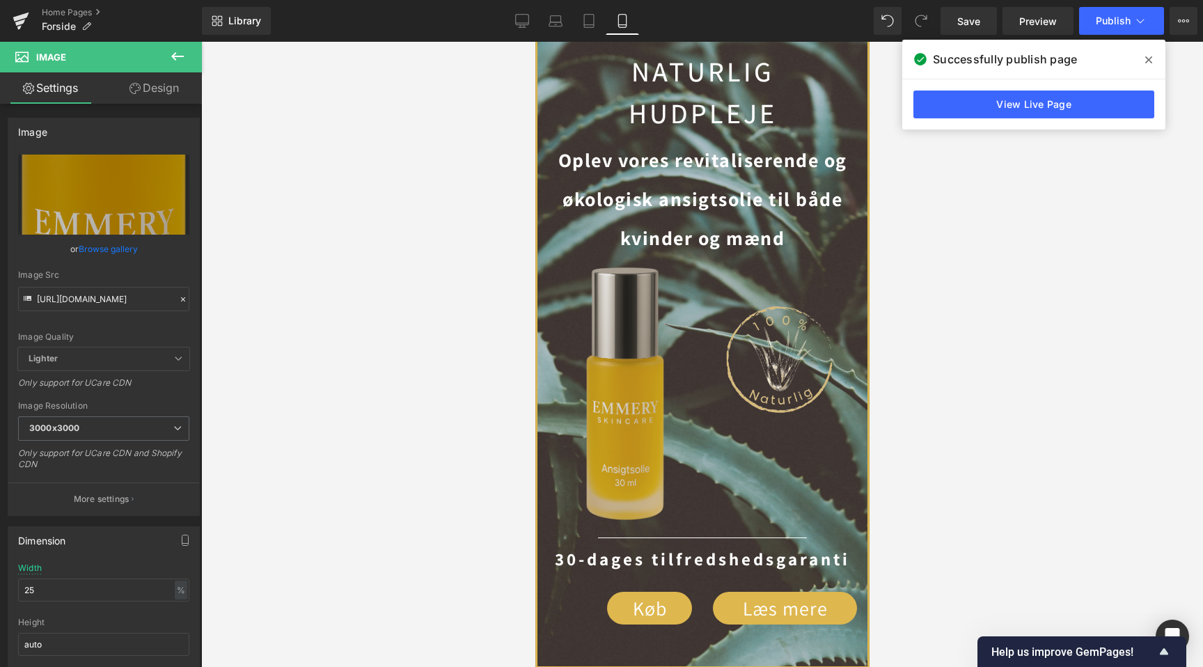
click at [619, 399] on div "Image" at bounding box center [625, 394] width 134 height 259
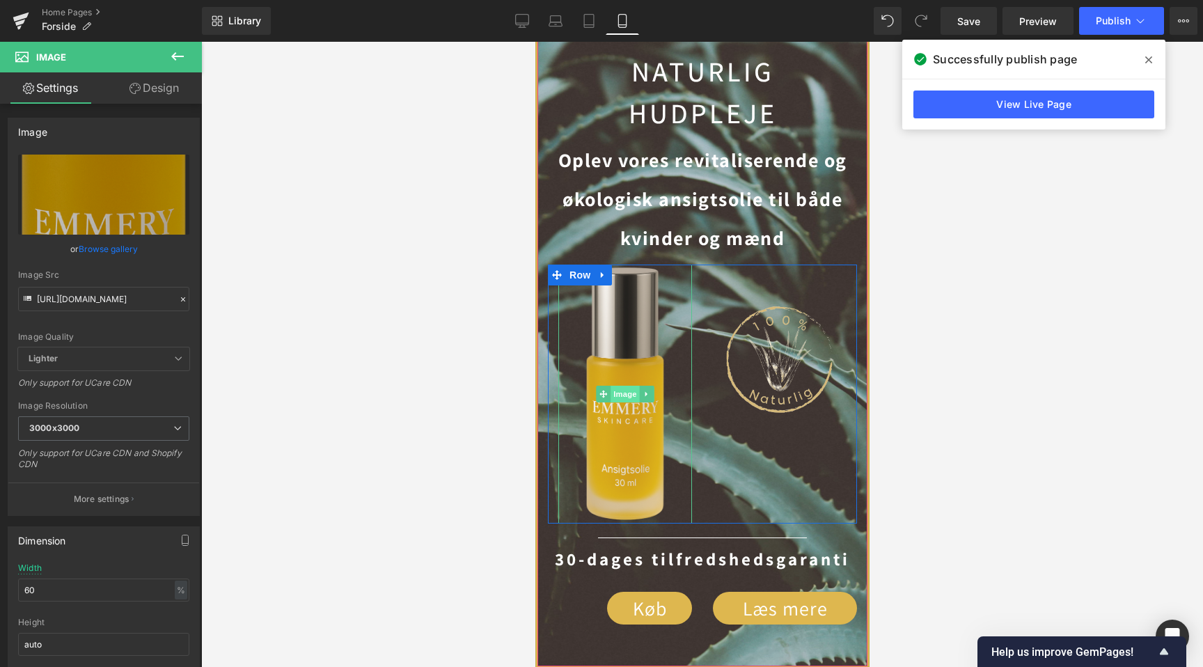
click at [623, 393] on span "Image" at bounding box center [624, 394] width 29 height 17
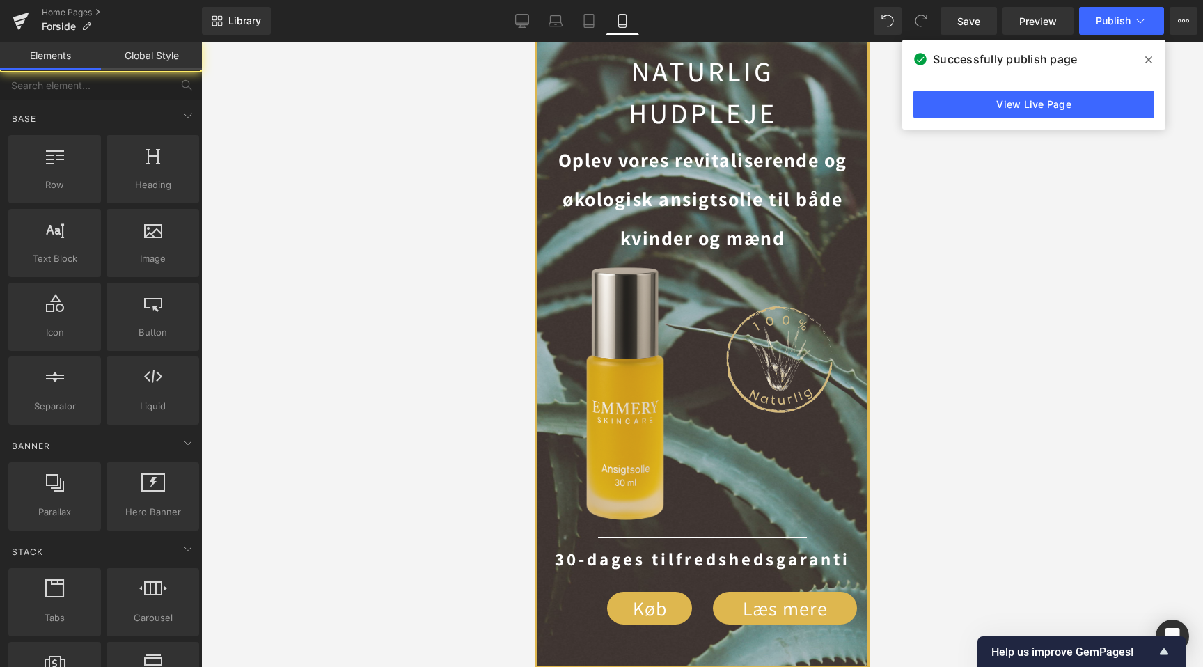
click at [1059, 325] on div at bounding box center [702, 354] width 1002 height 625
click at [1111, 26] on button "Publish" at bounding box center [1121, 21] width 85 height 28
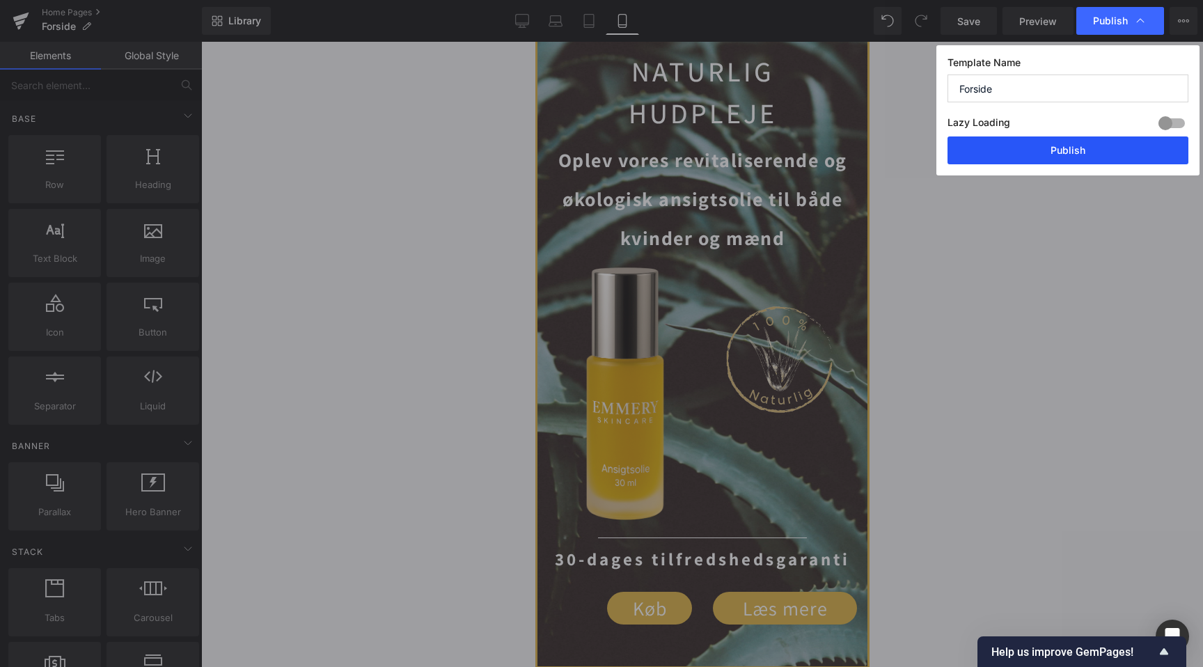
click at [1078, 139] on button "Publish" at bounding box center [1068, 150] width 241 height 28
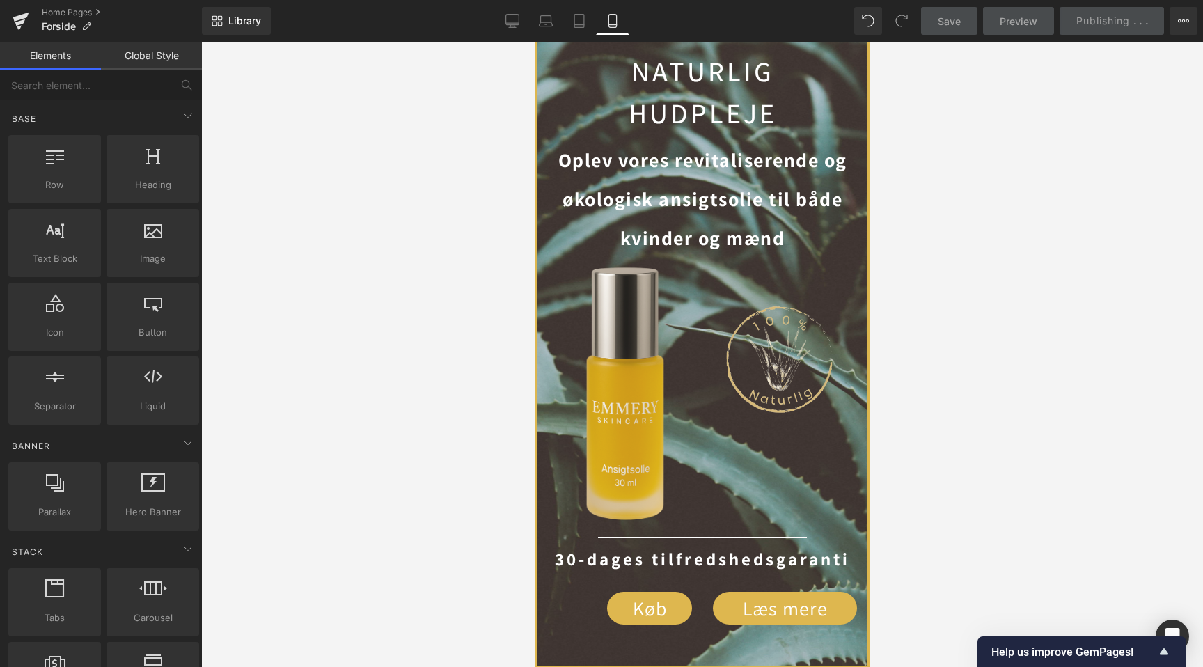
click at [1063, 283] on div at bounding box center [702, 354] width 1002 height 625
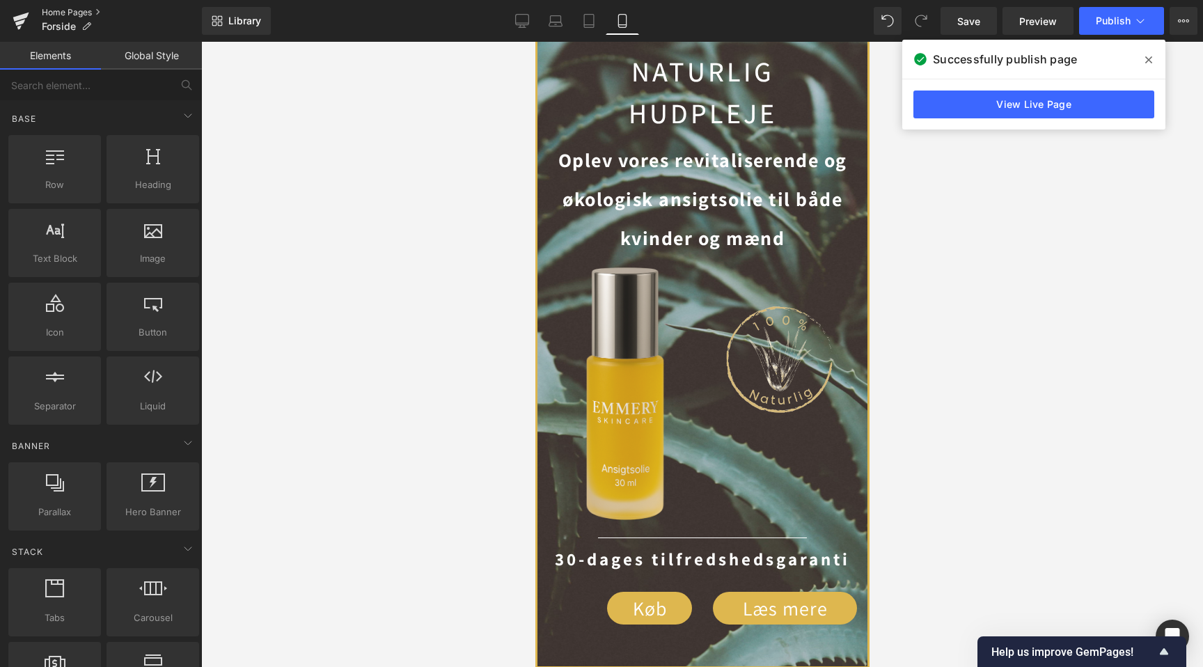
click at [49, 13] on link "Home Pages" at bounding box center [122, 12] width 160 height 11
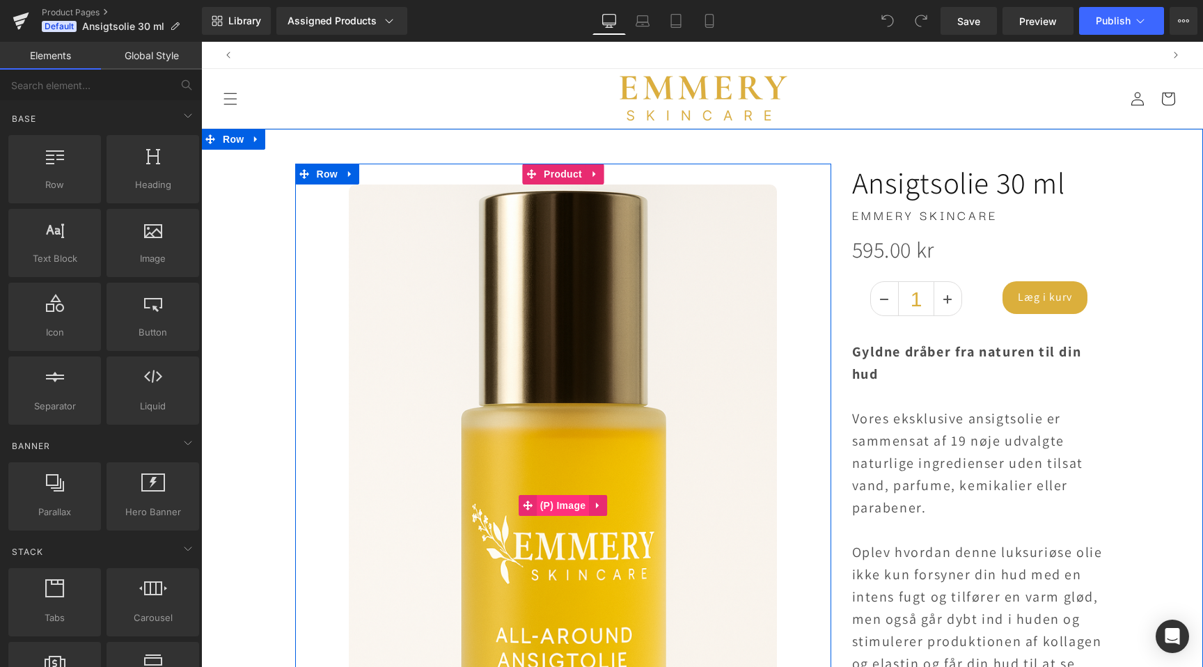
scroll to position [0, 923]
click at [568, 507] on span "(P) Image" at bounding box center [563, 506] width 53 height 21
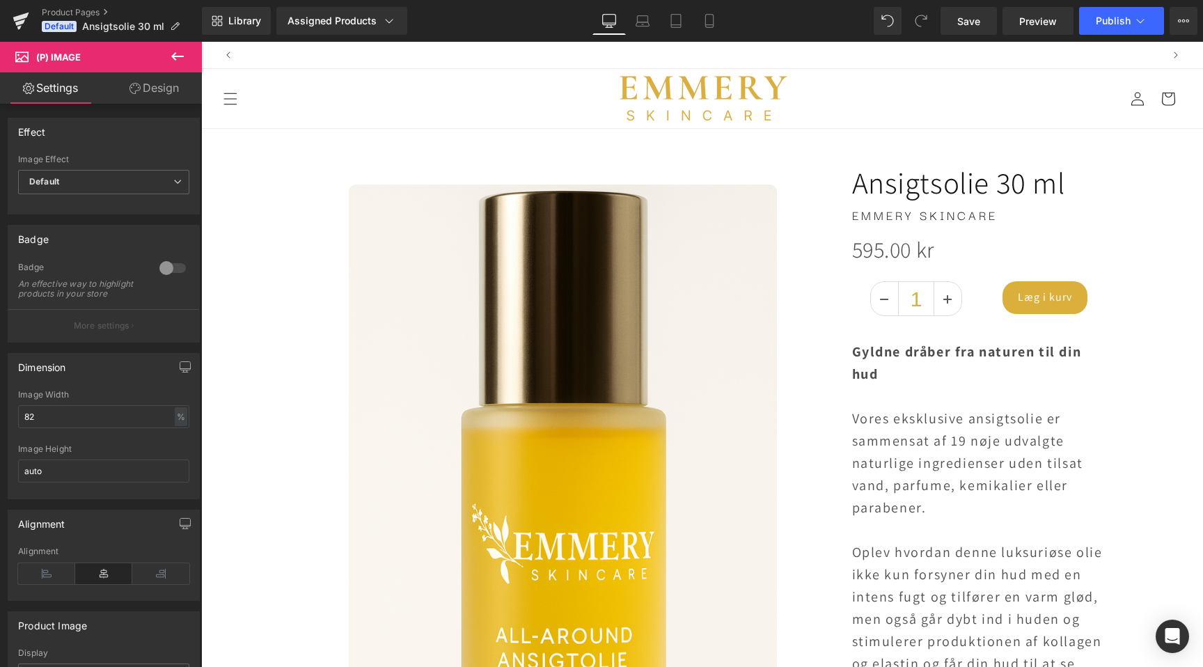
scroll to position [0, 0]
